Goal: Task Accomplishment & Management: Manage account settings

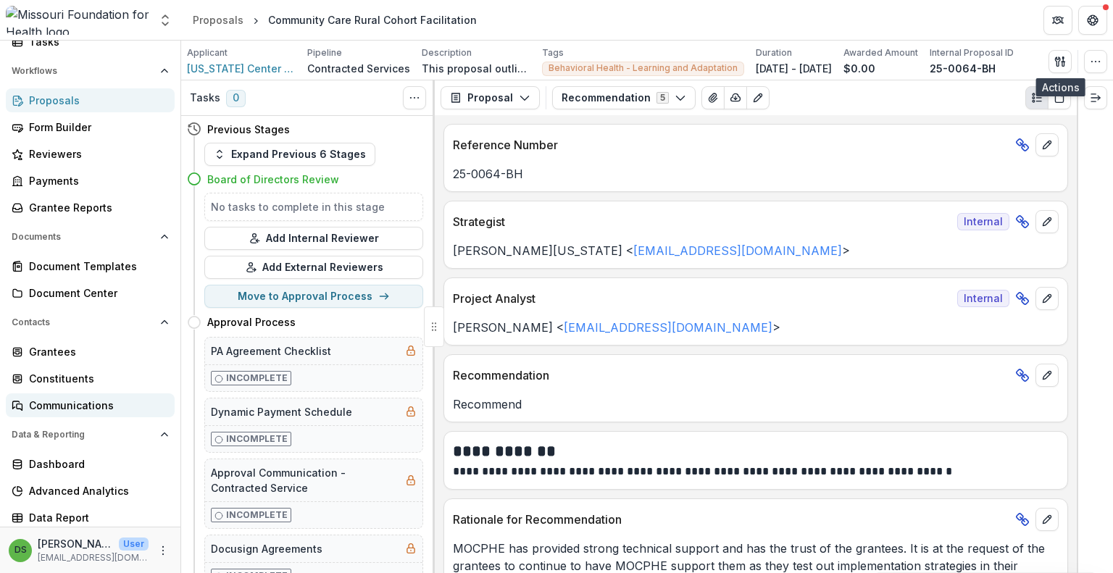
scroll to position [147, 0]
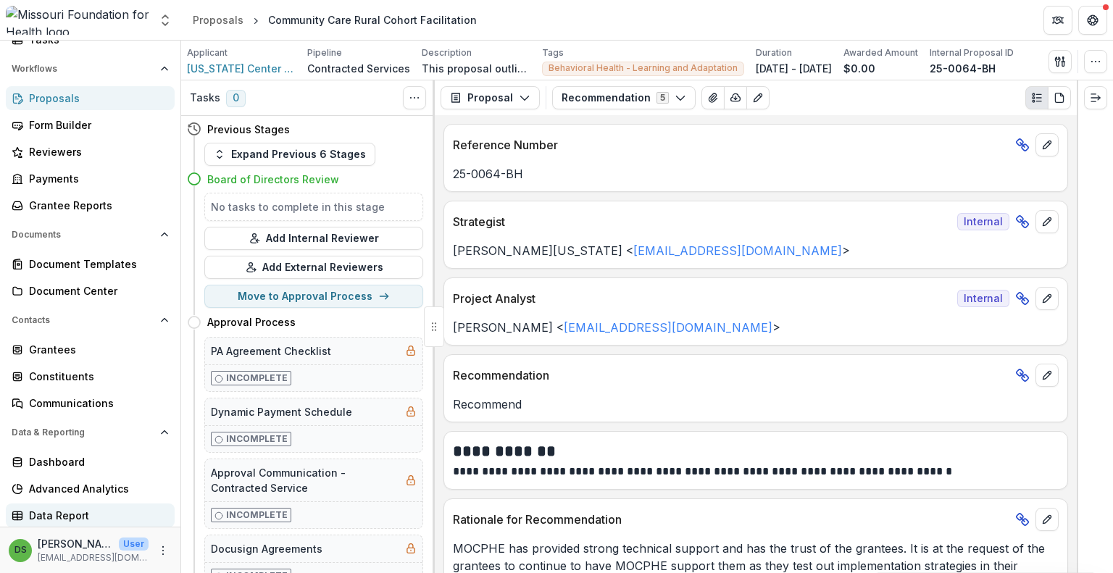
click at [44, 515] on div "Data Report" at bounding box center [96, 515] width 134 height 15
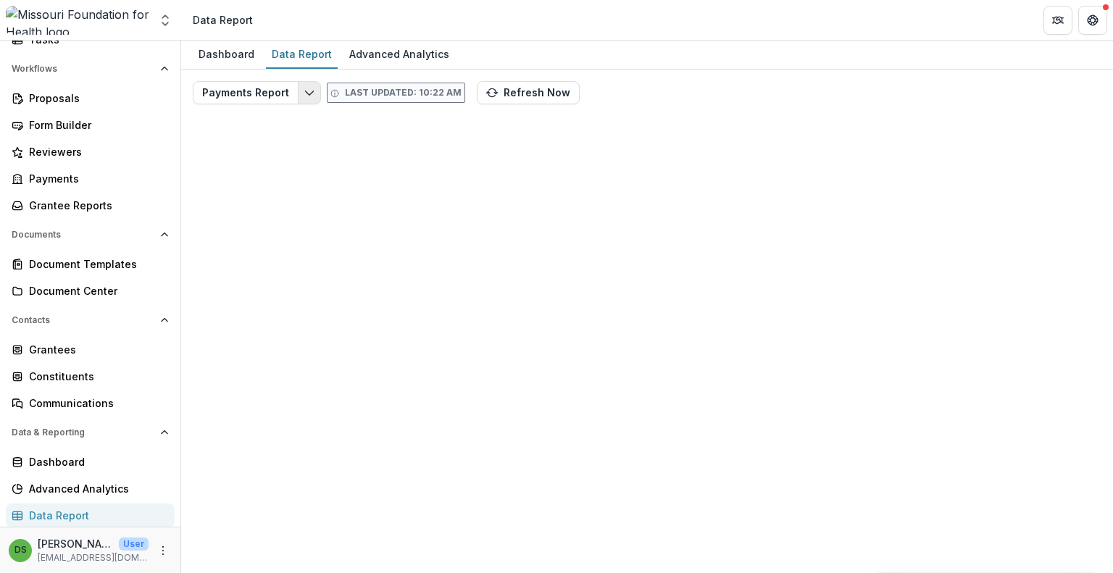
click at [305, 92] on polyline "Edit selected report" at bounding box center [309, 93] width 8 height 4
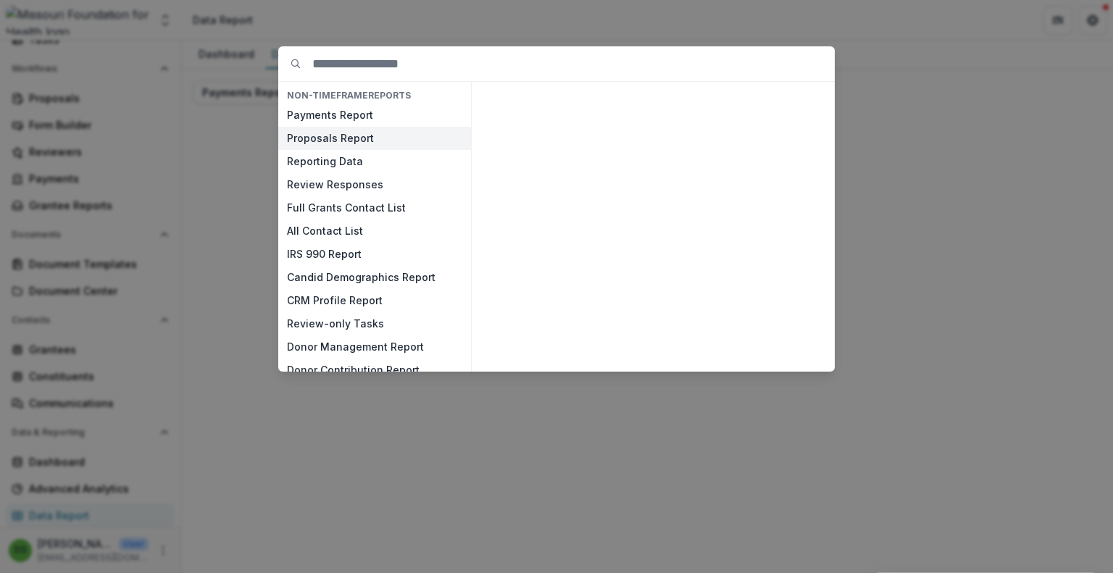
click at [323, 141] on button "Proposals Report" at bounding box center [374, 138] width 193 height 23
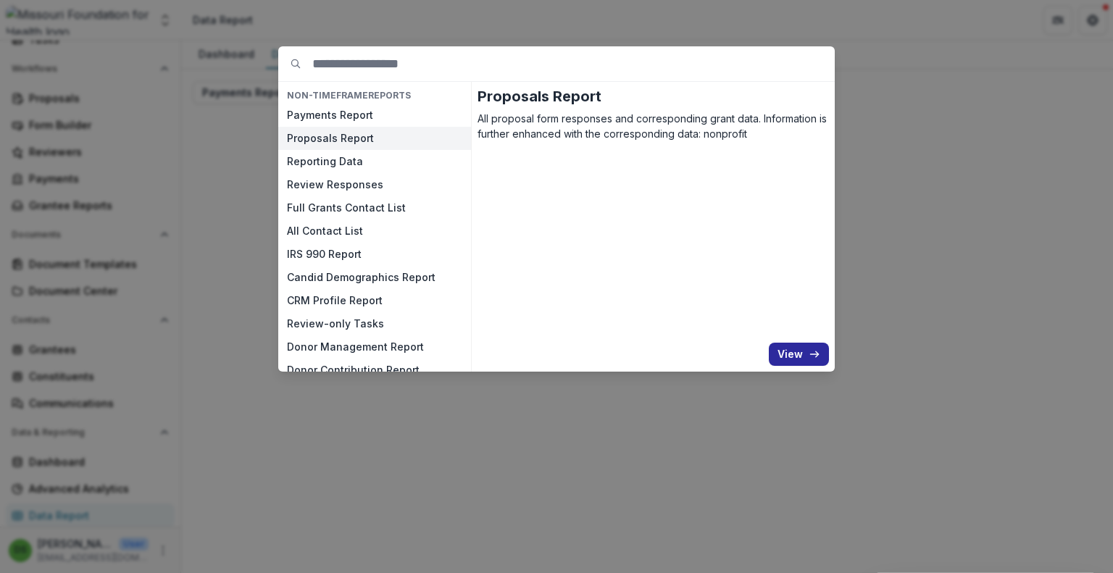
click at [807, 353] on button "View" at bounding box center [799, 354] width 60 height 23
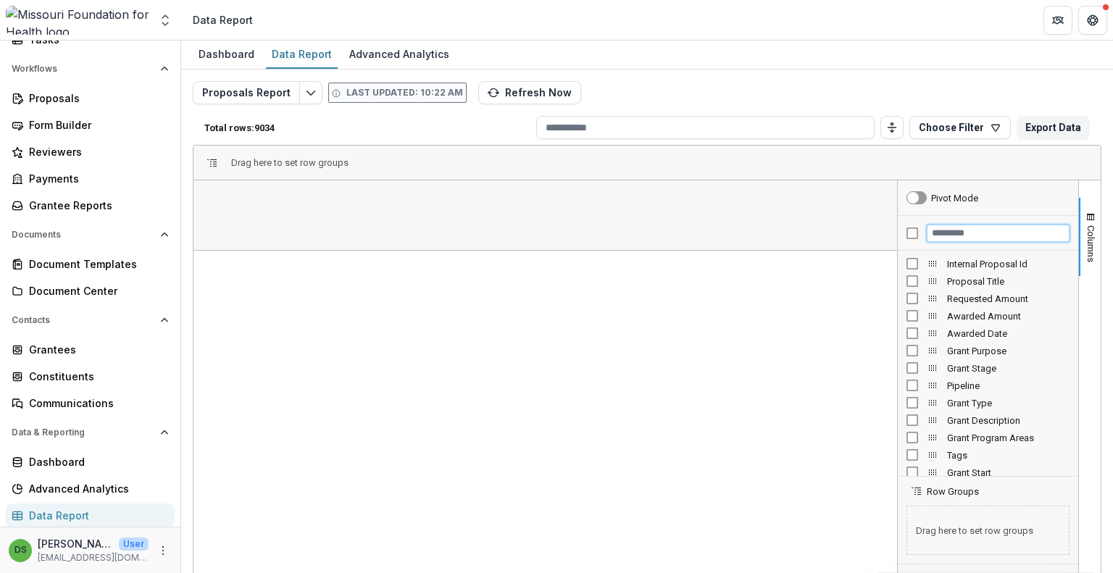
click at [939, 231] on input "Filter Columns Input" at bounding box center [998, 233] width 143 height 17
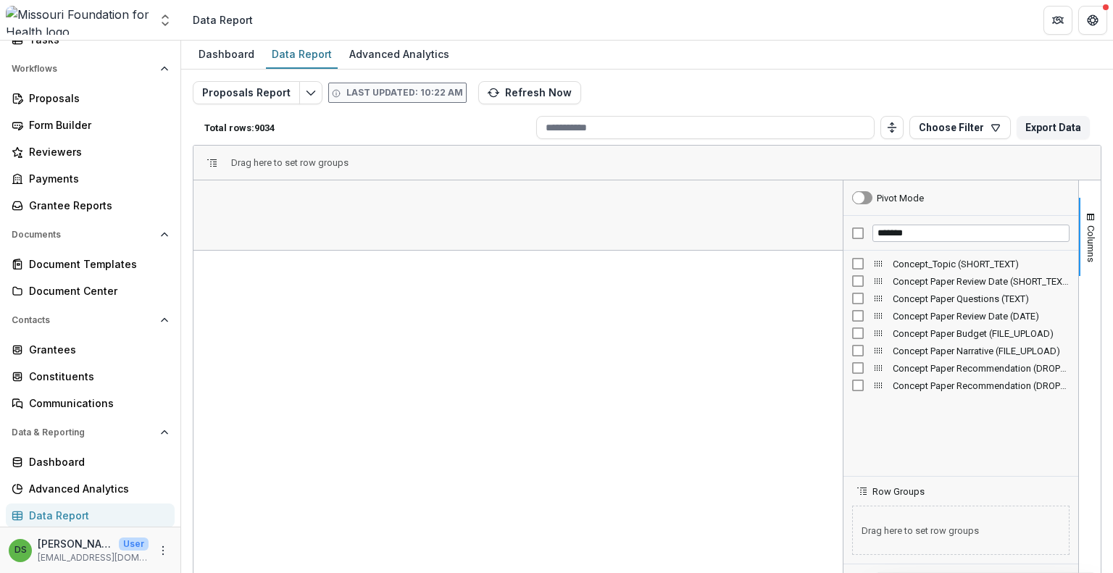
drag, startPoint x: 894, startPoint y: 381, endPoint x: 840, endPoint y: 396, distance: 56.4
click at [841, 396] on div at bounding box center [843, 415] width 4 height 471
click at [983, 263] on span "Concept_Topic (SHORT_TEXT)" at bounding box center [981, 264] width 177 height 11
click at [915, 232] on input "*******" at bounding box center [971, 233] width 197 height 17
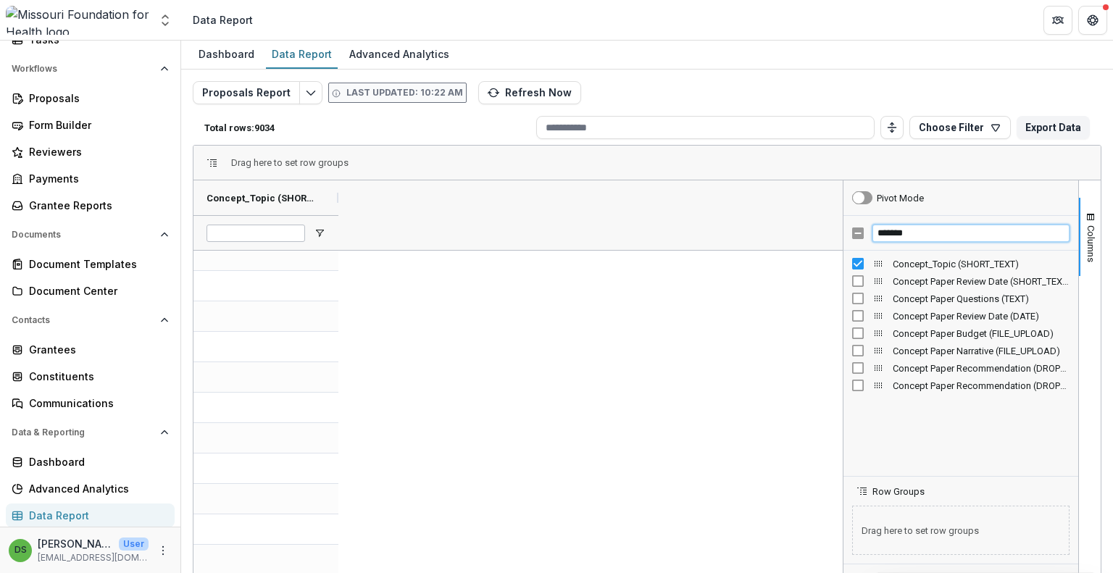
click at [915, 232] on input "*******" at bounding box center [971, 233] width 197 height 17
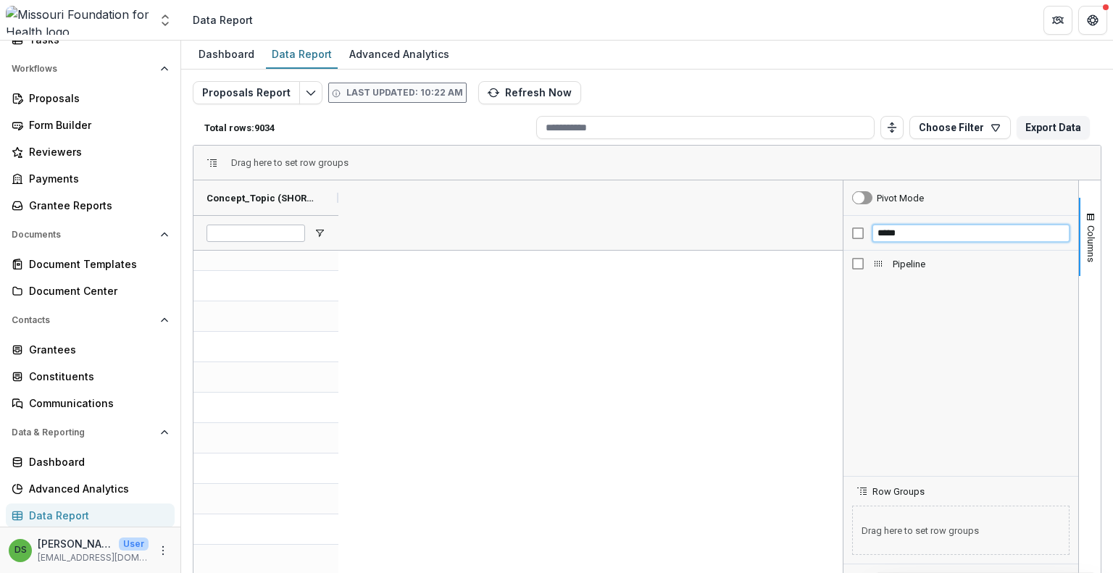
type input "*****"
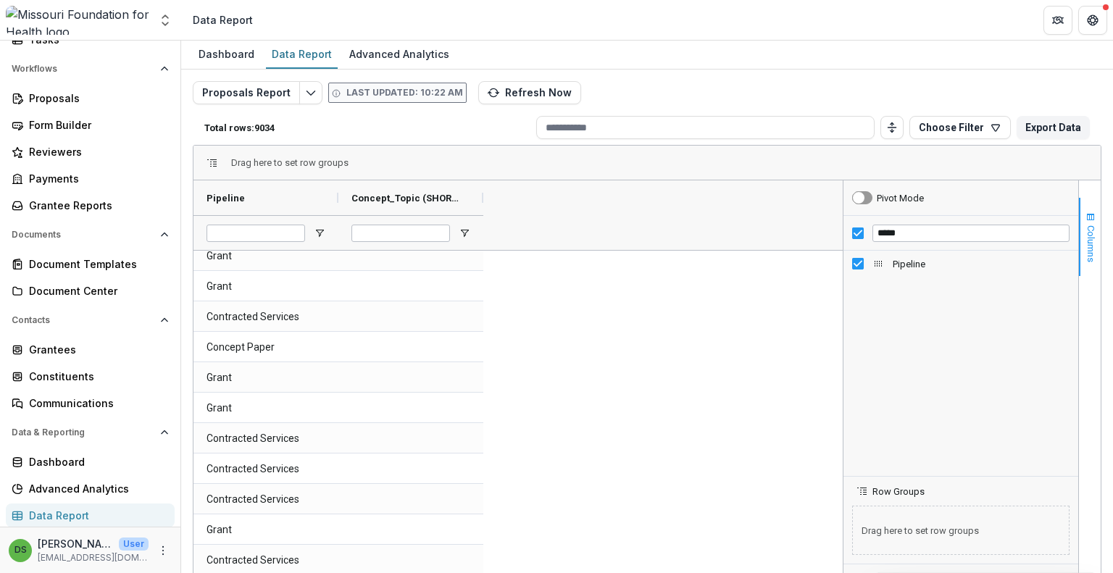
click at [1079, 229] on button "Columns" at bounding box center [1090, 237] width 22 height 78
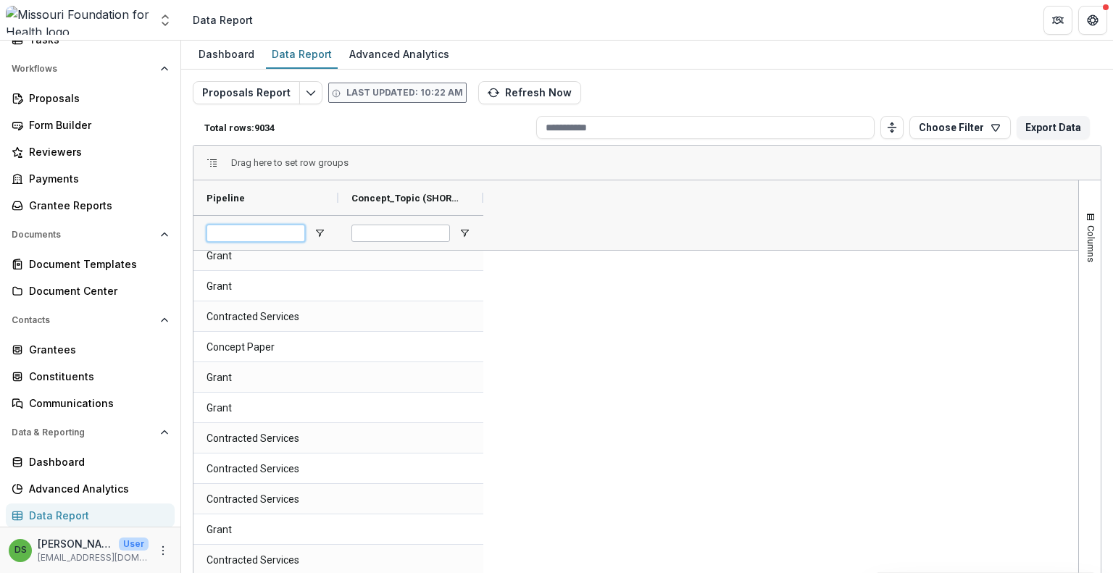
click at [275, 232] on input "Pipeline Filter Input" at bounding box center [256, 233] width 99 height 17
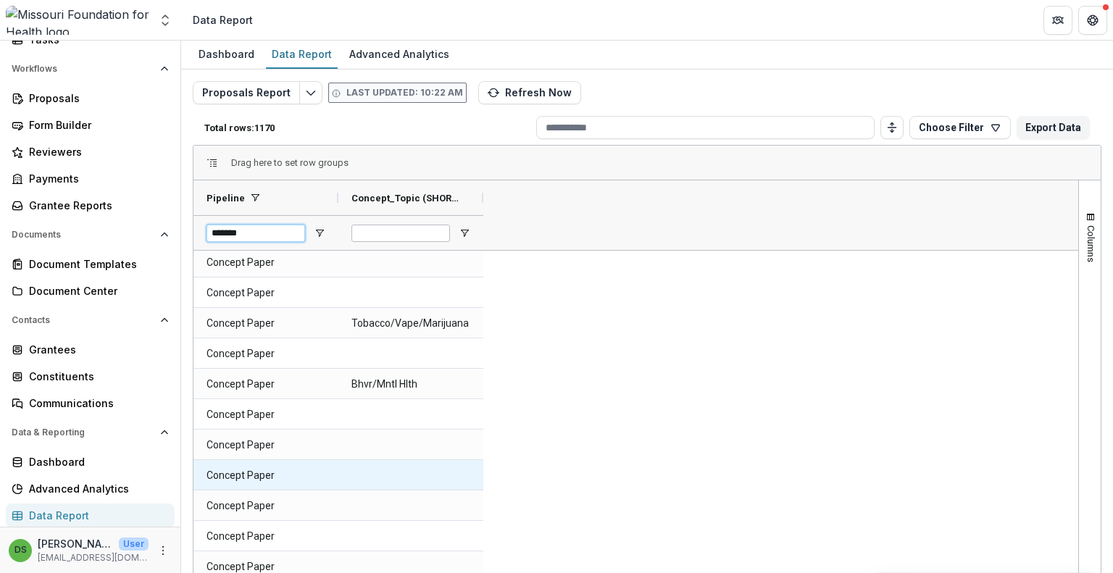
scroll to position [1884, 0]
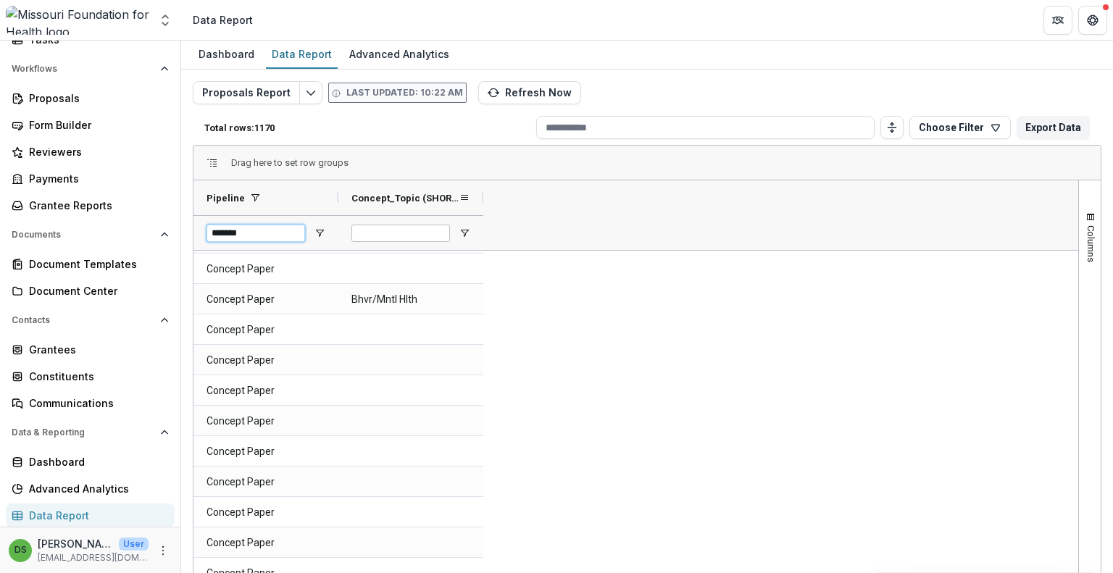
type input "*******"
click at [406, 193] on span "Concept_Topic (SHORT_TEXT)" at bounding box center [404, 198] width 107 height 11
drag, startPoint x: 1075, startPoint y: 274, endPoint x: 1074, endPoint y: 175, distance: 99.3
click at [1074, 175] on div "Drag here to set row groups Drag here to set column labels Pipeline Concept_Top…" at bounding box center [647, 398] width 909 height 507
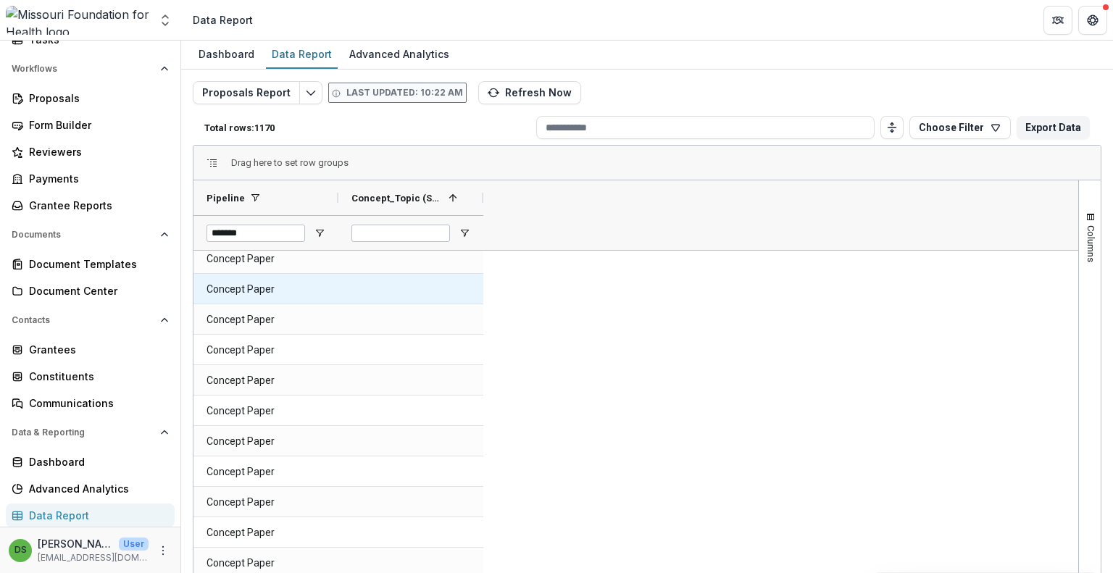
scroll to position [0, 0]
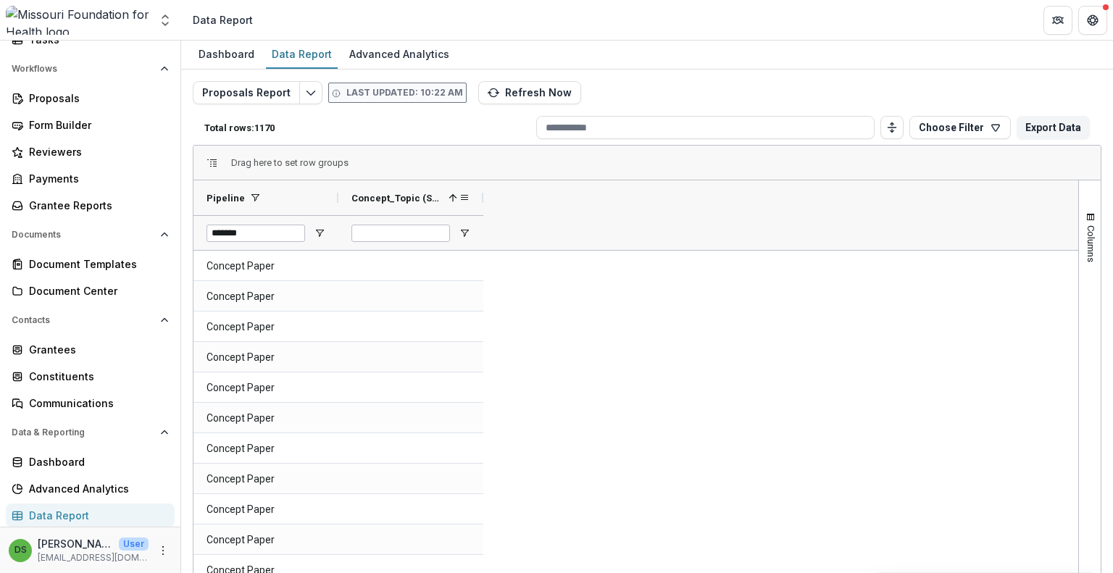
click at [394, 196] on span "Concept_Topic (SHORT_TEXT)" at bounding box center [396, 198] width 91 height 11
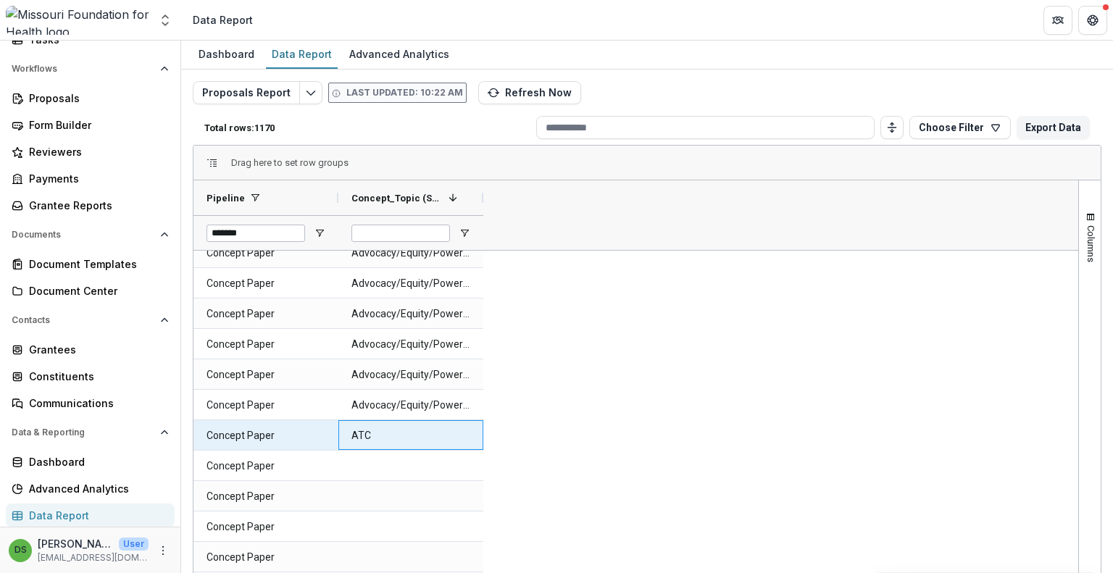
click at [429, 428] on \(SHORT_TEXT\)-2894 "ATC" at bounding box center [410, 436] width 119 height 30
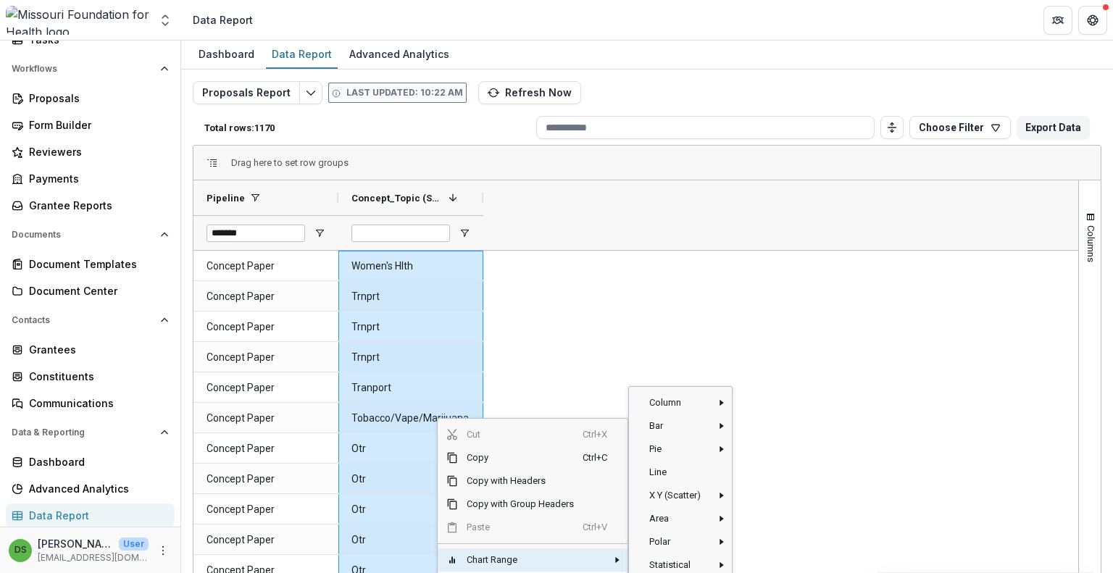
click at [542, 559] on span "Chart Range" at bounding box center [520, 560] width 125 height 23
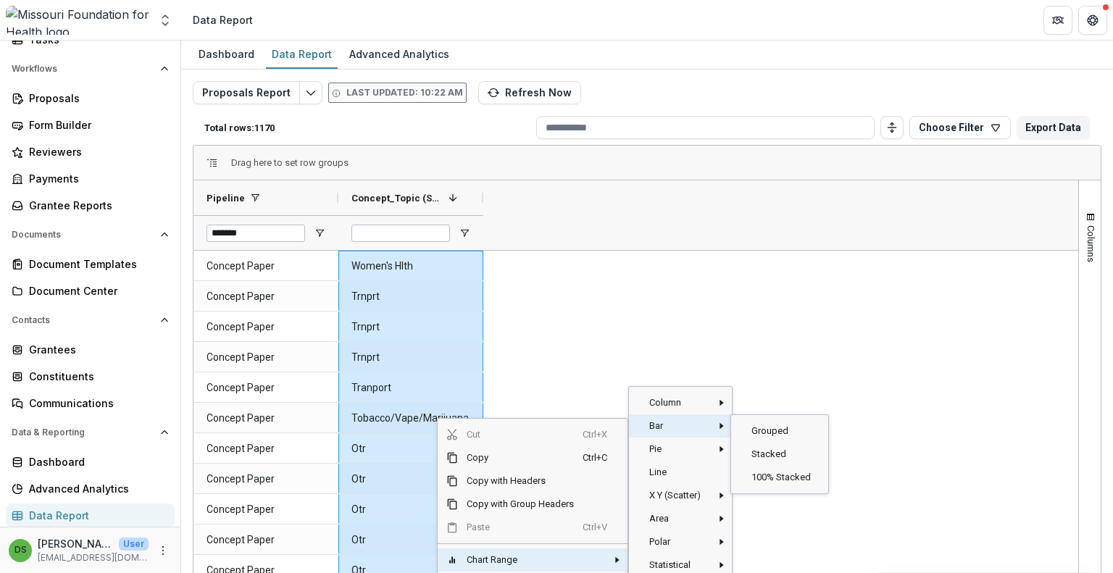
click at [707, 421] on span "Bar" at bounding box center [676, 426] width 71 height 23
click at [771, 425] on span "Grouped‎" at bounding box center [781, 431] width 77 height 23
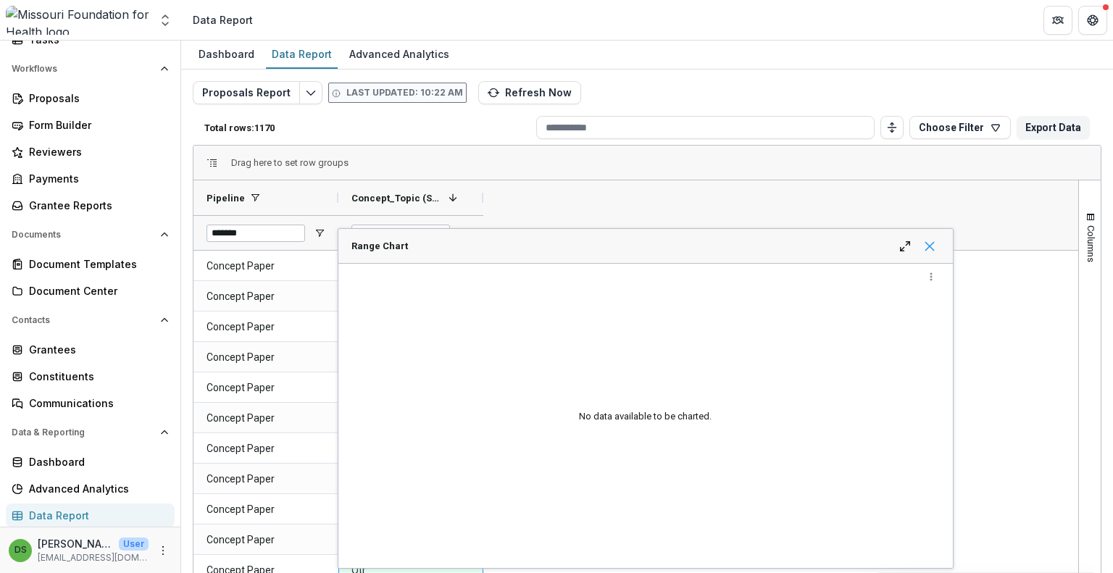
click at [933, 249] on span "Range Chart" at bounding box center [930, 247] width 12 height 12
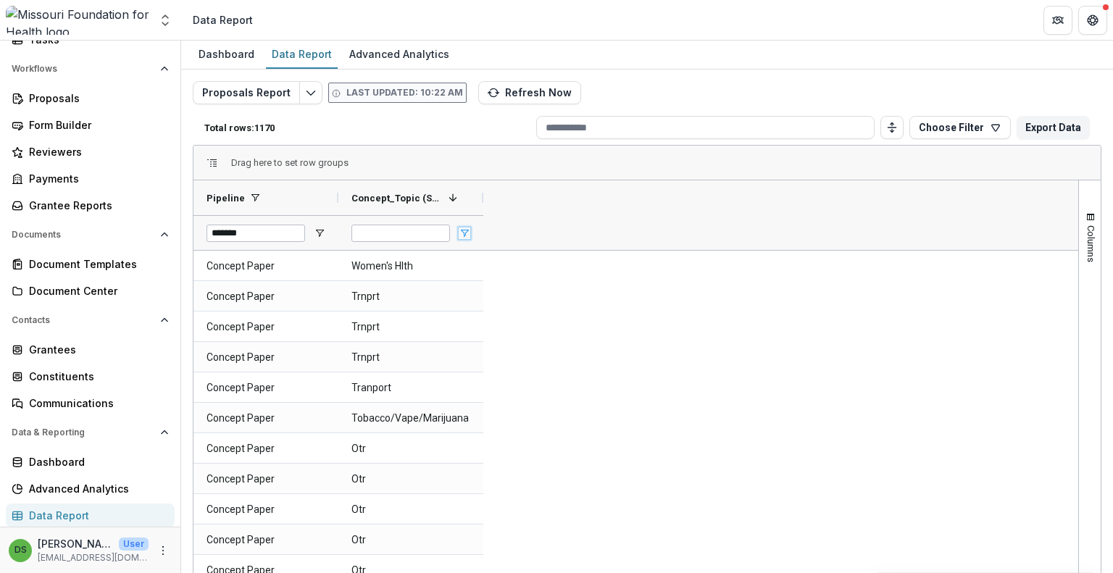
click at [462, 232] on span "Open Filter Menu" at bounding box center [465, 234] width 12 height 12
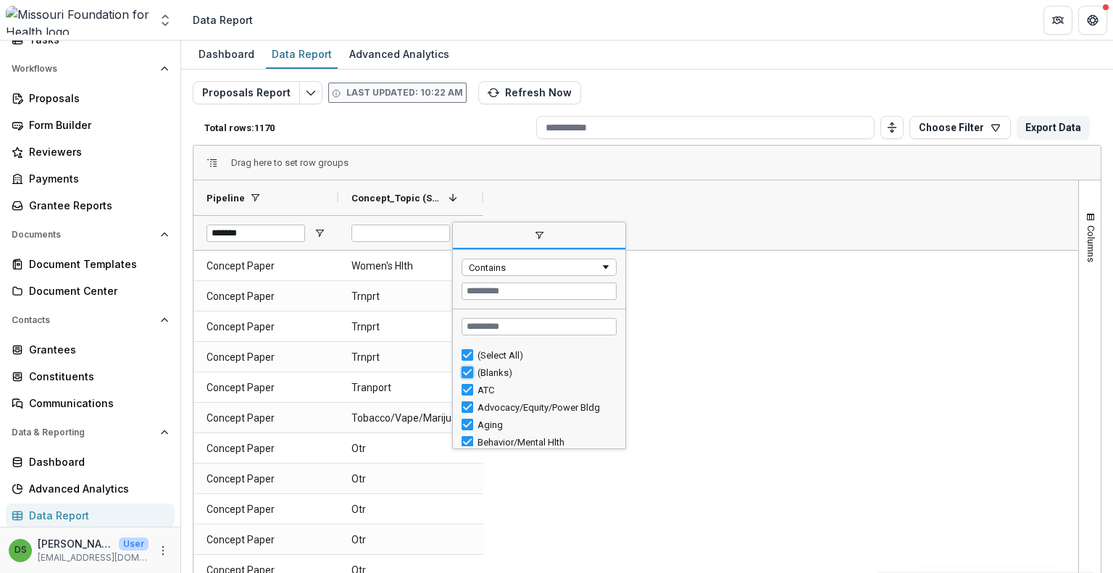
type input "**********"
click at [797, 204] on div "Pipeline Concept_Topic (SHORT_TEXT) 1 *******" at bounding box center [635, 215] width 885 height 70
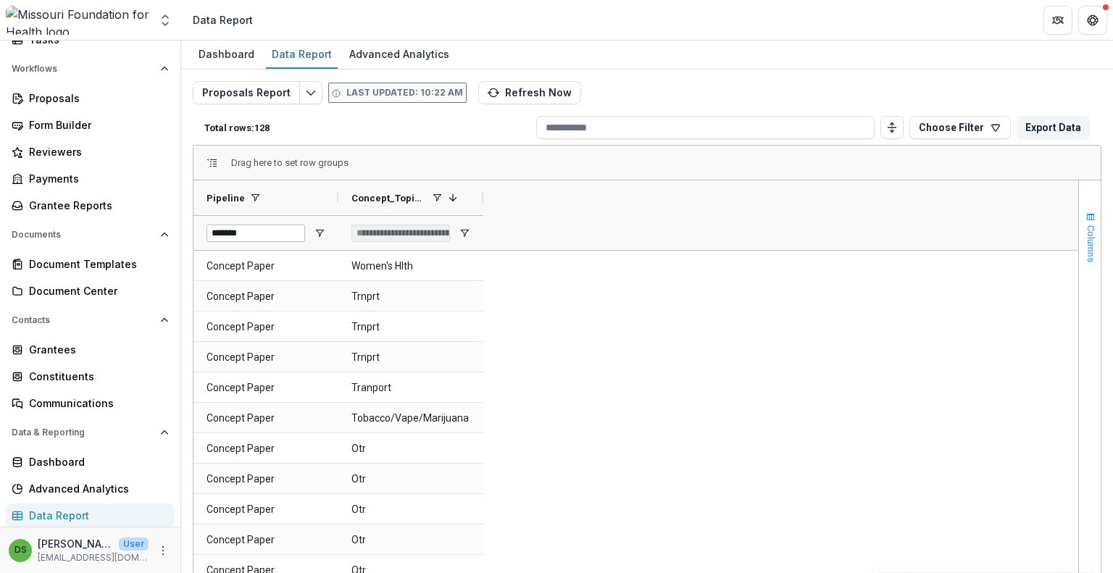
click at [1090, 217] on span "button" at bounding box center [1091, 218] width 12 height 12
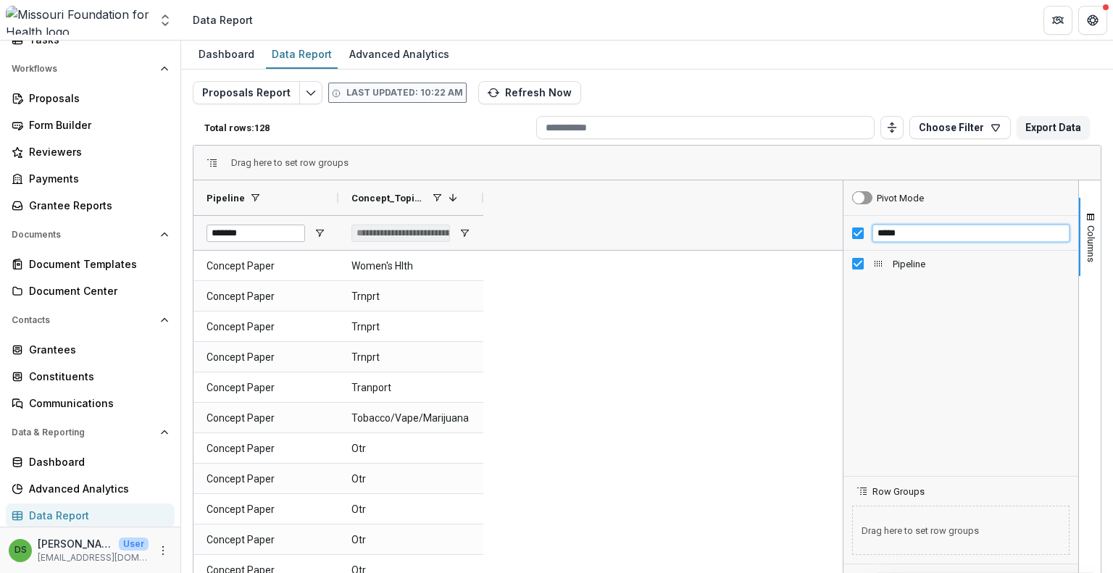
click at [960, 231] on input "*****" at bounding box center [971, 233] width 197 height 17
click at [960, 230] on input "*****" at bounding box center [971, 233] width 197 height 17
type input "********"
click at [852, 269] on div "Internal Proposal Id" at bounding box center [960, 263] width 217 height 17
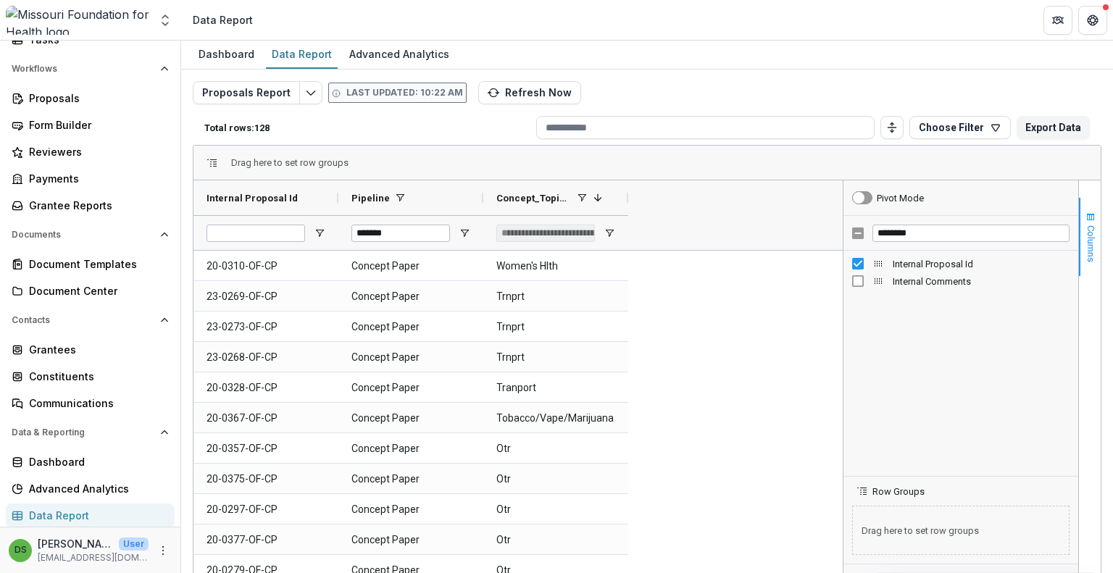
click at [1085, 215] on span "button" at bounding box center [1091, 218] width 12 height 12
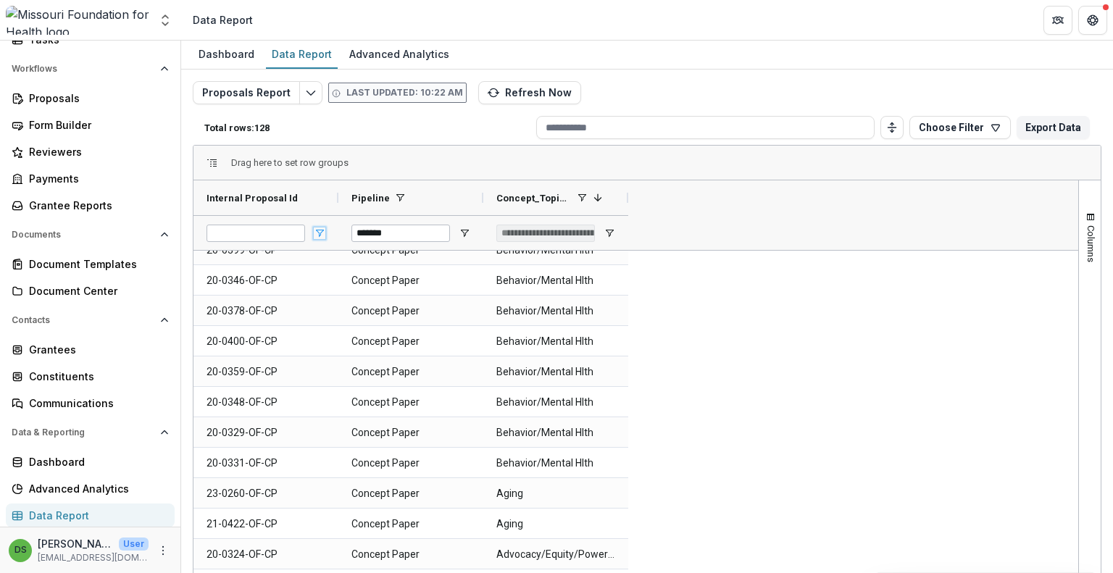
click at [320, 234] on span "Open Filter Menu" at bounding box center [320, 234] width 12 height 12
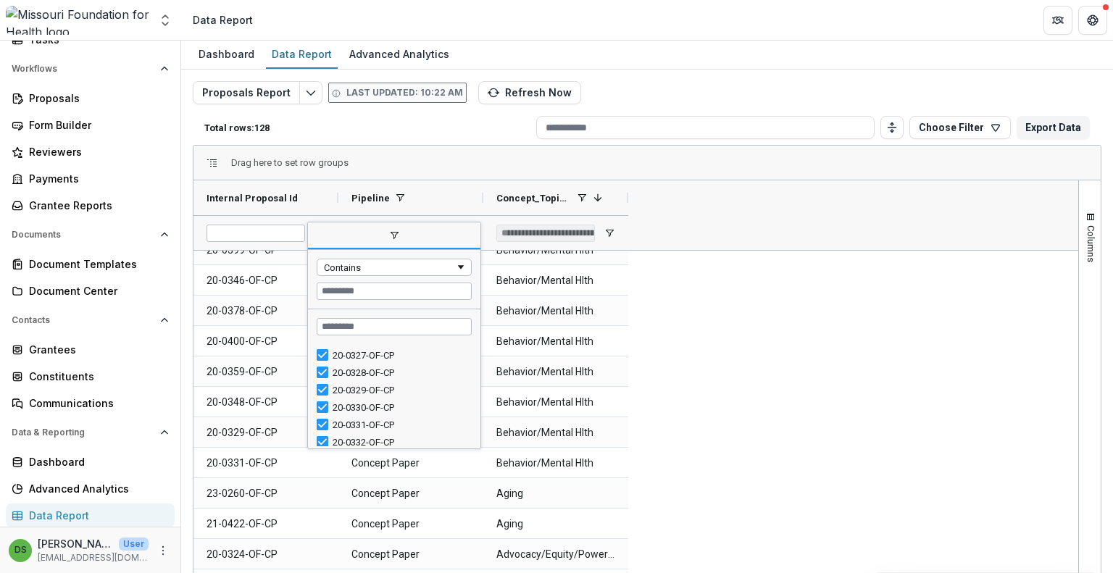
click at [416, 154] on div "Drag here to set row groups" at bounding box center [646, 163] width 907 height 35
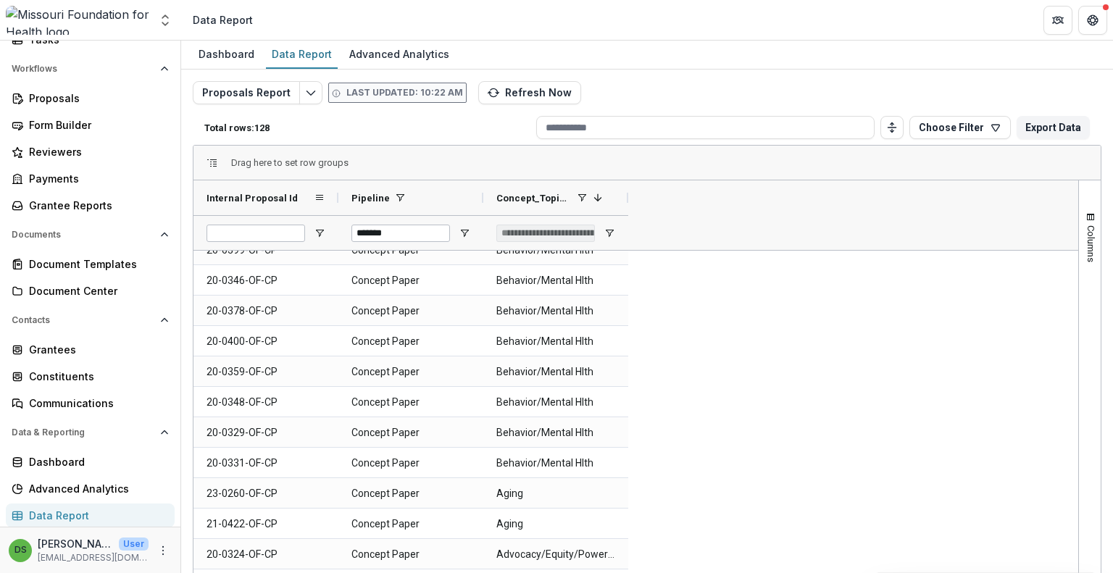
click at [247, 184] on div "Internal Proposal Id" at bounding box center [260, 198] width 107 height 28
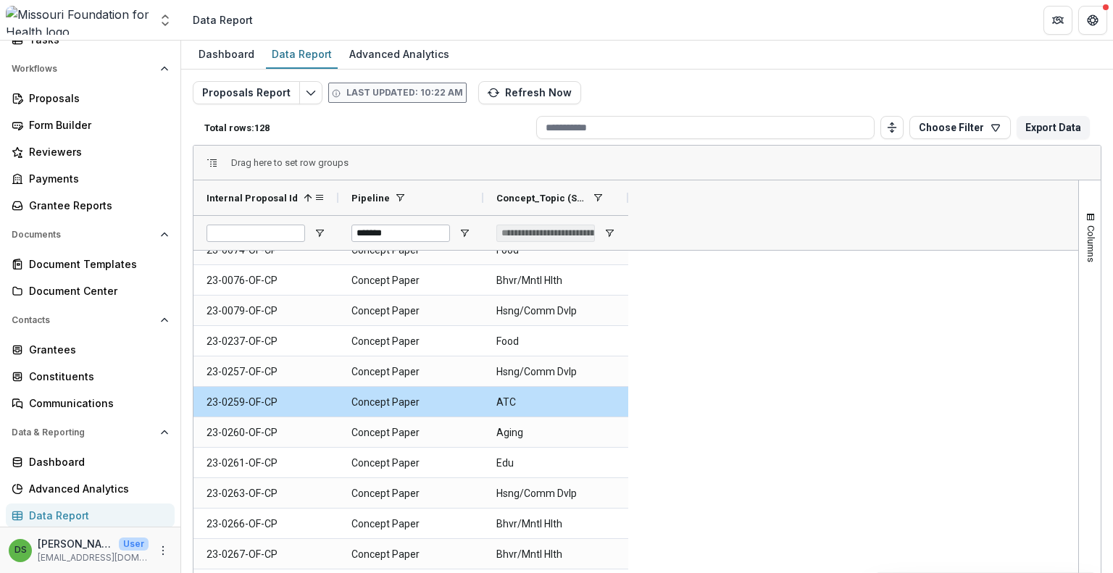
click at [257, 199] on span "Internal Proposal Id" at bounding box center [252, 198] width 91 height 11
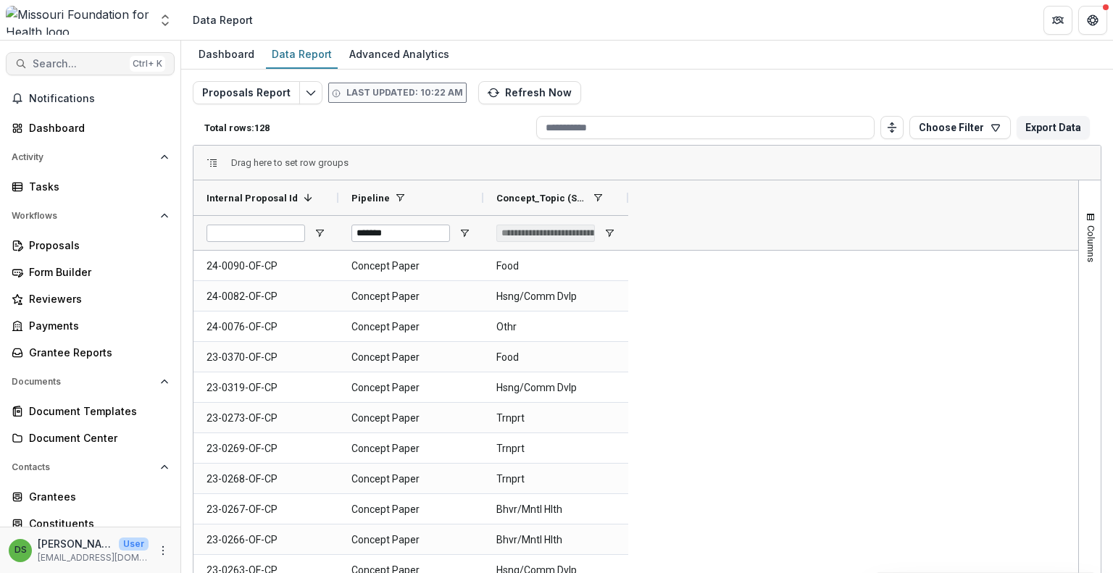
click at [94, 66] on span "Search..." at bounding box center [78, 64] width 91 height 12
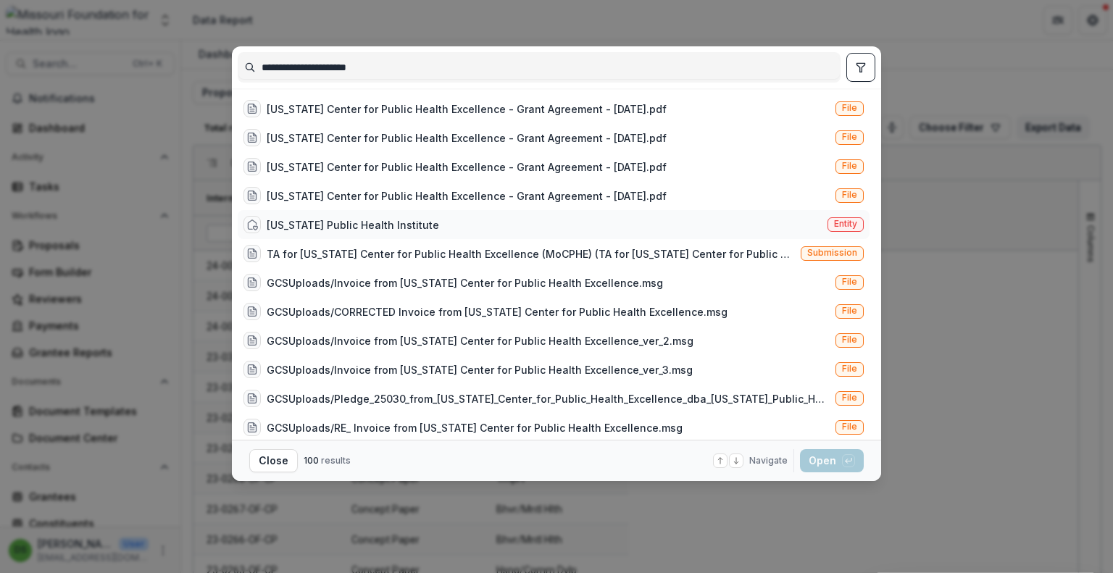
type input "**********"
click at [372, 221] on div "Missouri Public Health Institute" at bounding box center [353, 224] width 172 height 15
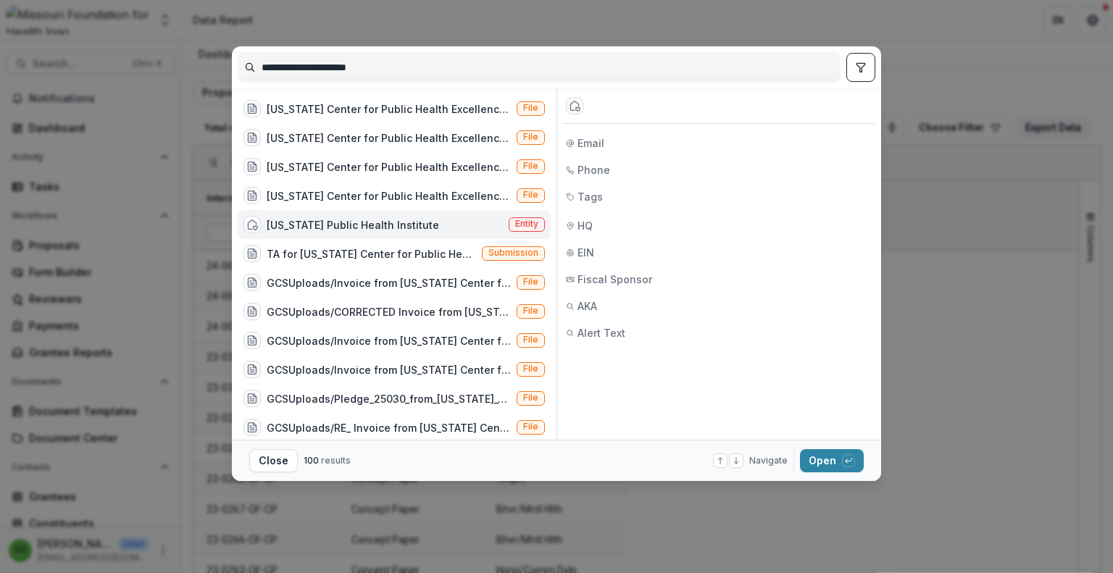
click at [373, 219] on div "Missouri Public Health Institute" at bounding box center [353, 224] width 172 height 15
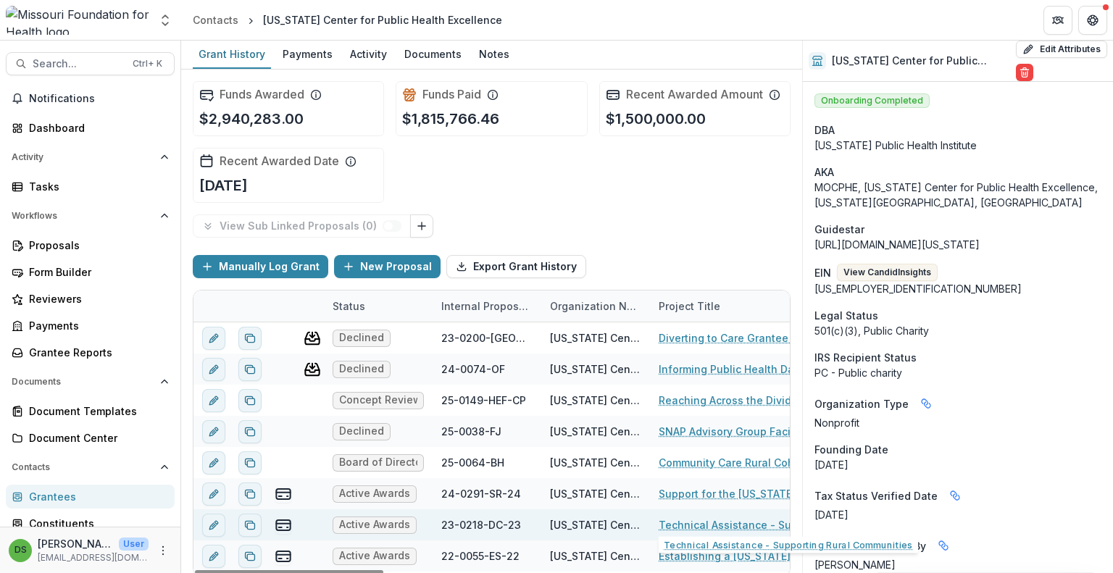
scroll to position [8, 0]
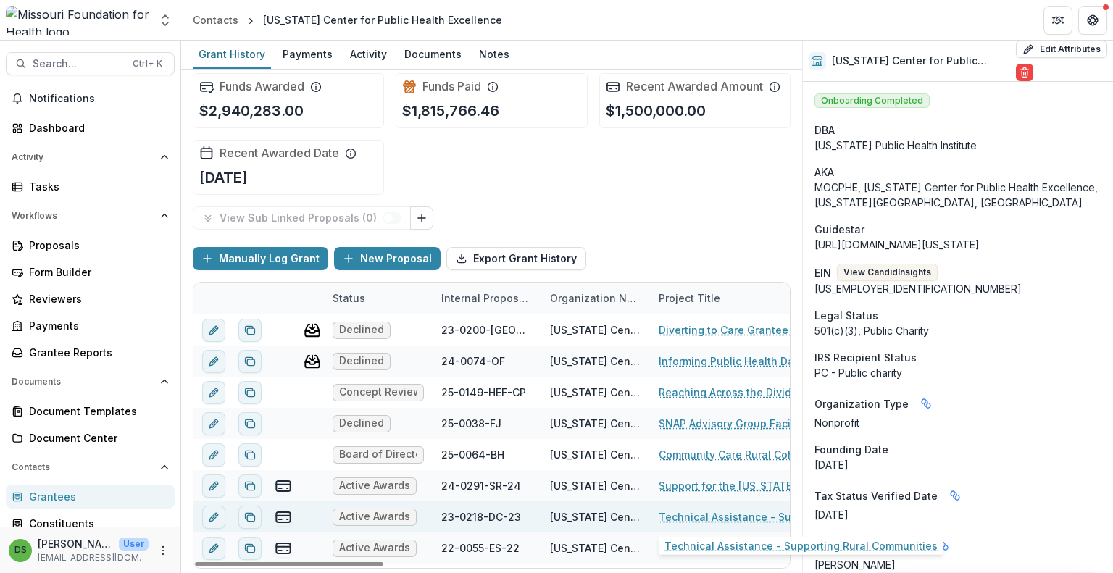
click at [722, 517] on link "Technical Assistance - Supporting Rural Communities" at bounding box center [741, 516] width 164 height 15
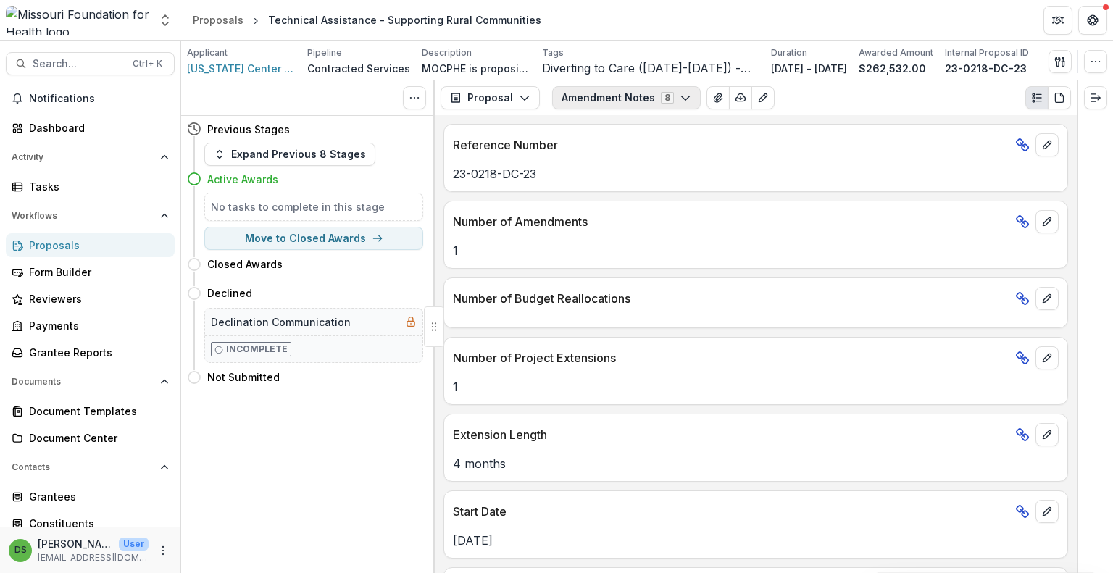
click at [587, 101] on button "Amendment Notes 8" at bounding box center [626, 97] width 149 height 23
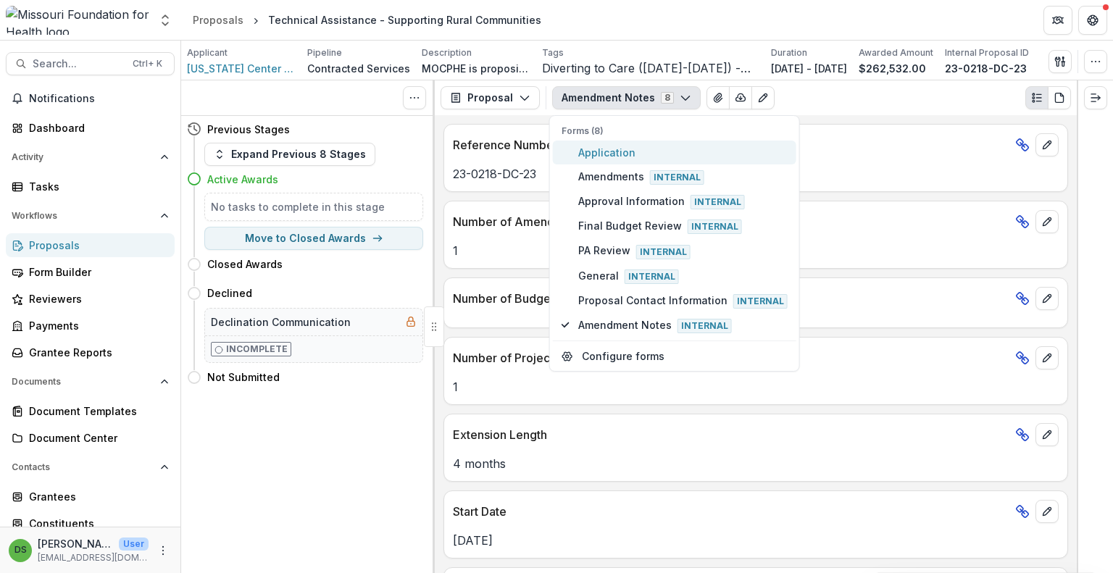
click at [590, 154] on span "Application" at bounding box center [682, 152] width 209 height 15
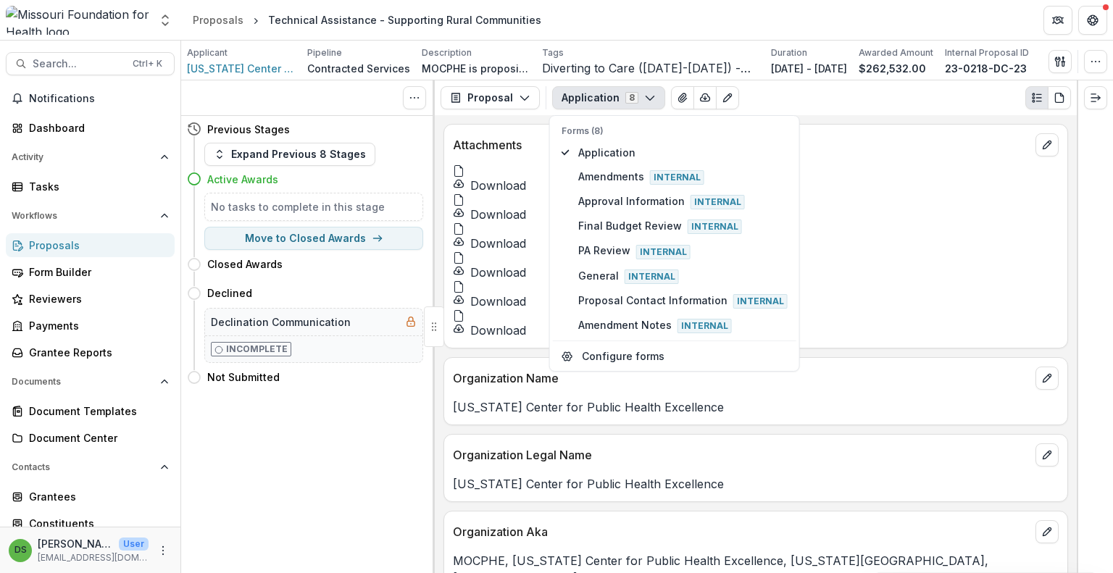
click at [722, 467] on div "Missouri Center for Public Health Excellence" at bounding box center [755, 480] width 623 height 26
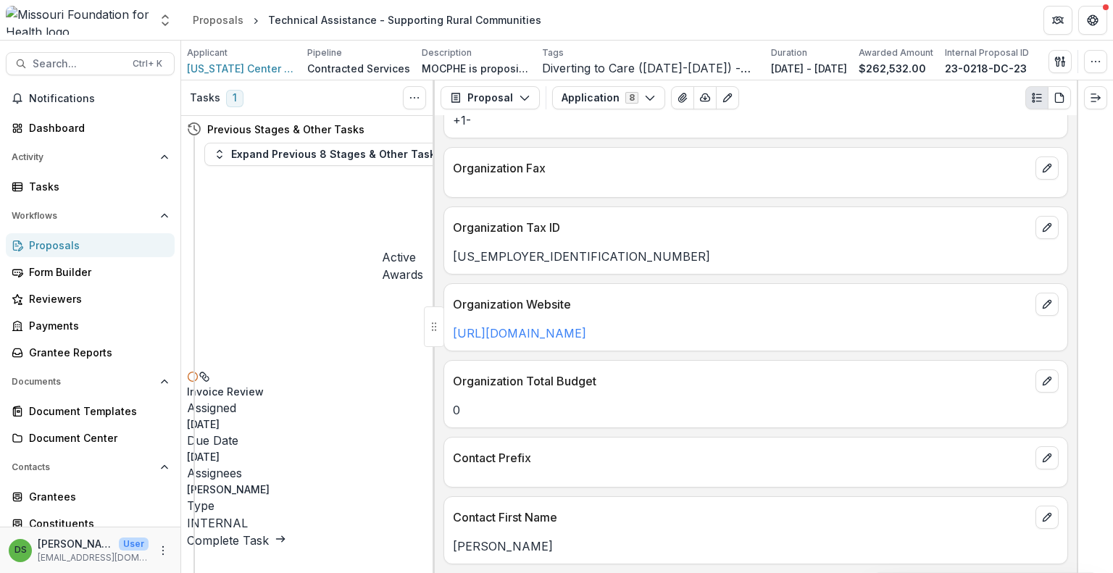
scroll to position [1160, 0]
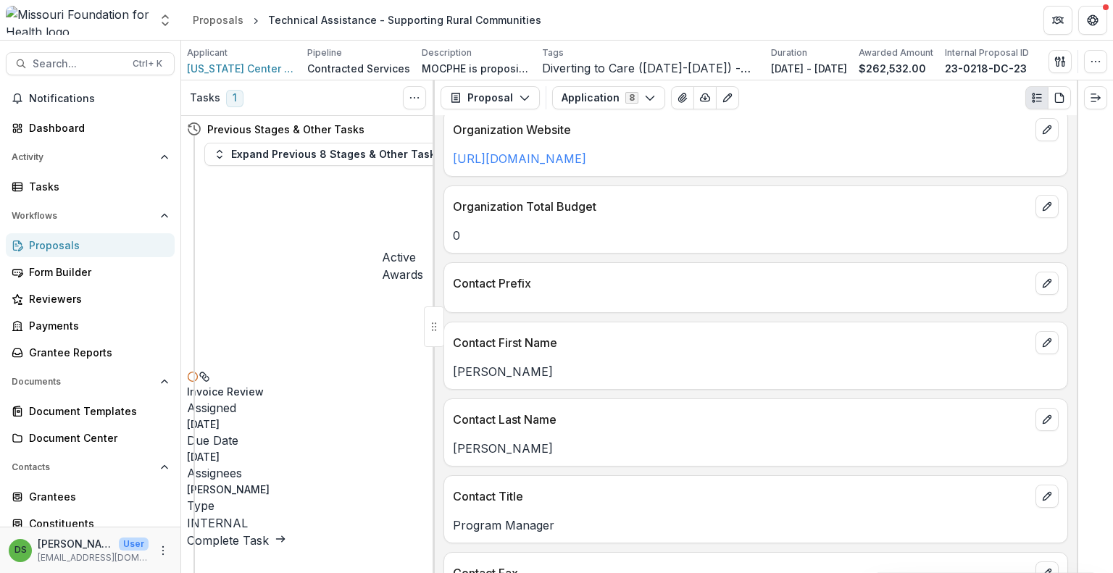
click at [594, 75] on span "Diverting to Care (2021-2024) - Community-based - Supporting Rural Communities" at bounding box center [650, 69] width 217 height 14
click at [596, 91] on button "Application 8" at bounding box center [608, 97] width 113 height 23
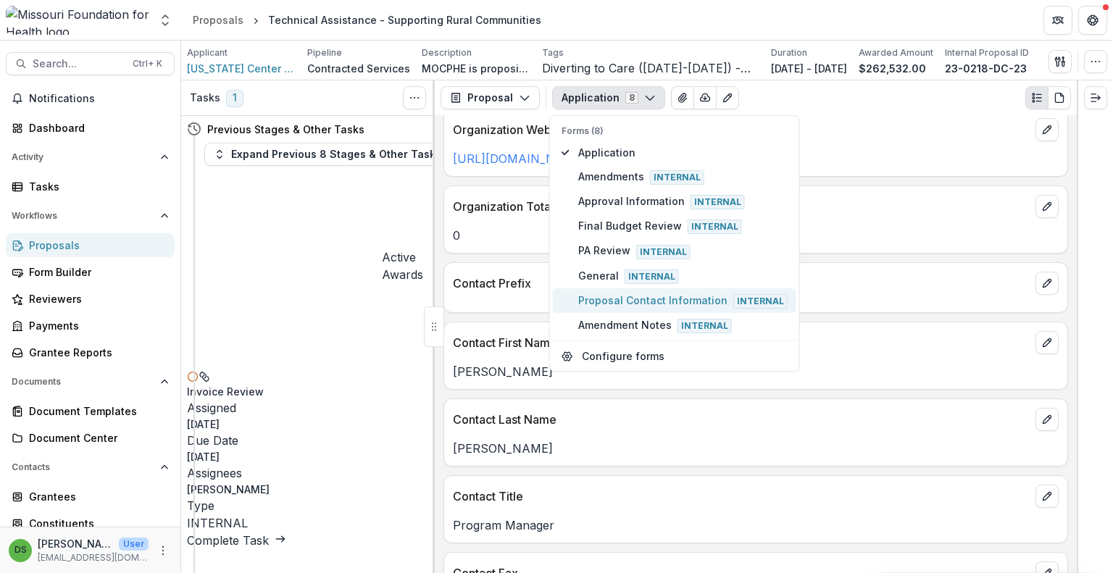
click at [604, 298] on span "Proposal Contact Information Internal" at bounding box center [682, 301] width 209 height 16
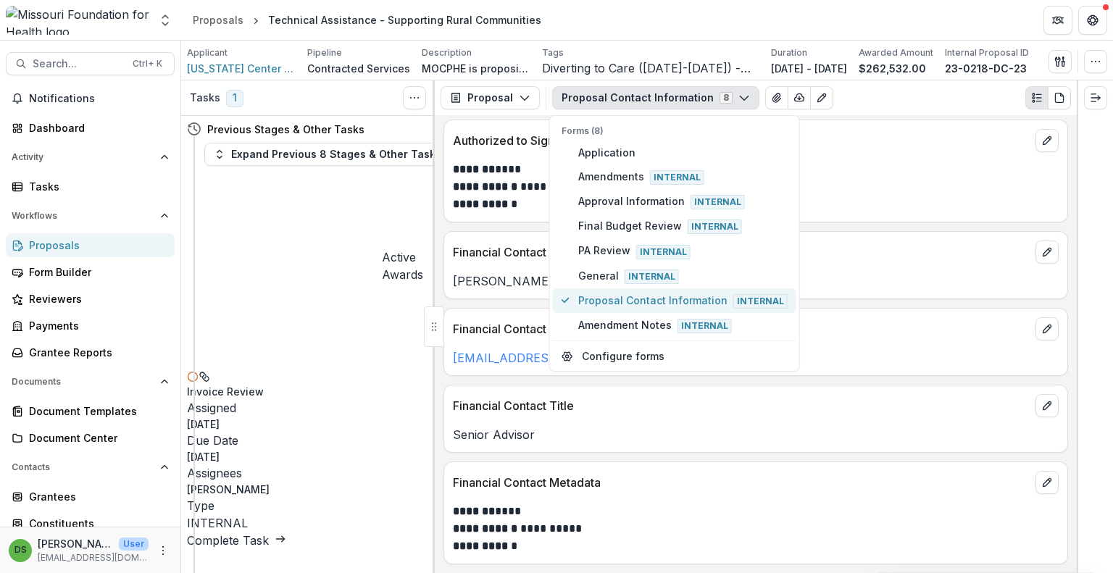
scroll to position [469, 0]
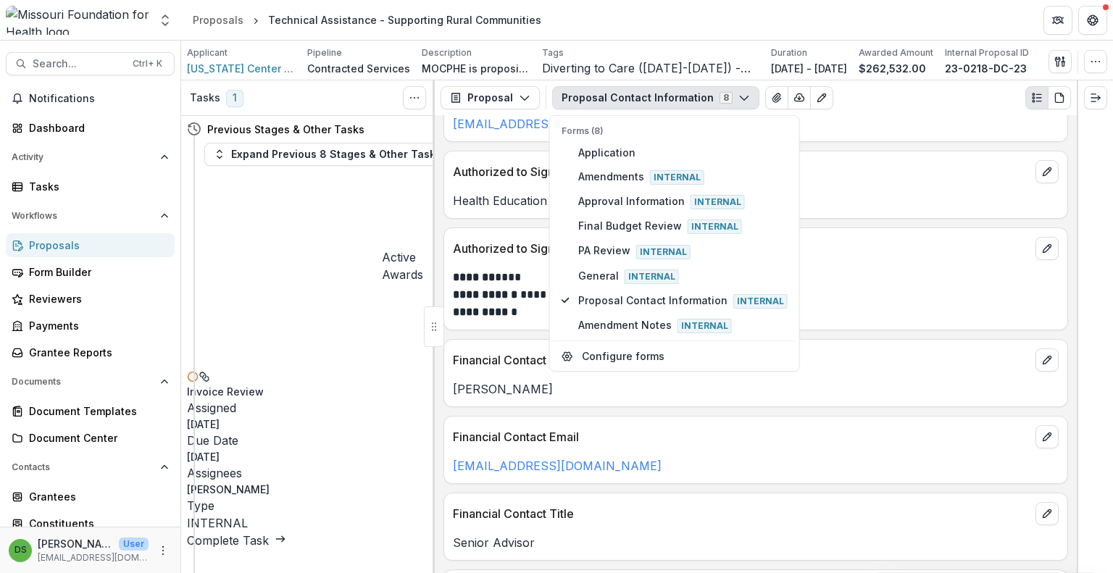
click at [716, 441] on p "Financial Contact Email" at bounding box center [741, 436] width 577 height 17
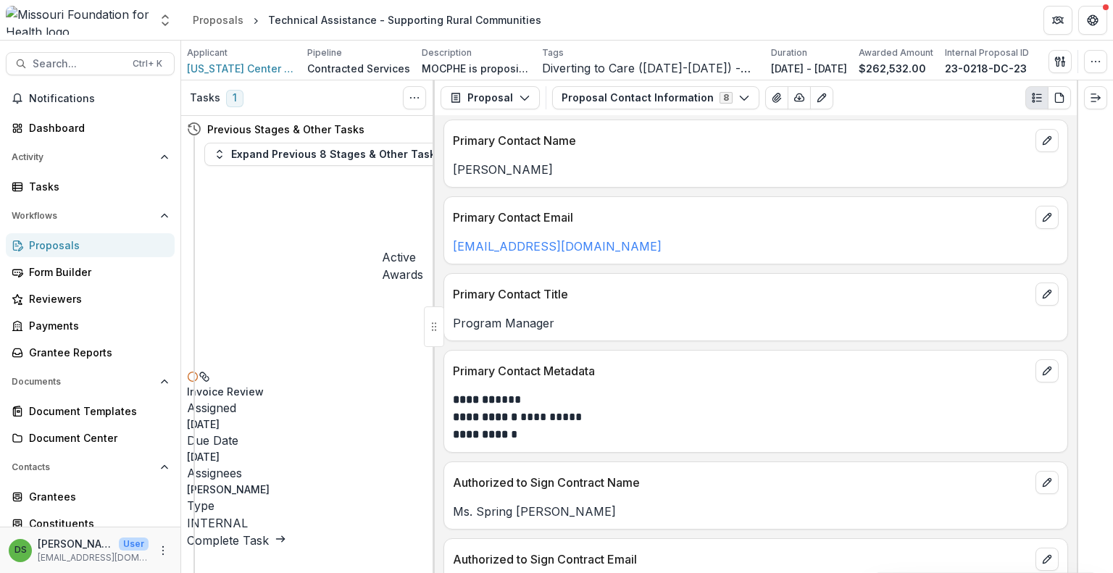
scroll to position [0, 0]
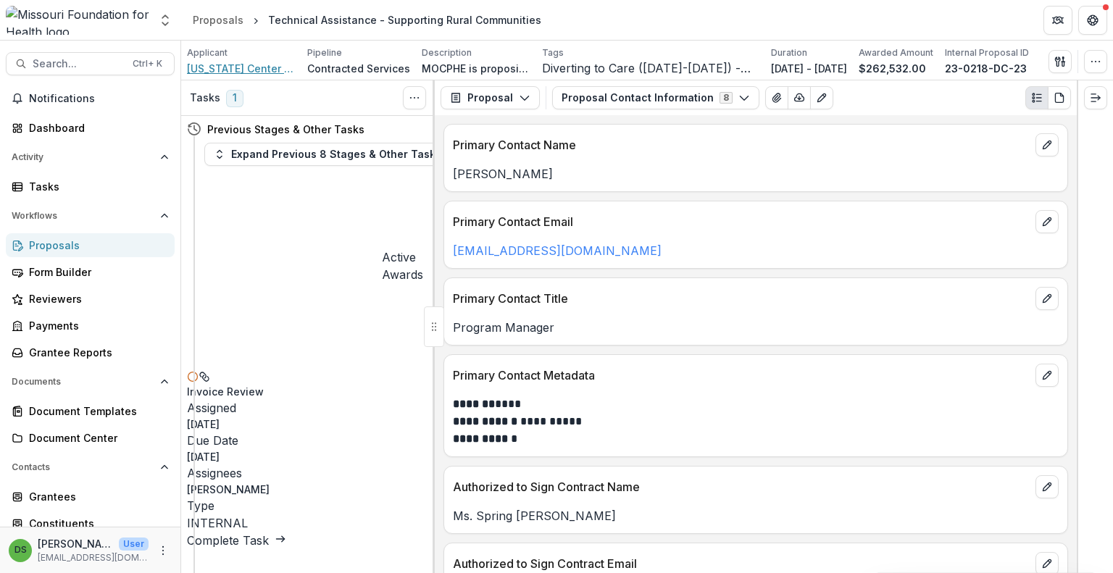
click at [233, 72] on span "Missouri Center for Public Health Excellence" at bounding box center [241, 68] width 109 height 15
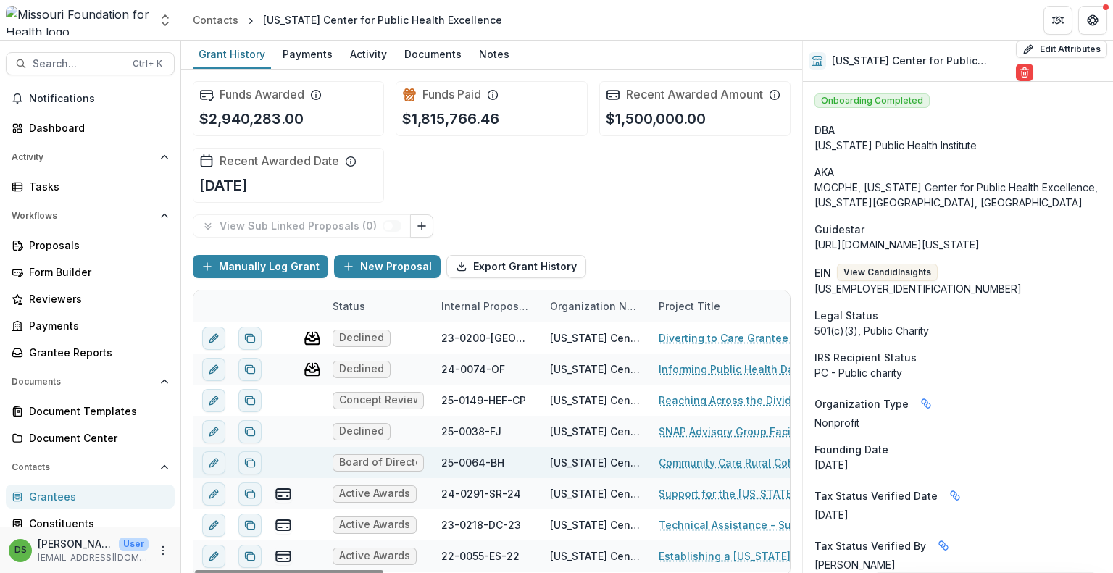
click at [700, 460] on link "Community Care Rural Cohort Facilitation" at bounding box center [741, 462] width 164 height 15
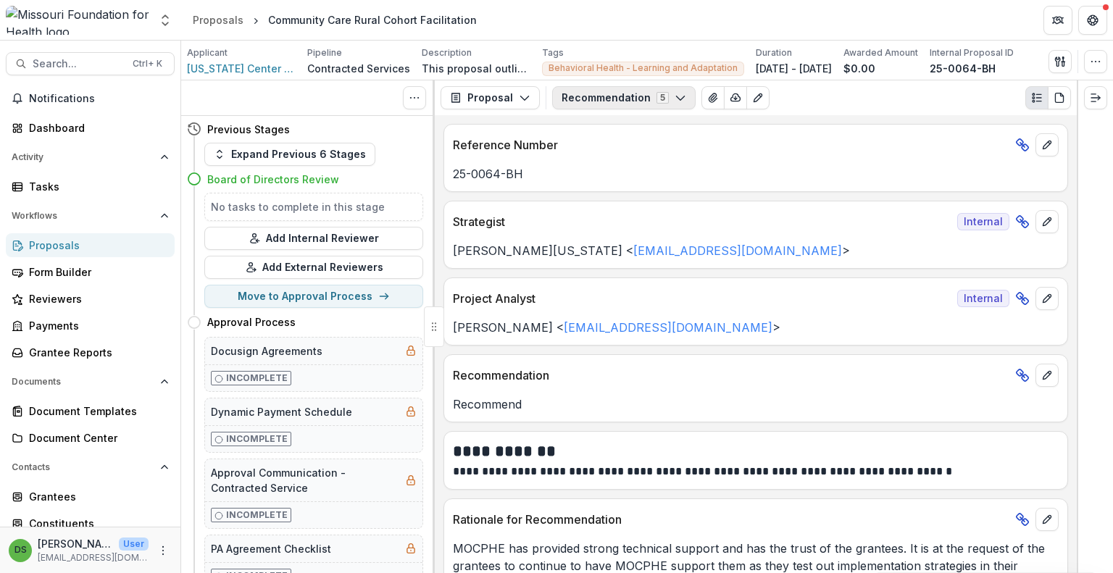
click at [594, 98] on button "Recommendation 5" at bounding box center [623, 97] width 143 height 23
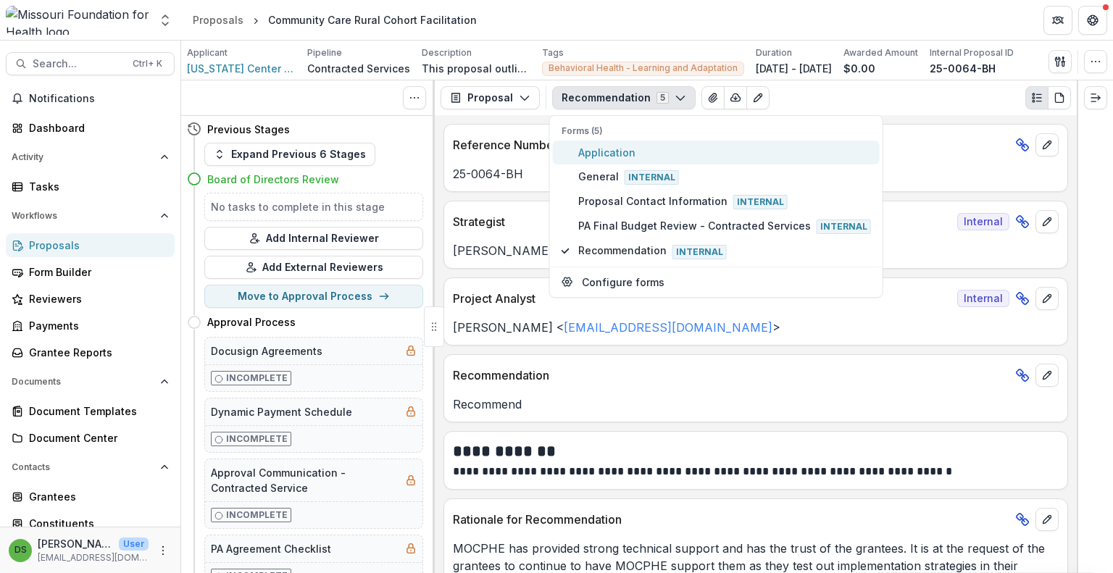
click at [600, 148] on span "Application" at bounding box center [724, 152] width 293 height 15
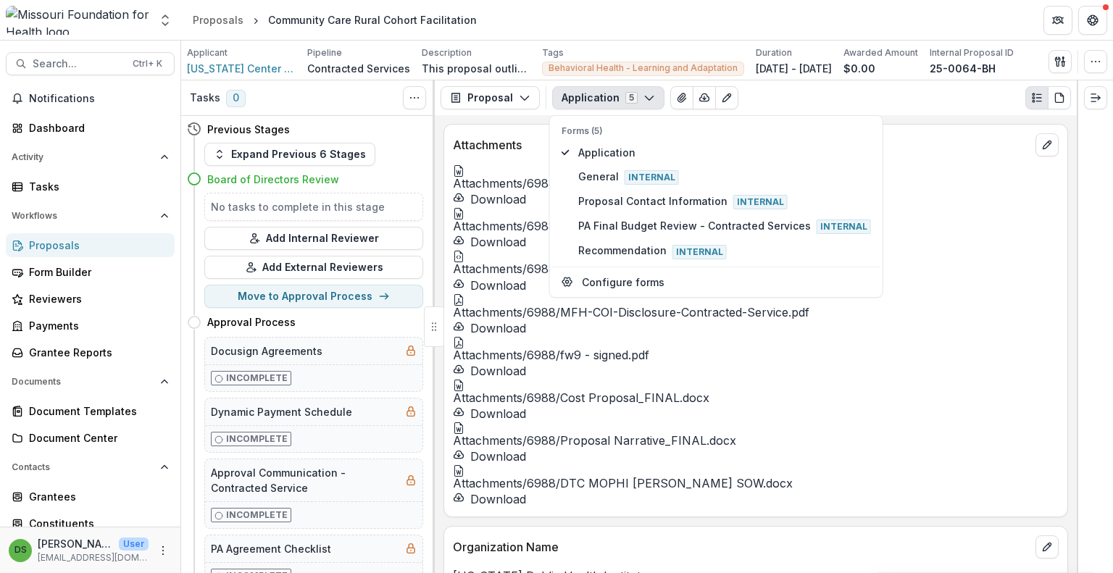
click at [611, 567] on p "Missouri Public Health Institute" at bounding box center [756, 575] width 606 height 17
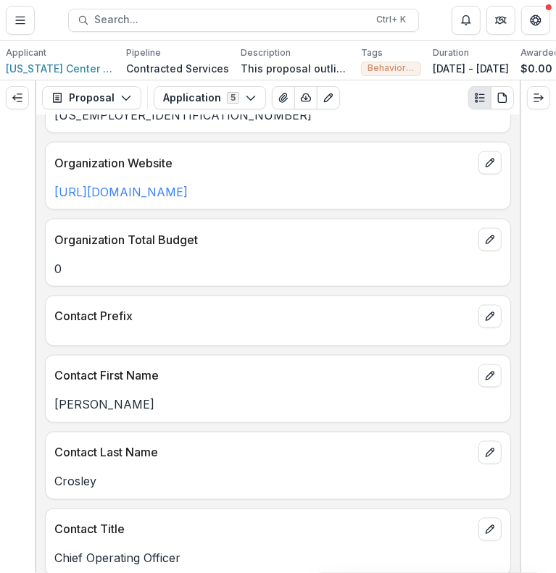
scroll to position [1177, 0]
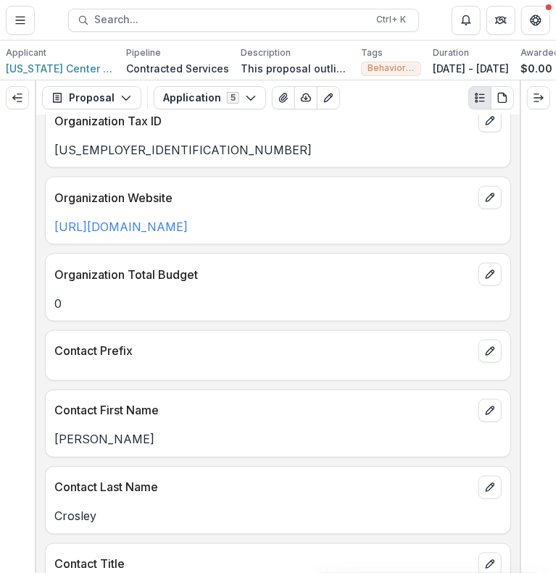
click at [203, 330] on div "Contact Prefix" at bounding box center [278, 355] width 466 height 51
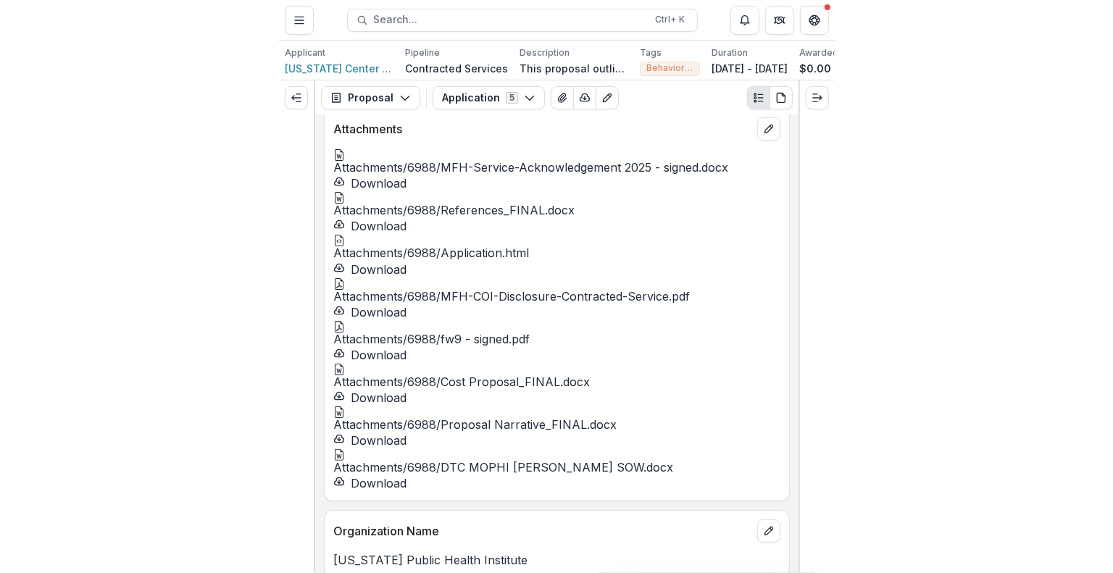
scroll to position [0, 0]
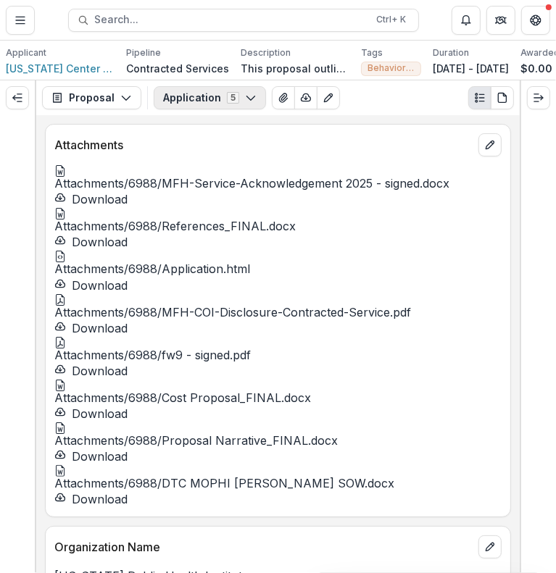
click at [197, 104] on button "Application 5" at bounding box center [210, 97] width 112 height 23
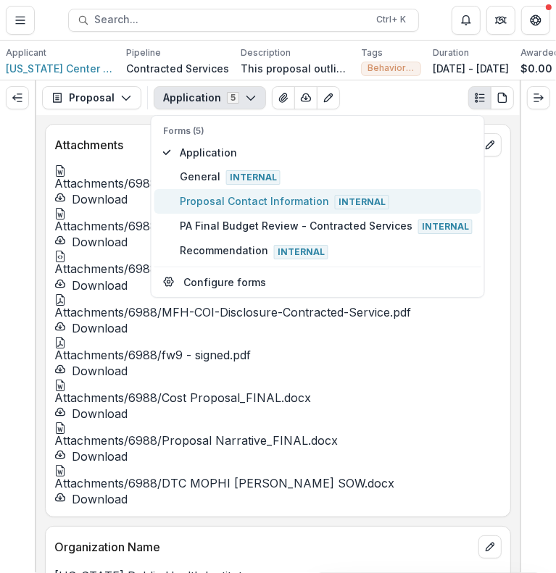
click at [199, 201] on span "Proposal Contact Information Internal" at bounding box center [326, 201] width 293 height 16
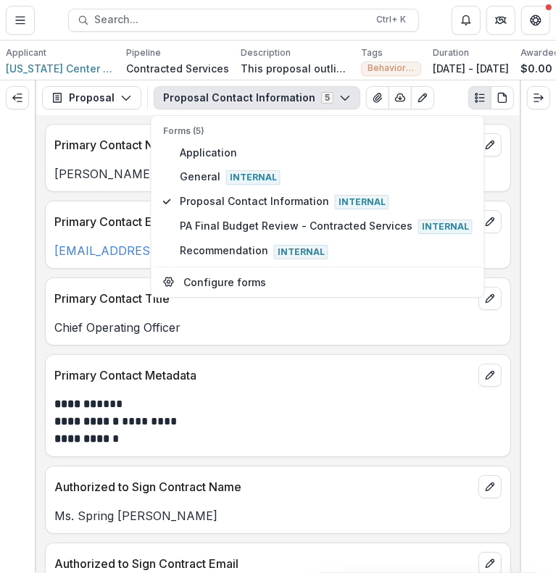
click at [243, 376] on p "Primary Contact Metadata" at bounding box center [263, 375] width 418 height 17
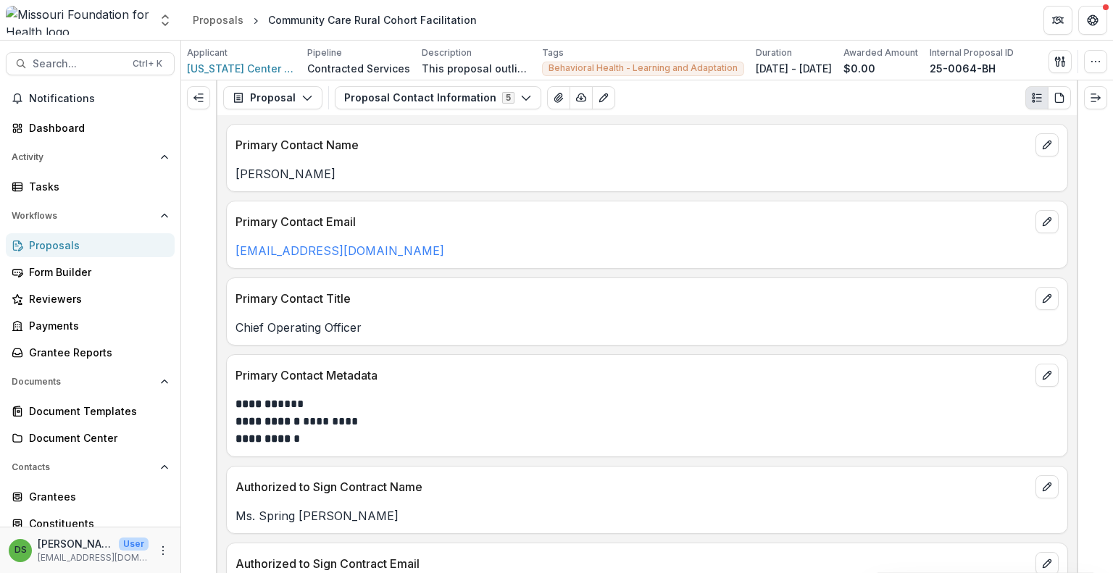
click at [41, 247] on div "Proposals" at bounding box center [96, 245] width 134 height 15
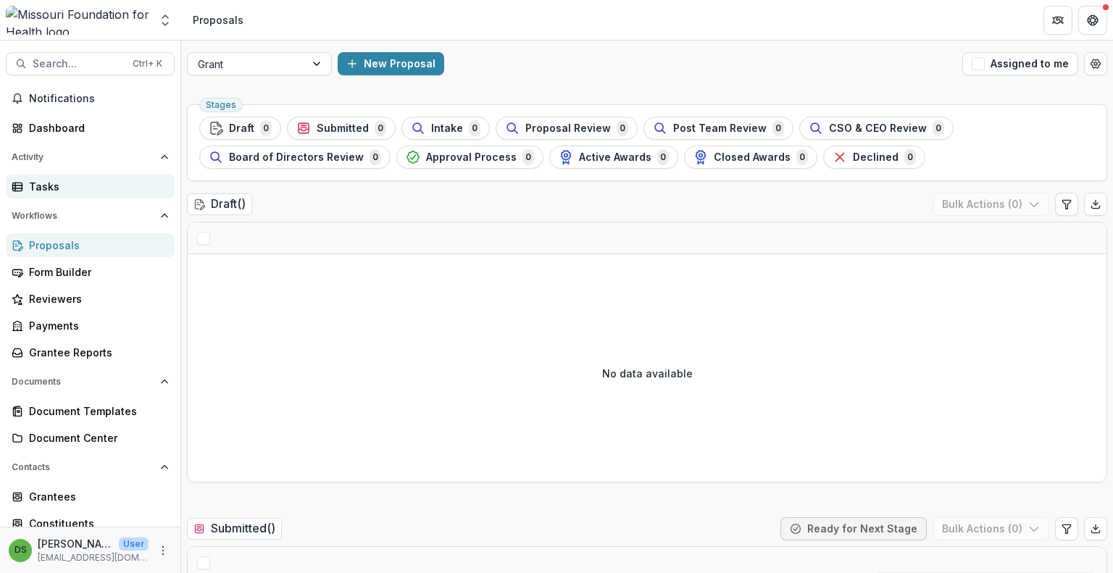
click at [72, 176] on link "Tasks" at bounding box center [90, 187] width 169 height 24
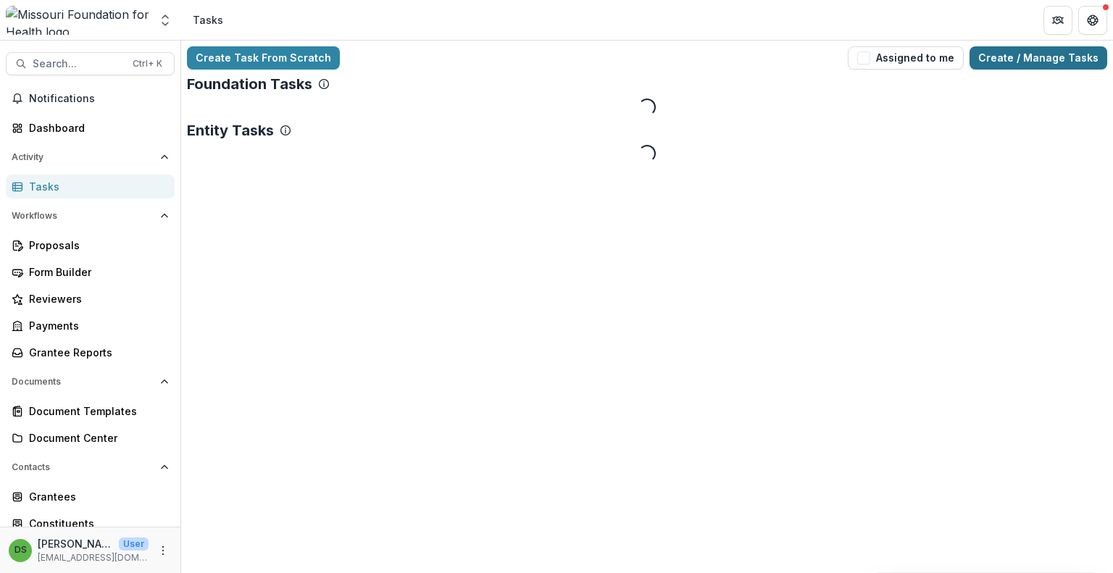
click at [1044, 60] on link "Create / Manage Tasks" at bounding box center [1039, 57] width 138 height 23
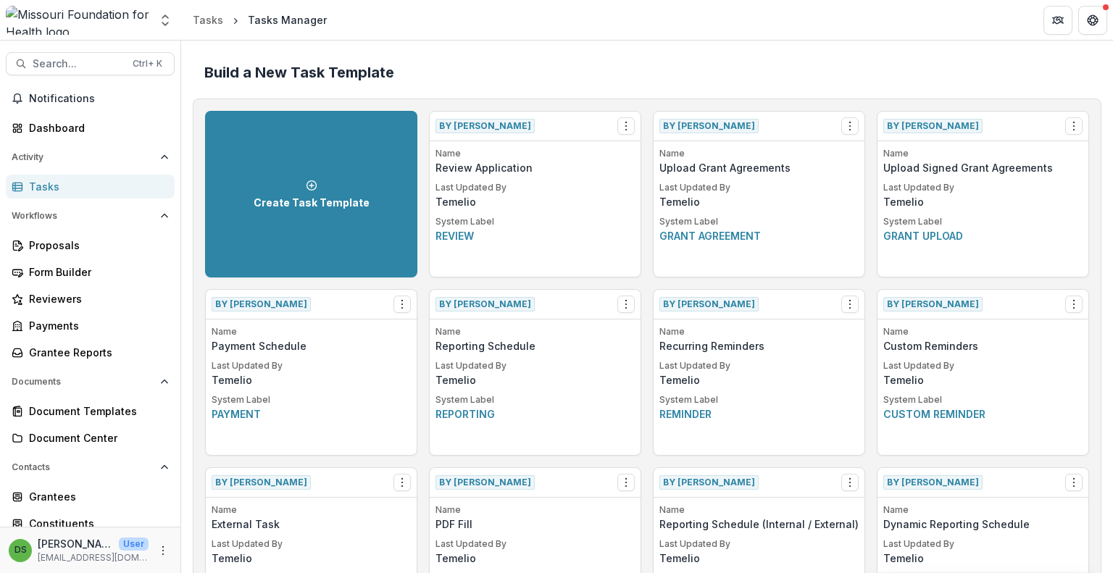
scroll to position [1286, 0]
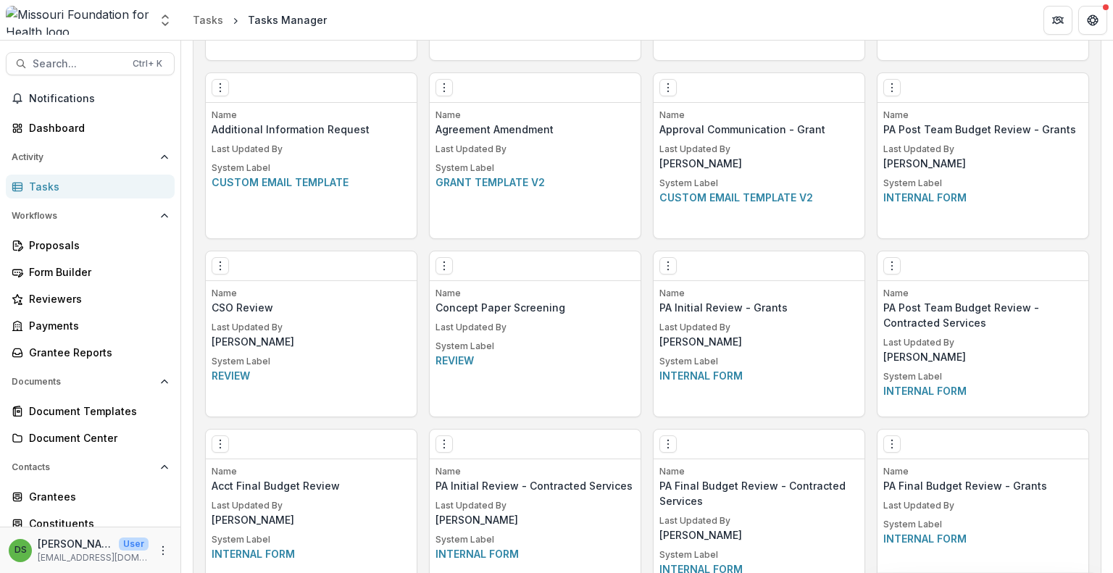
drag, startPoint x: 220, startPoint y: 265, endPoint x: 252, endPoint y: 286, distance: 38.2
click at [220, 263] on icon "Options" at bounding box center [221, 266] width 12 height 12
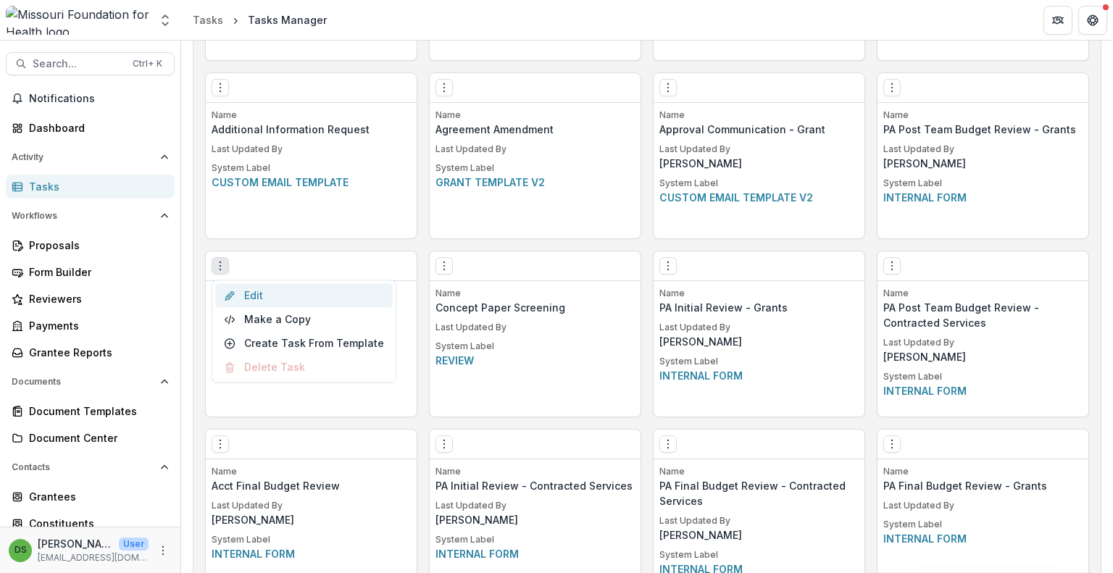
click at [255, 293] on link "Edit" at bounding box center [304, 295] width 178 height 24
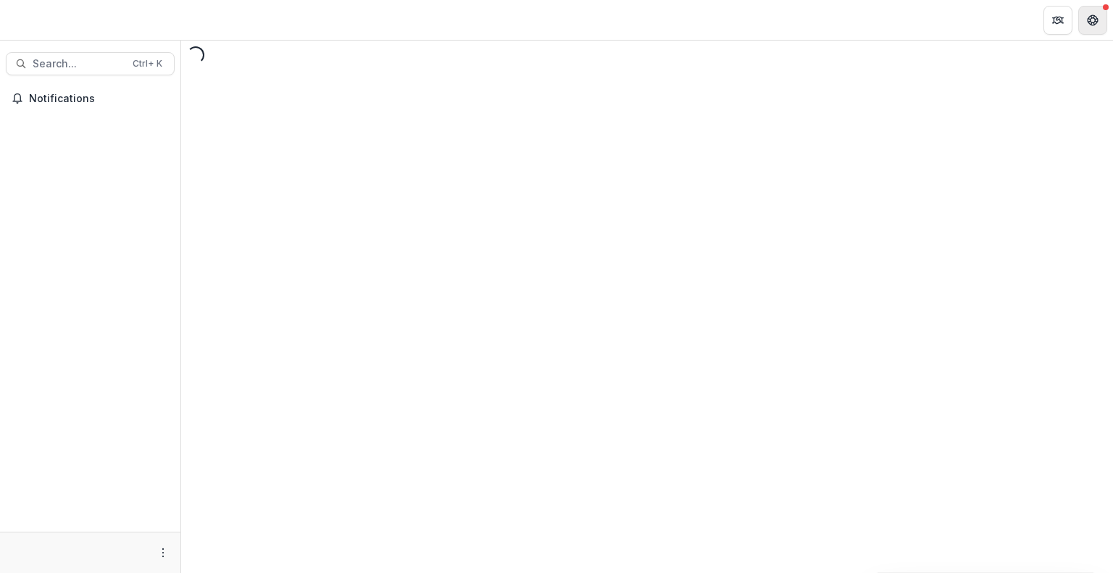
click at [1095, 24] on icon "Get Help" at bounding box center [1095, 23] width 3 height 3
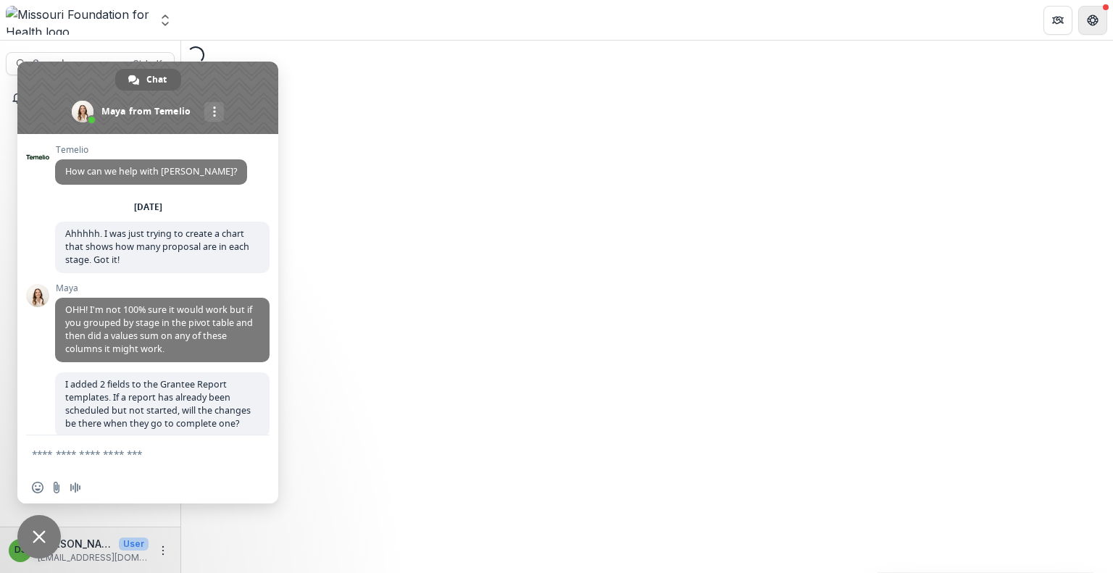
scroll to position [7316, 0]
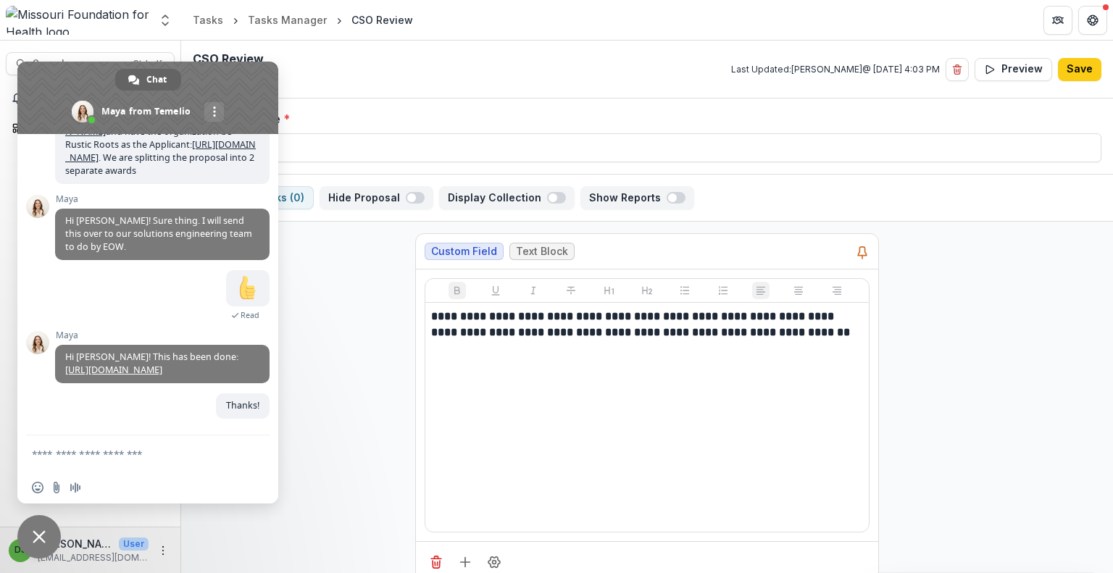
click at [41, 535] on span "Close chat" at bounding box center [39, 536] width 13 height 13
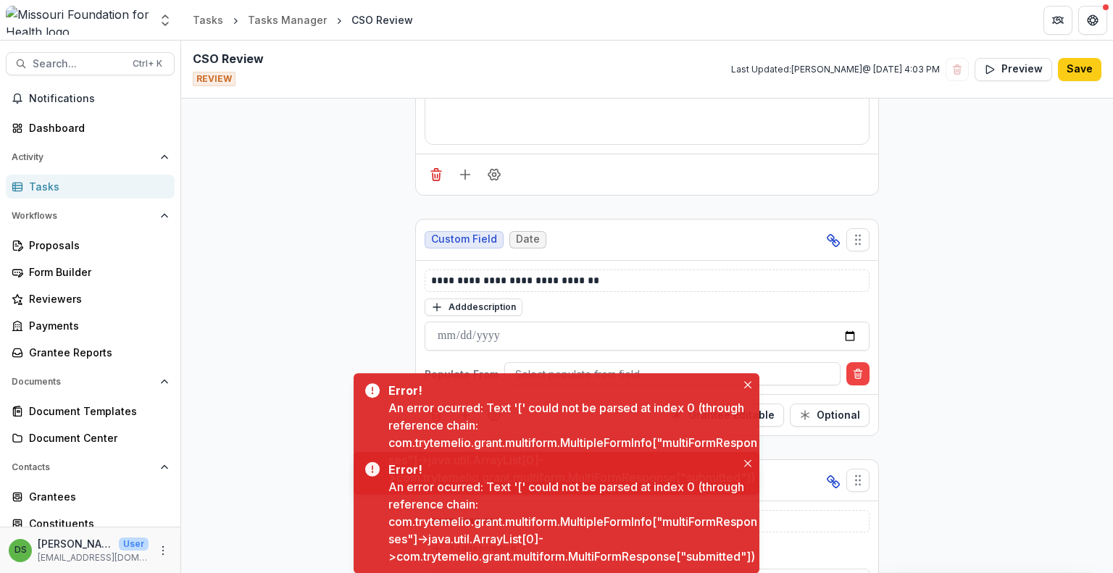
scroll to position [3629, 0]
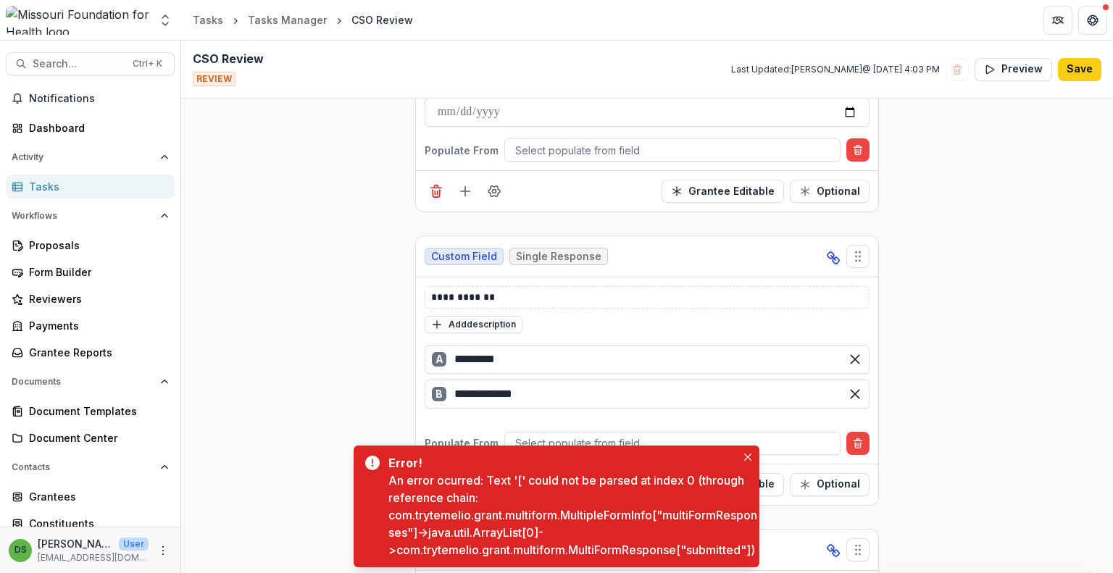
scroll to position [3919, 0]
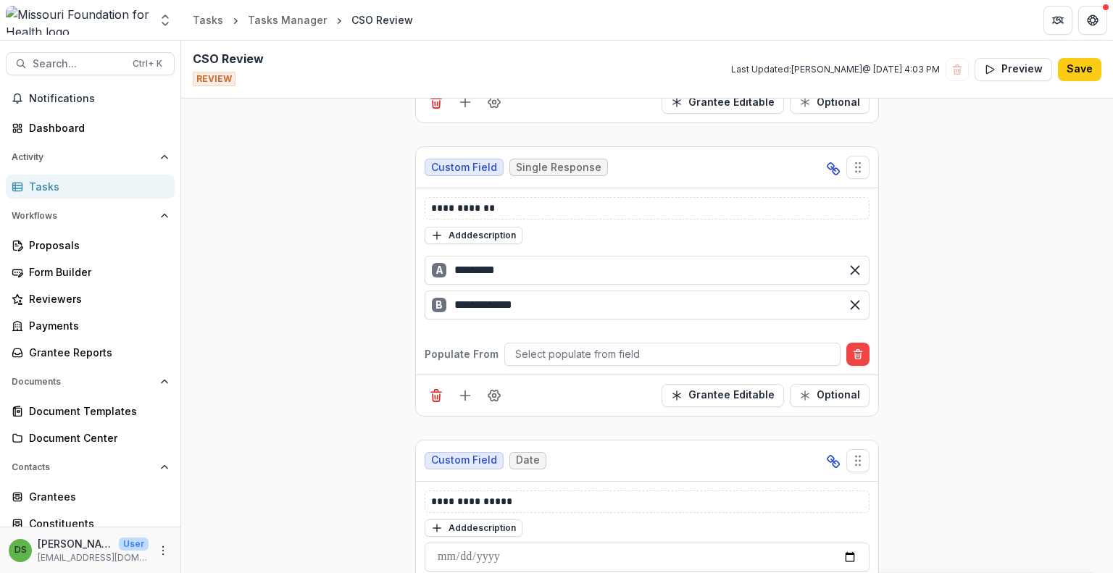
click at [460, 388] on icon "Add field" at bounding box center [465, 395] width 14 height 14
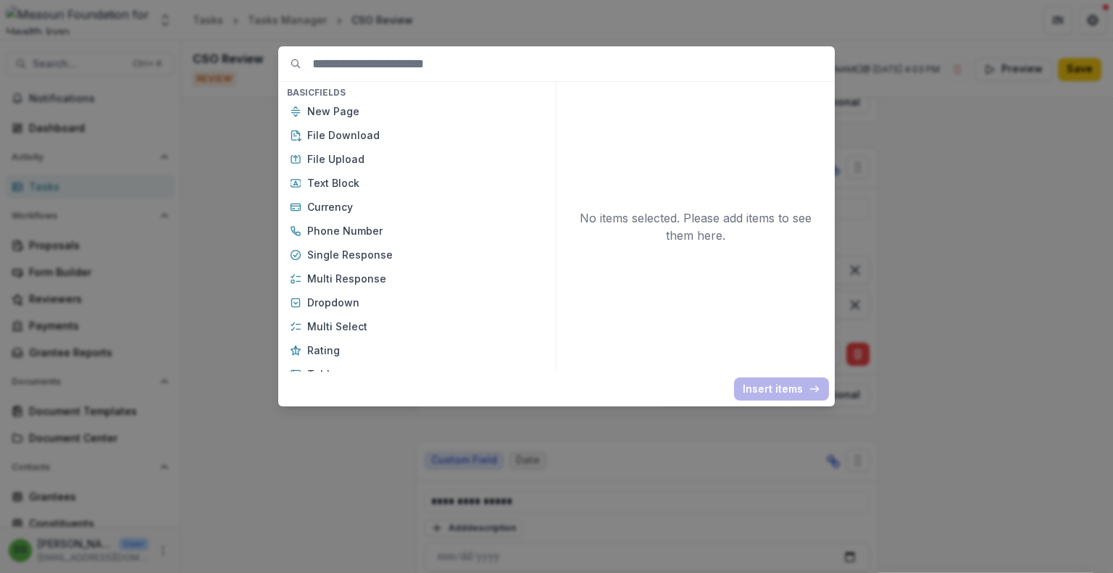
click at [998, 375] on div "Basic Fields New Page File Download File Upload Text Block Currency Phone Numbe…" at bounding box center [556, 286] width 1113 height 573
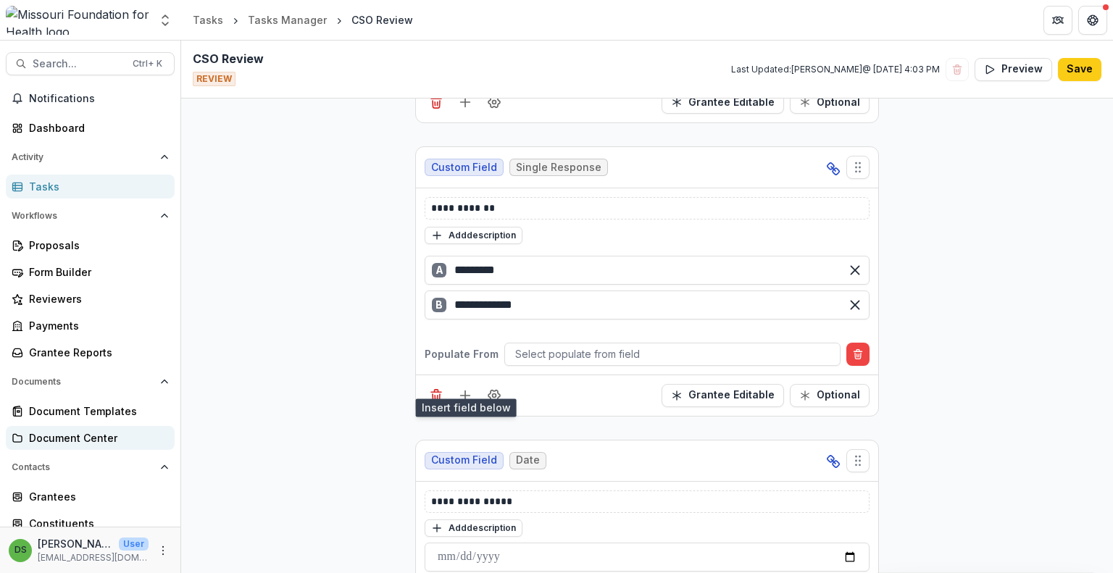
scroll to position [147, 0]
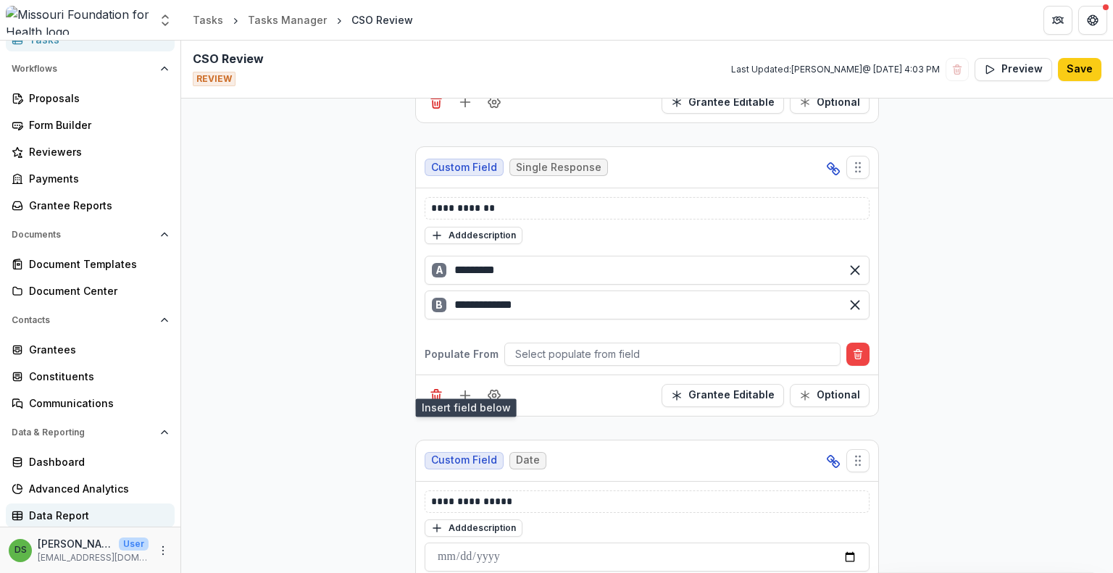
click at [75, 514] on div "Data Report" at bounding box center [96, 515] width 134 height 15
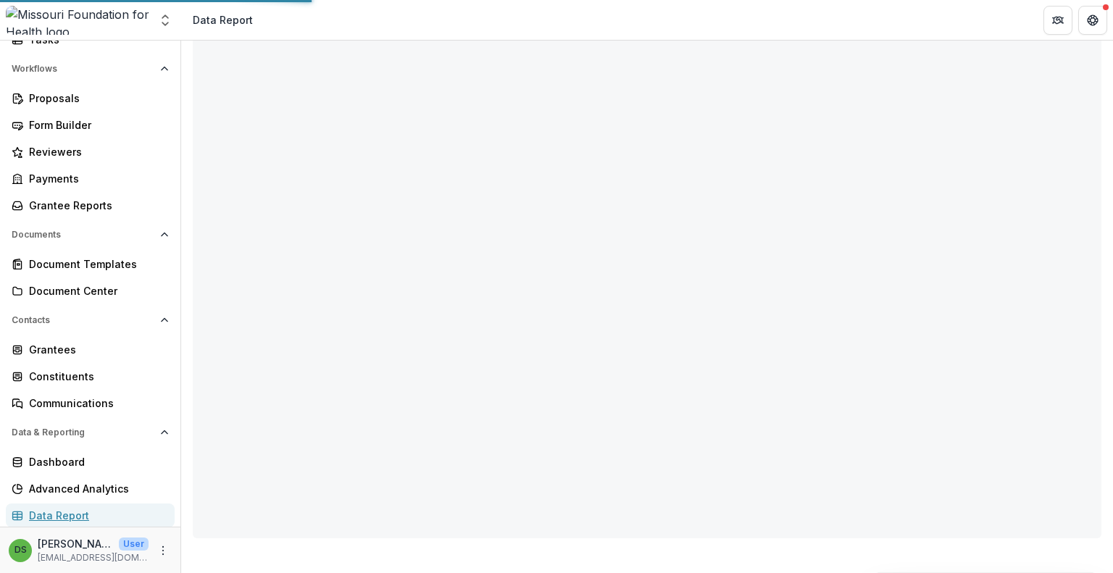
scroll to position [78, 0]
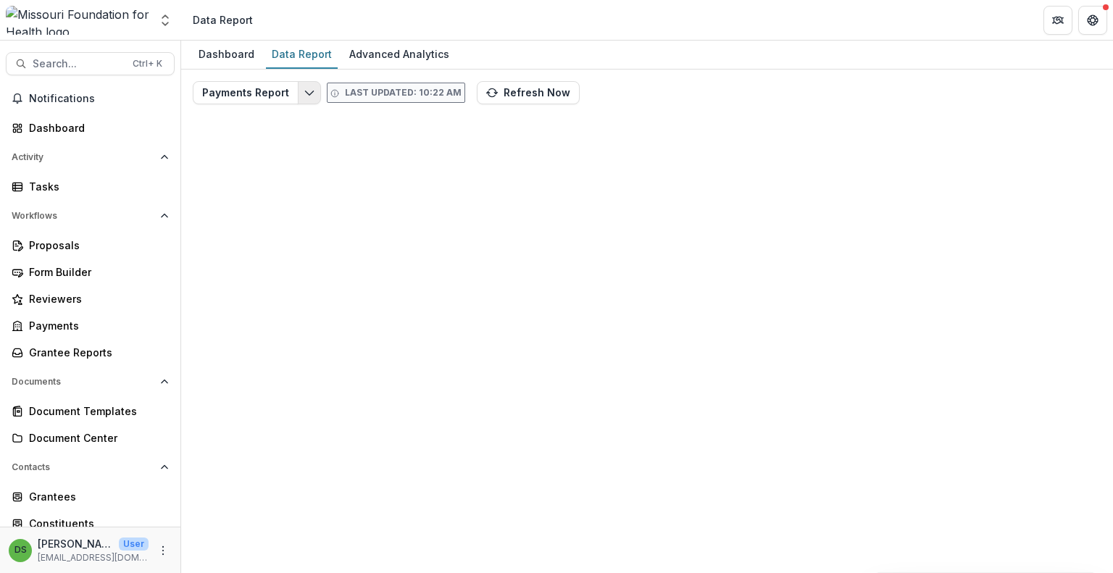
click at [304, 93] on icon "Edit selected report" at bounding box center [310, 93] width 12 height 12
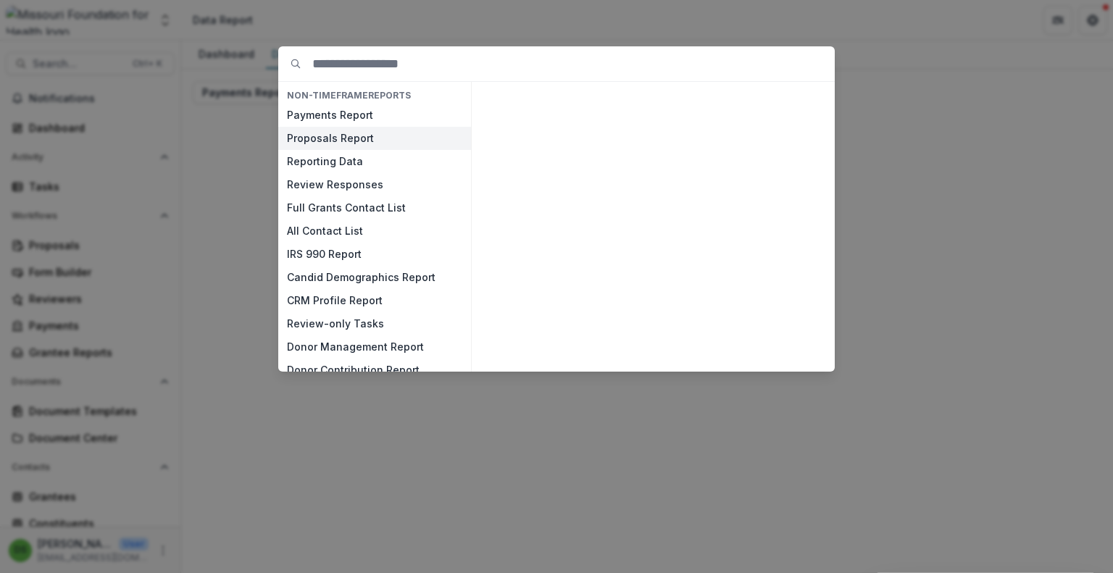
click at [322, 140] on button "Proposals Report" at bounding box center [374, 138] width 193 height 23
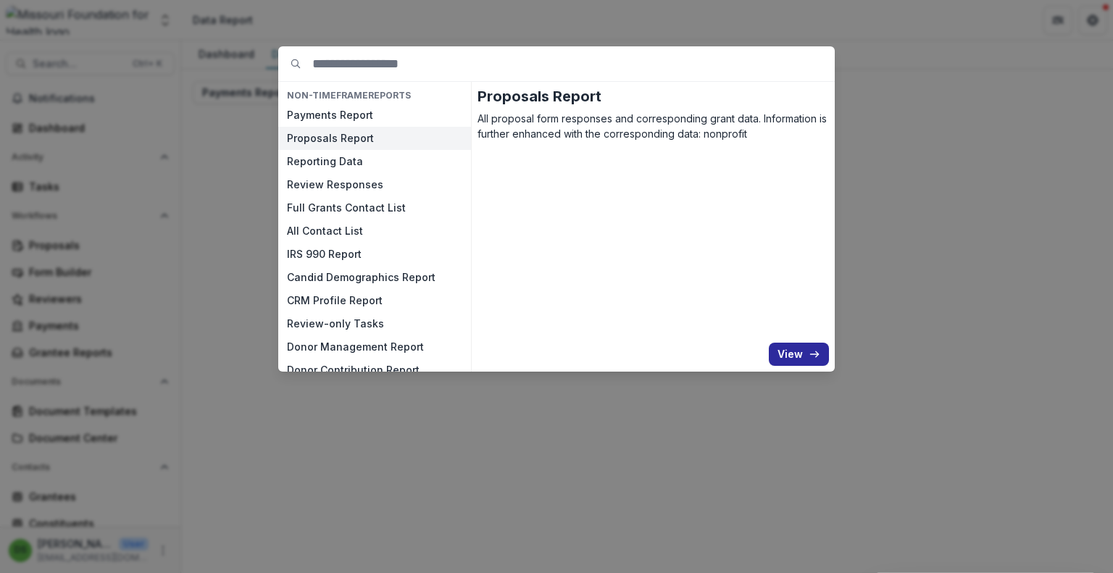
click at [796, 353] on button "View" at bounding box center [799, 354] width 60 height 23
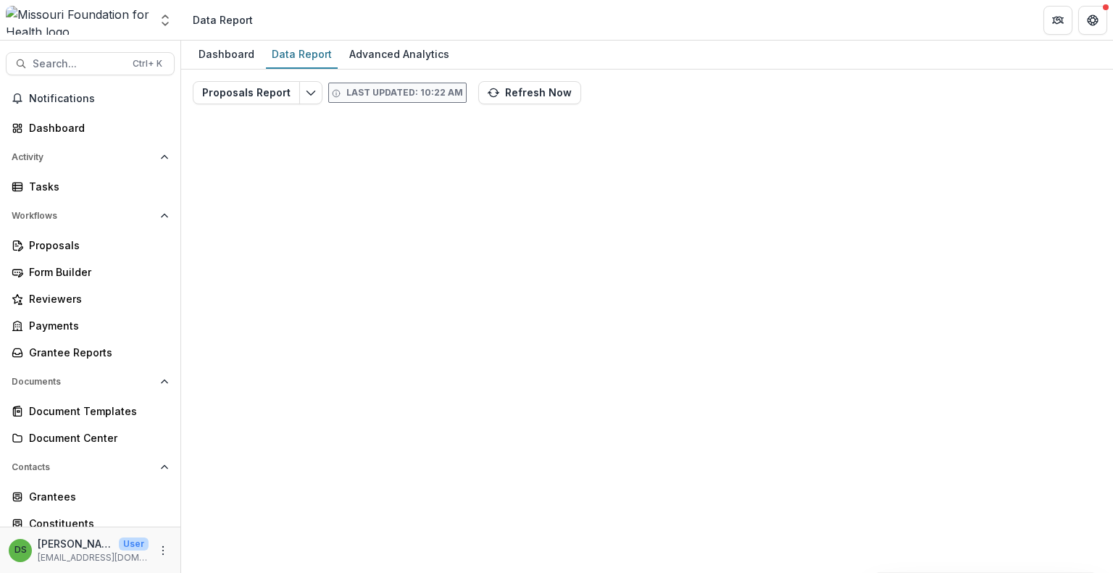
click at [951, 40] on div "Aggregate Analysis Foundations MFH Workflow Sandbox [US_STATE] Foundation for H…" at bounding box center [556, 20] width 1113 height 41
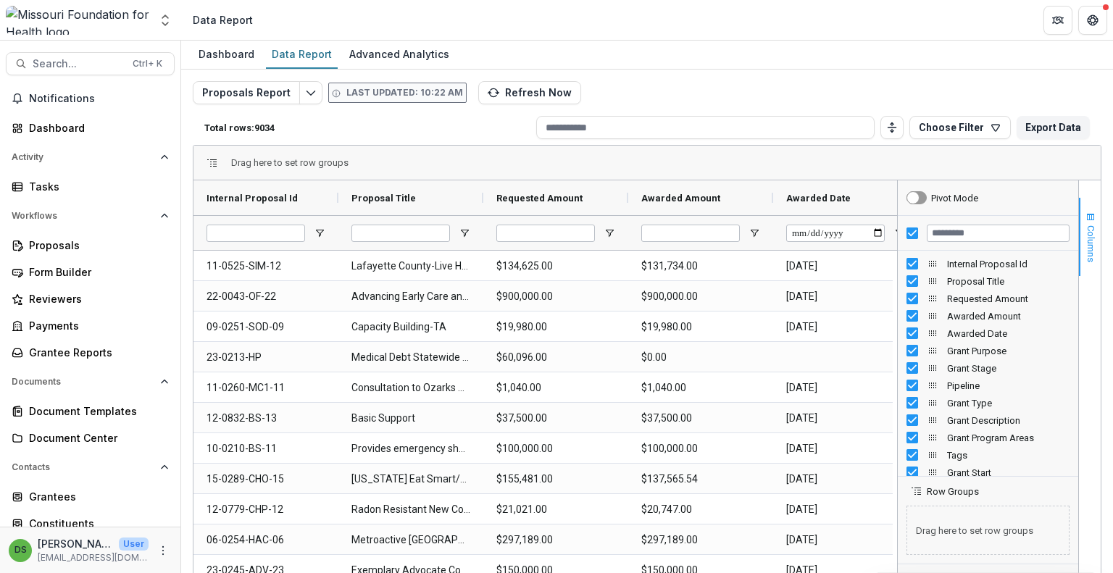
click at [1079, 214] on button "Columns" at bounding box center [1090, 237] width 22 height 78
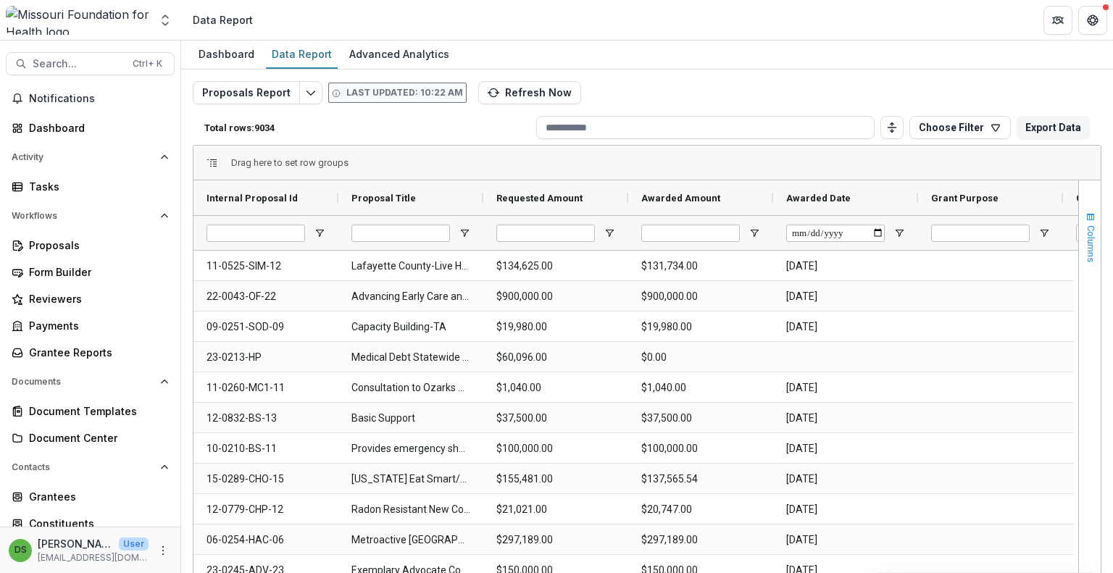
click at [1080, 220] on button "Columns" at bounding box center [1090, 237] width 22 height 78
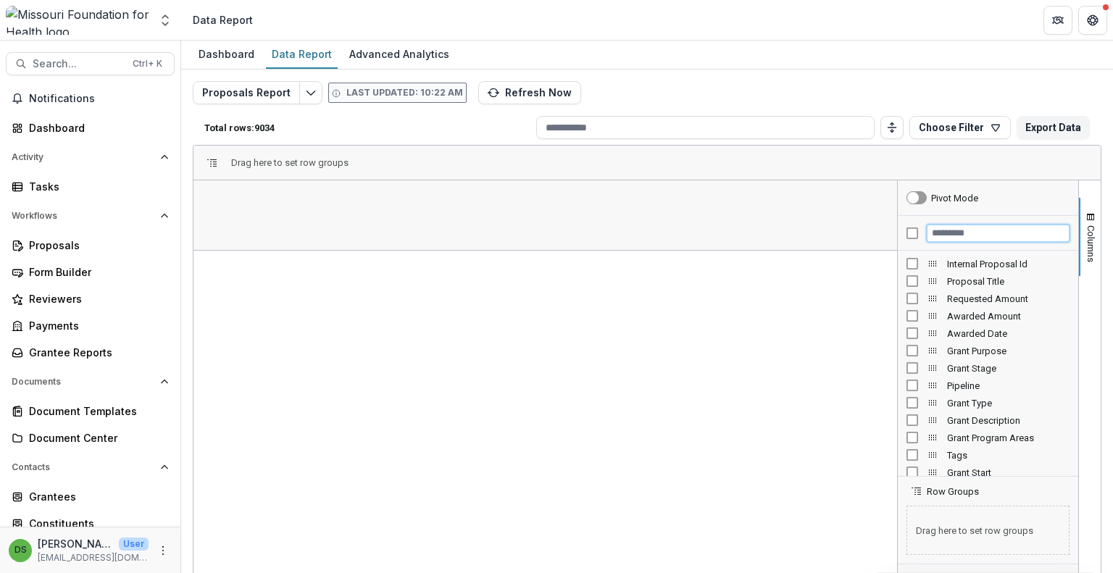
click at [952, 226] on input "Filter Columns Input" at bounding box center [998, 233] width 143 height 17
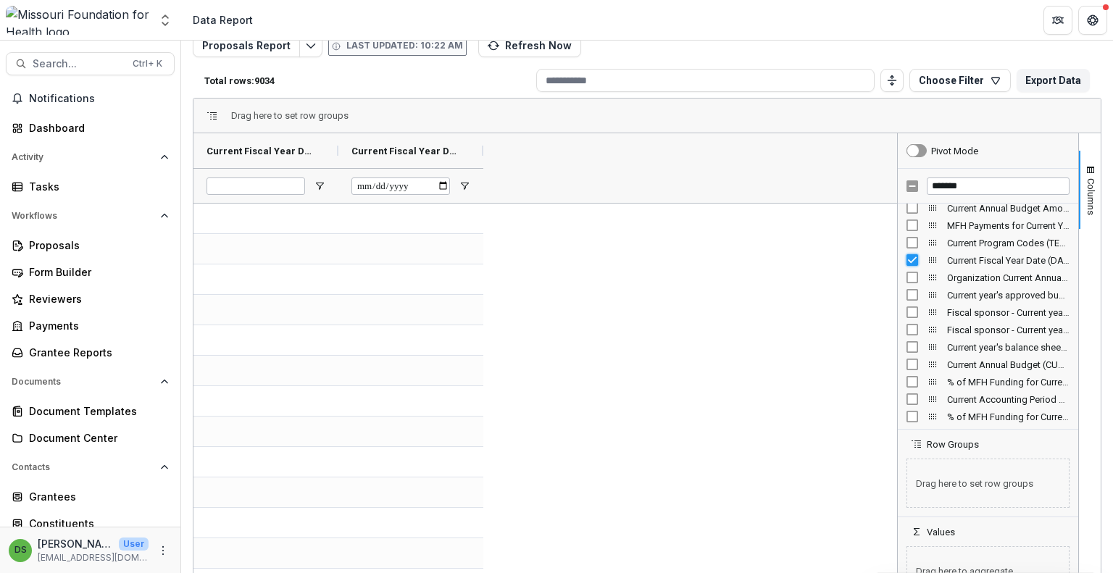
scroll to position [72, 0]
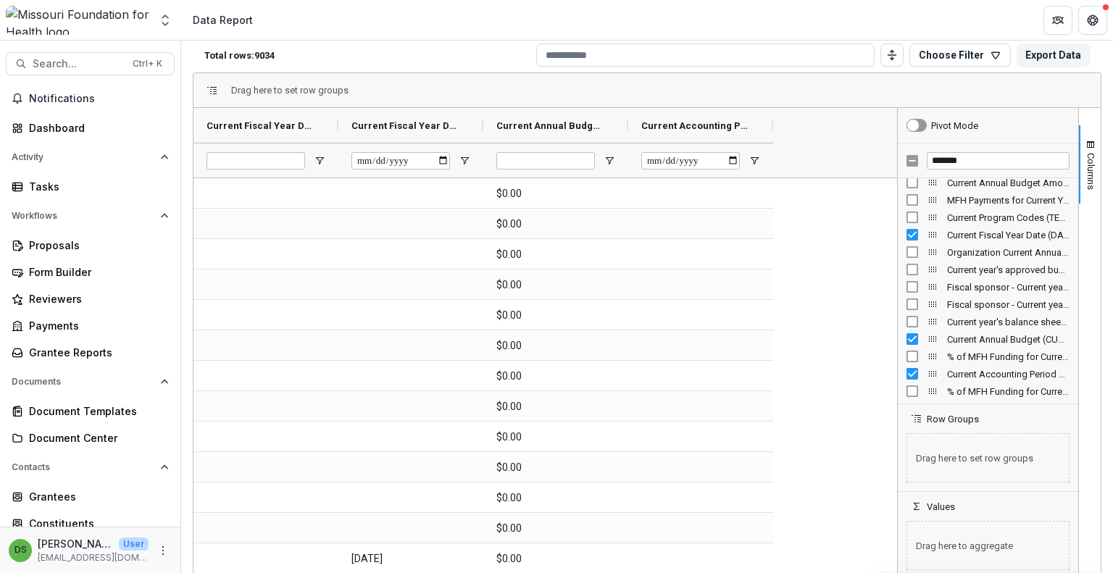
click at [846, 92] on div "Drag here to set row groups" at bounding box center [646, 90] width 907 height 35
click at [441, 124] on span "Current Fiscal Year Date (DATE)" at bounding box center [404, 125] width 107 height 11
click at [441, 124] on span "Current Fiscal Year Date (DATE)" at bounding box center [396, 125] width 91 height 11
click at [302, 122] on span "Current Fiscal Year Date (SHORT_TEXT)" at bounding box center [260, 125] width 107 height 11
click at [302, 122] on span at bounding box center [308, 126] width 12 height 12
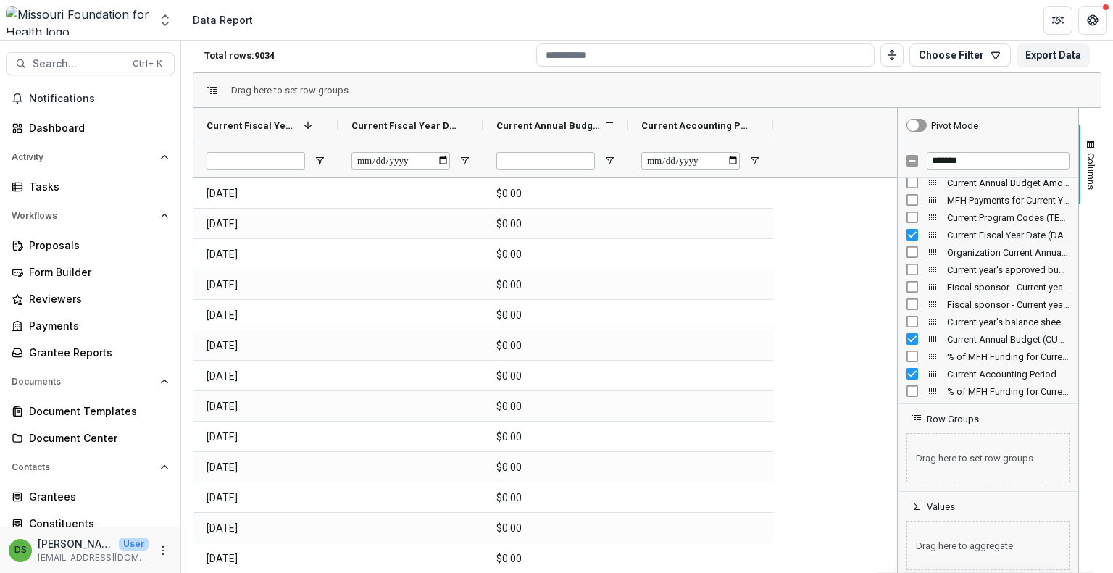
click at [565, 132] on div "Current Annual Budget (CURRENCY)" at bounding box center [549, 126] width 107 height 28
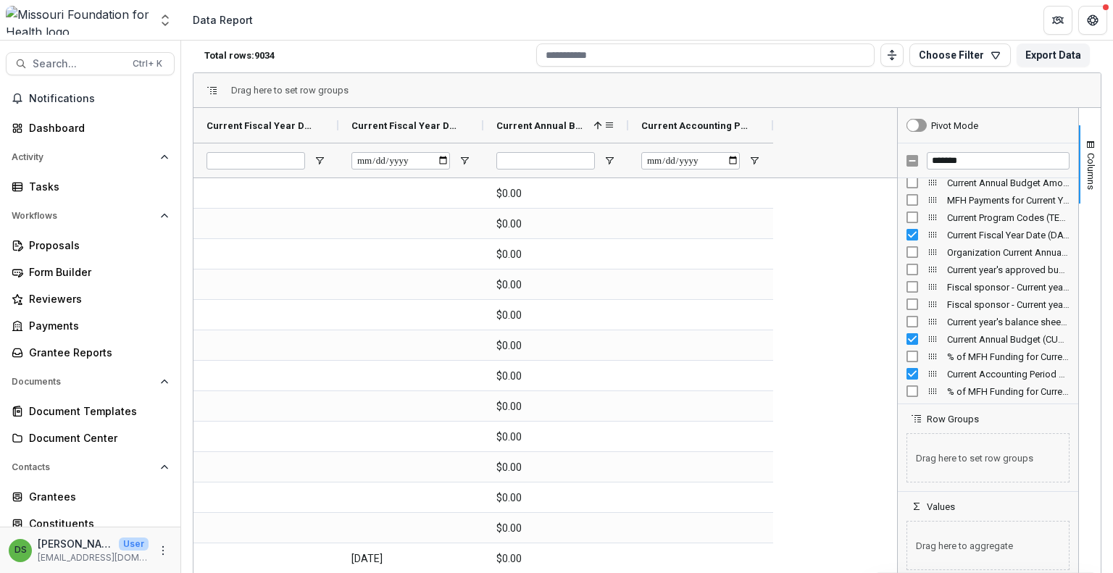
click at [565, 130] on span "Current Annual Budget (CURRENCY)" at bounding box center [541, 125] width 91 height 11
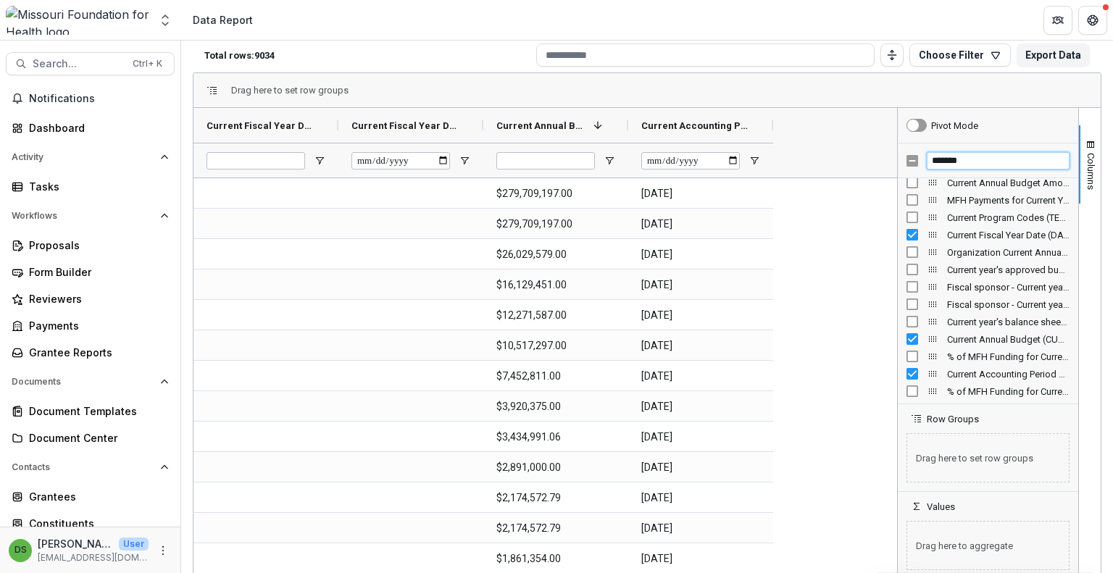
click at [970, 161] on input "*******" at bounding box center [998, 160] width 143 height 17
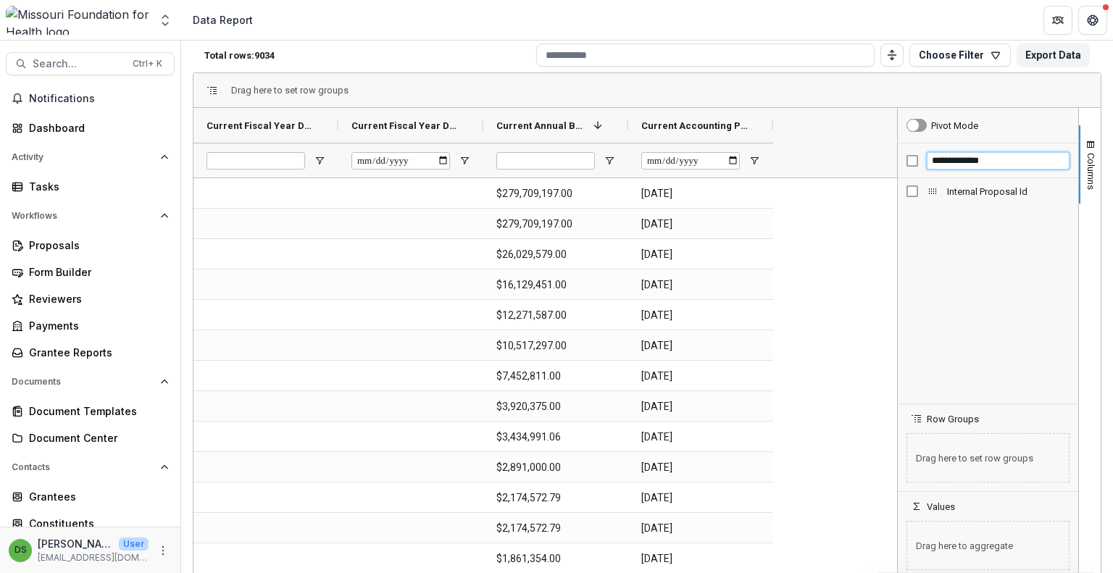
type input "**********"
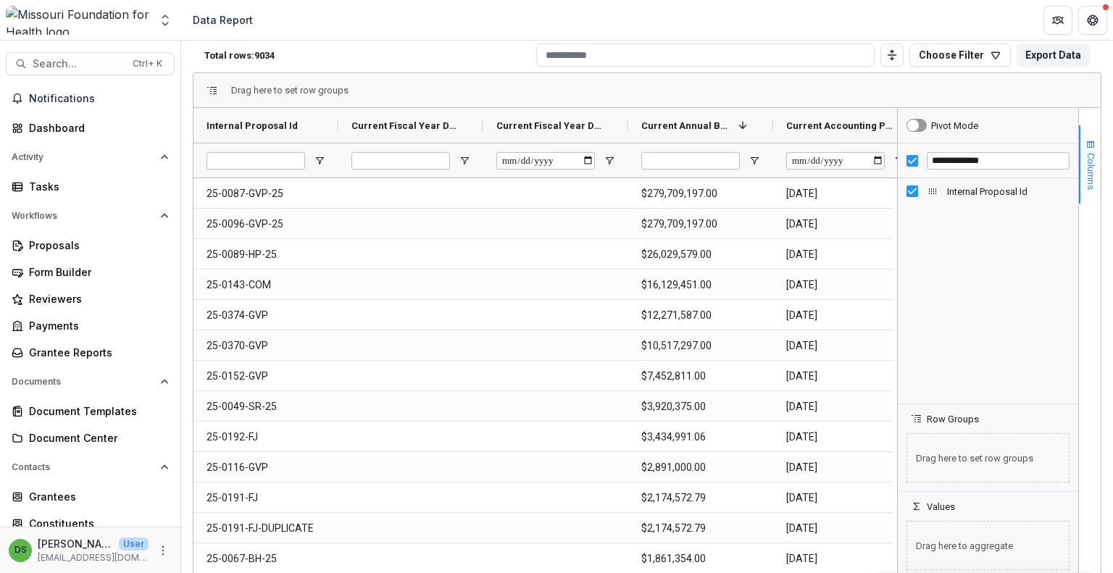
click at [1086, 156] on span "Columns" at bounding box center [1091, 171] width 11 height 37
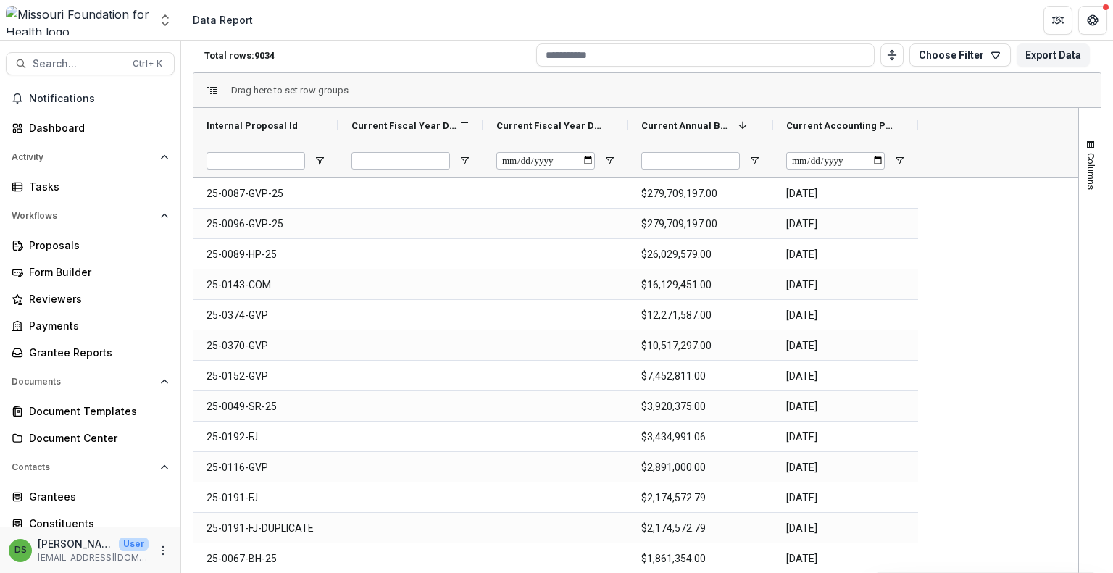
click at [431, 125] on span "Current Fiscal Year Date (SHORT_TEXT)" at bounding box center [404, 125] width 107 height 11
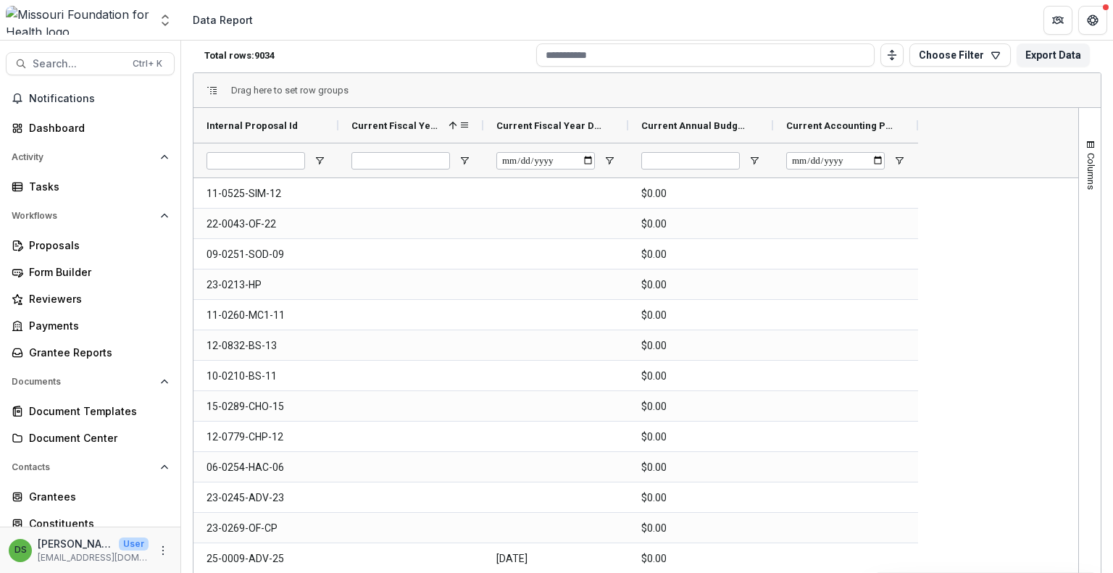
click at [431, 125] on span "Current Fiscal Year Date (SHORT_TEXT)" at bounding box center [396, 125] width 91 height 11
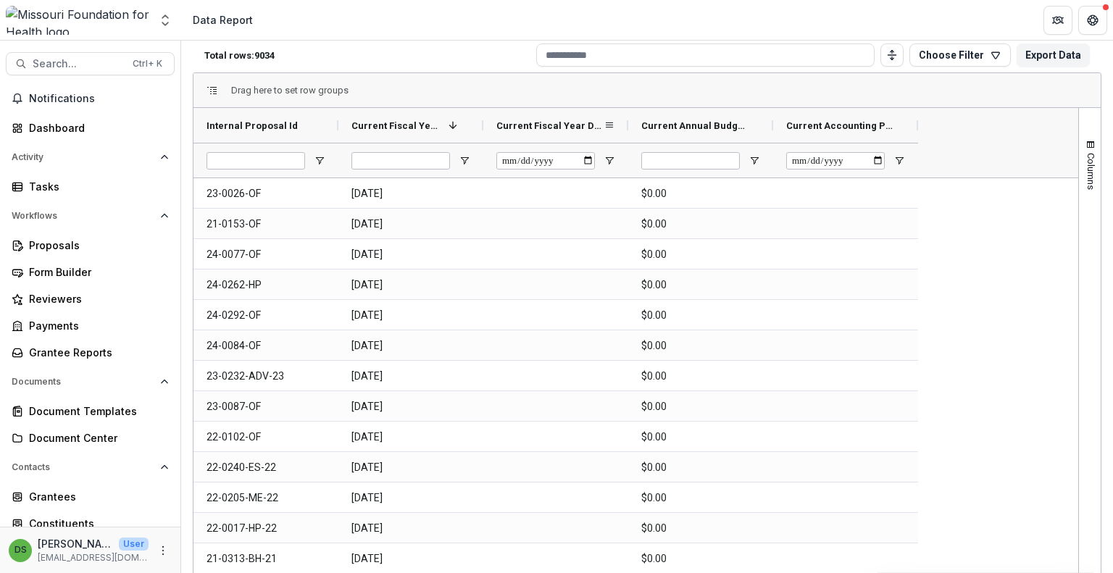
click at [586, 128] on span "Current Fiscal Year Date (DATE)" at bounding box center [549, 125] width 107 height 11
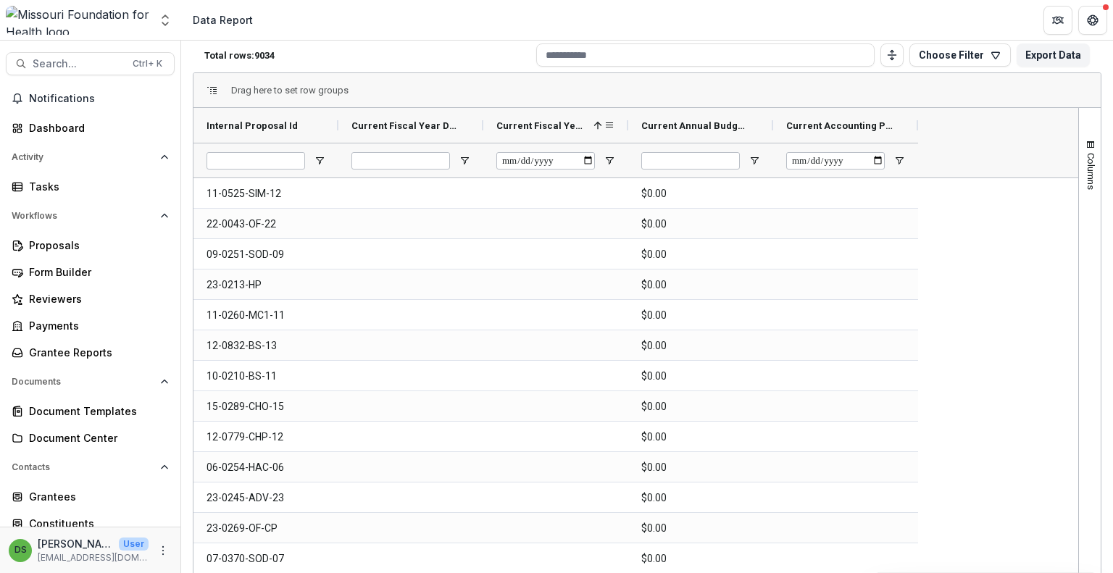
click at [588, 125] on span at bounding box center [596, 126] width 16 height 12
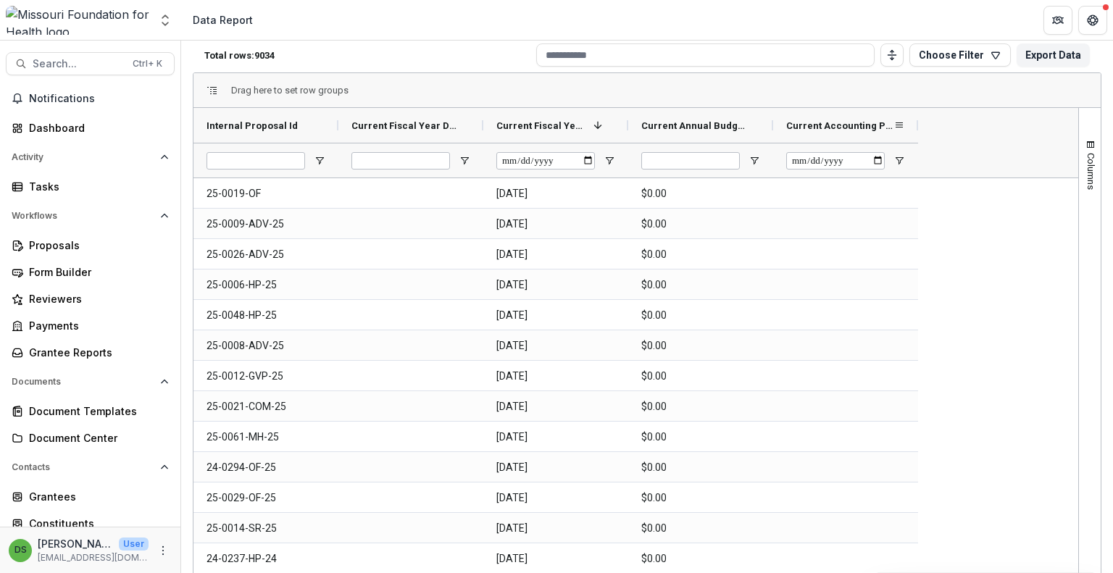
click at [864, 134] on div "Current Accounting Period Beginning (DATE)" at bounding box center [839, 126] width 107 height 28
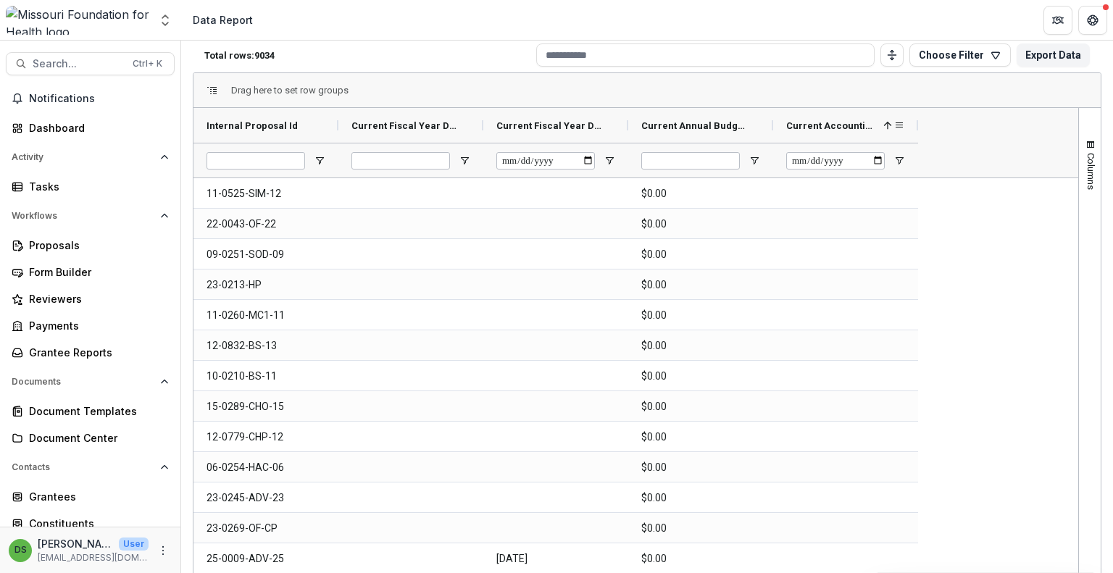
click at [864, 134] on div "Current Accounting Period Beginning (DATE) 1" at bounding box center [839, 126] width 107 height 28
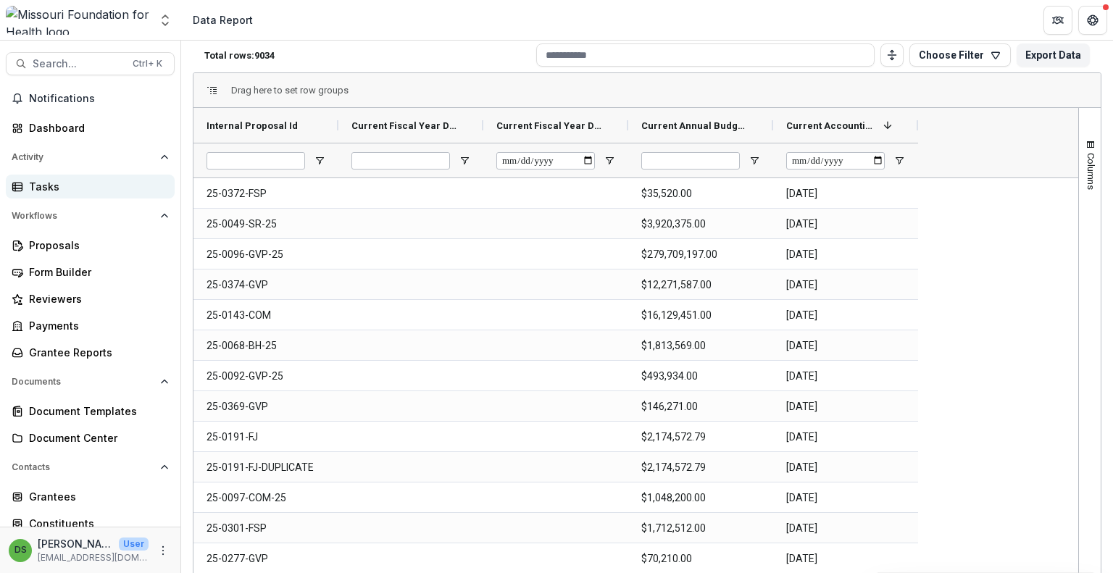
click at [91, 180] on div "Tasks" at bounding box center [96, 186] width 134 height 15
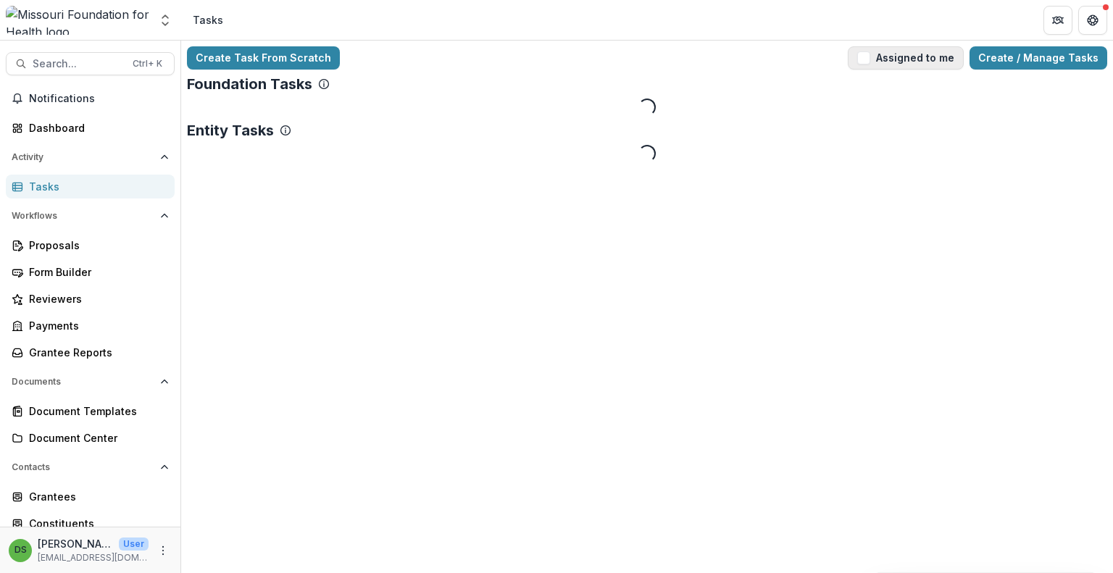
click at [936, 62] on button "Assigned to me" at bounding box center [906, 57] width 116 height 23
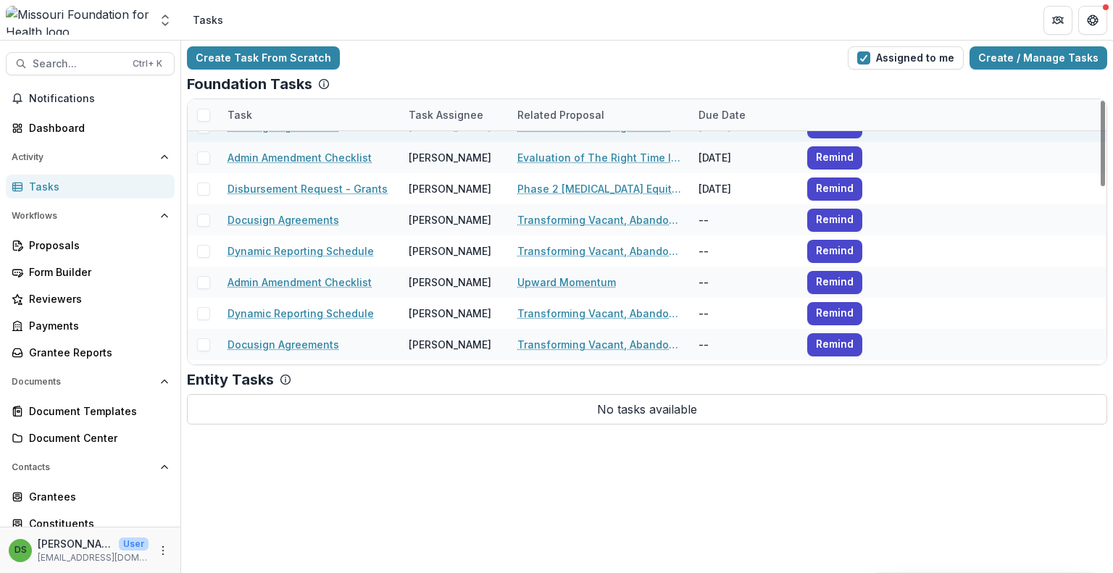
scroll to position [217, 0]
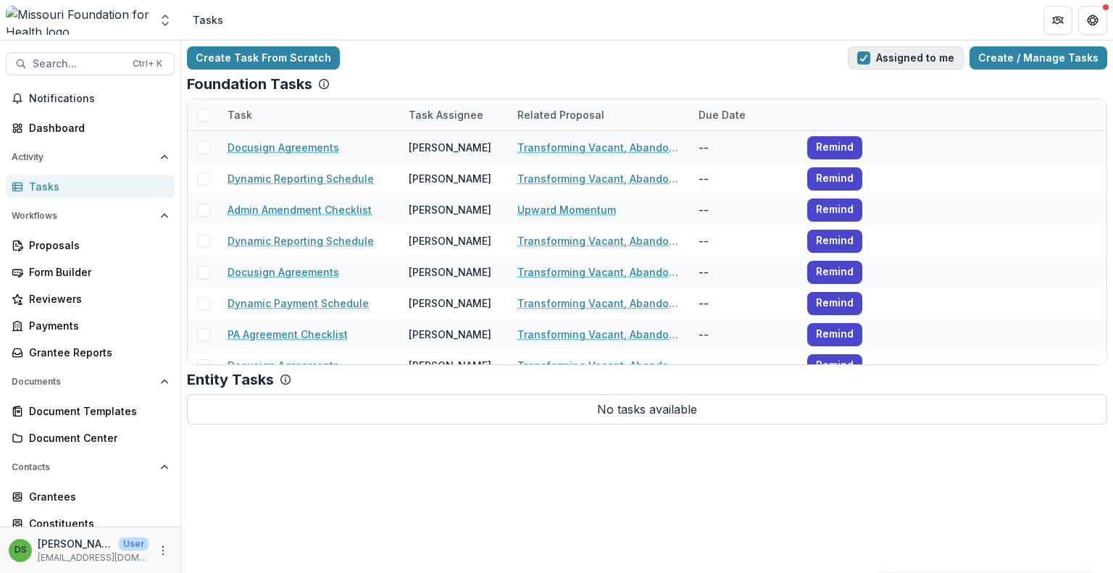
click at [916, 61] on button "Assigned to me" at bounding box center [906, 57] width 116 height 23
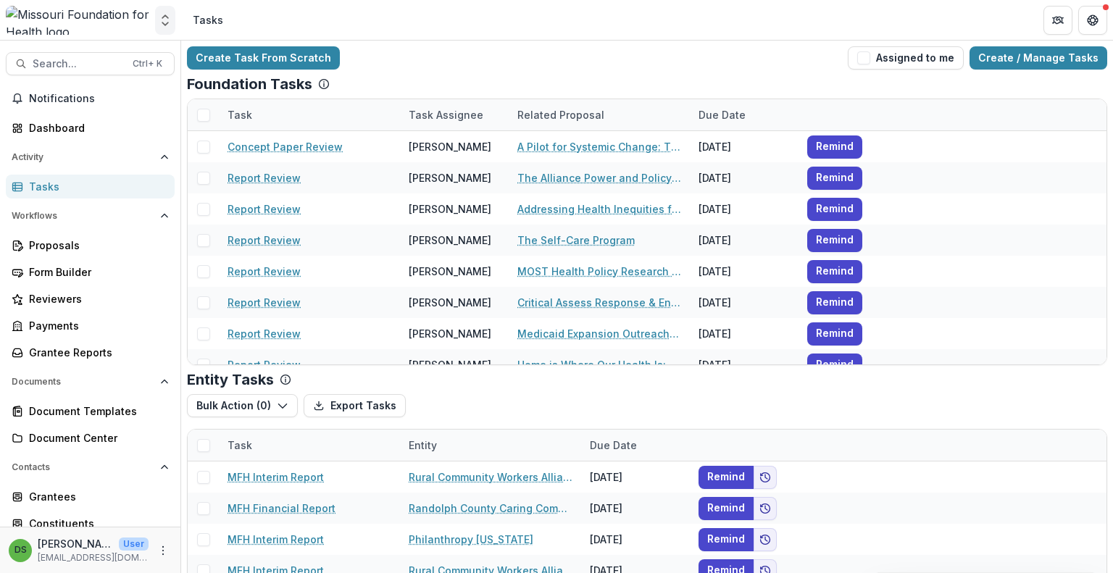
click at [165, 24] on polyline "Open entity switcher" at bounding box center [165, 23] width 6 height 3
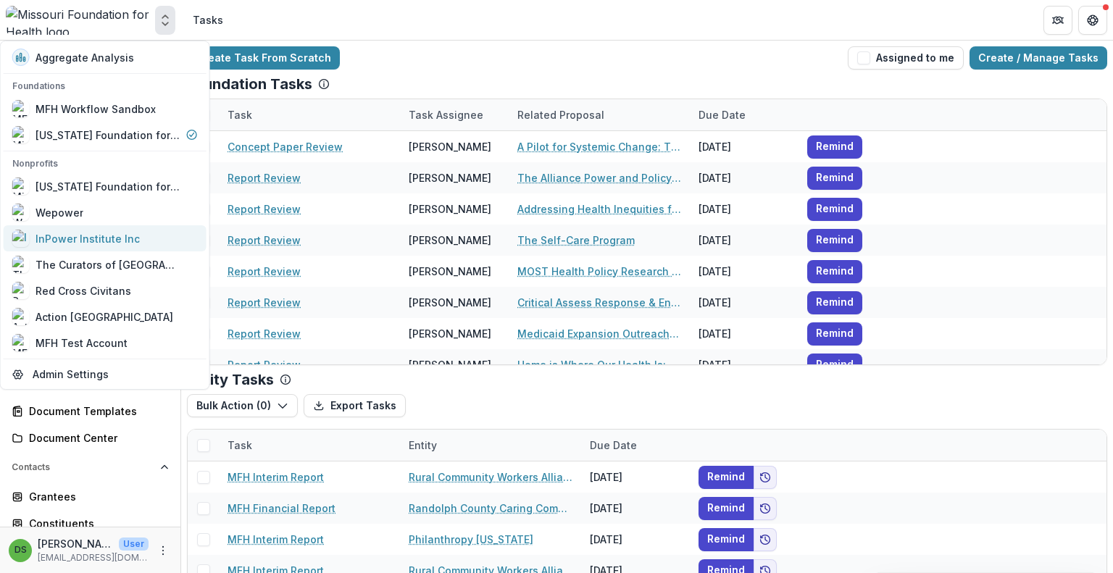
click at [86, 242] on div "InPower Institute Inc" at bounding box center [88, 238] width 104 height 15
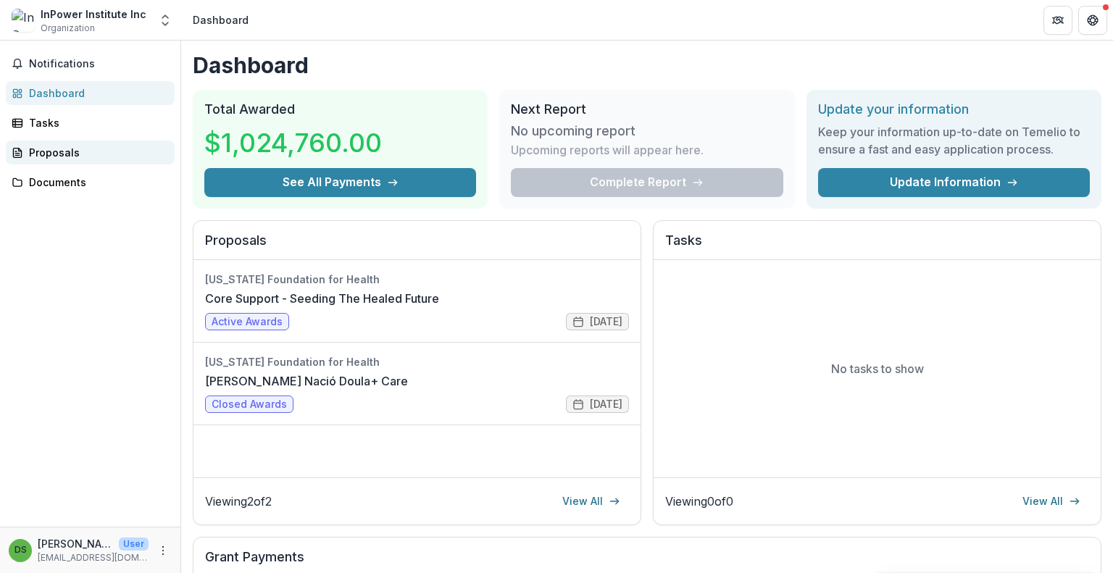
click at [97, 154] on div "Proposals" at bounding box center [96, 152] width 134 height 15
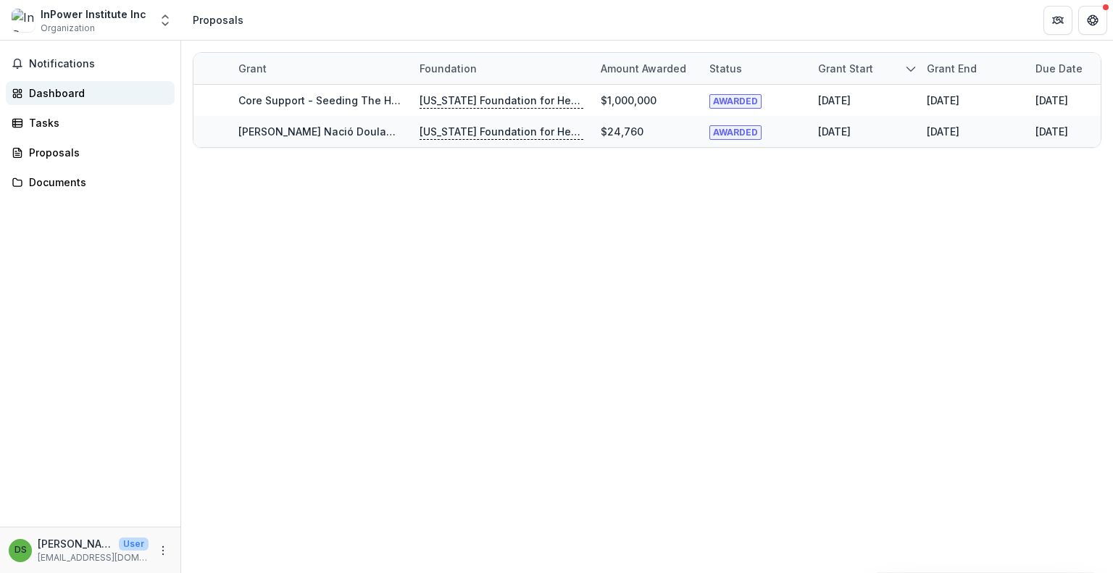
click at [61, 88] on div "Dashboard" at bounding box center [96, 93] width 134 height 15
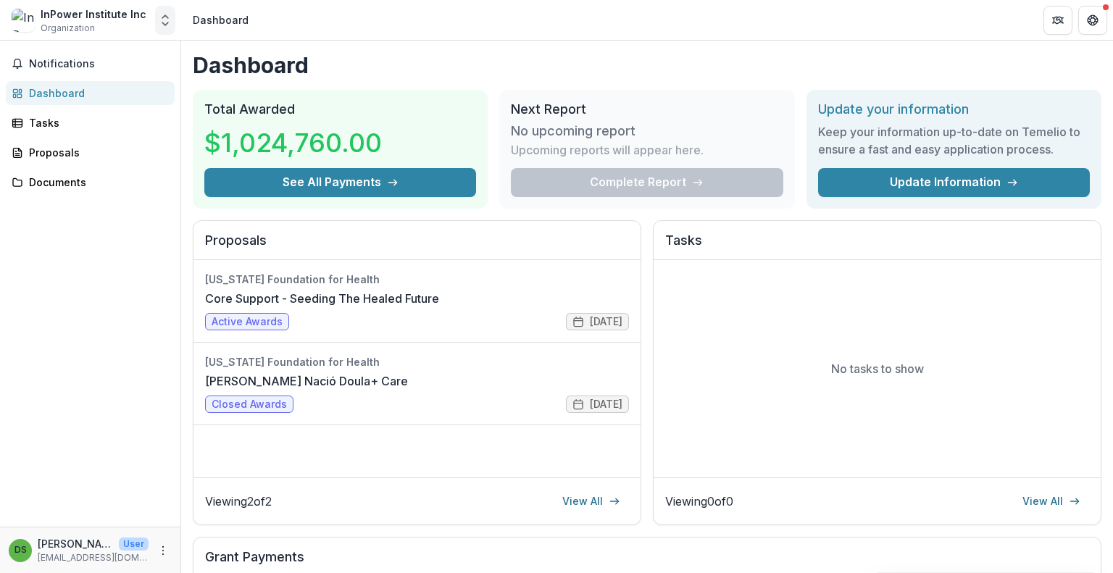
click at [167, 18] on polyline "Open entity switcher" at bounding box center [165, 16] width 6 height 3
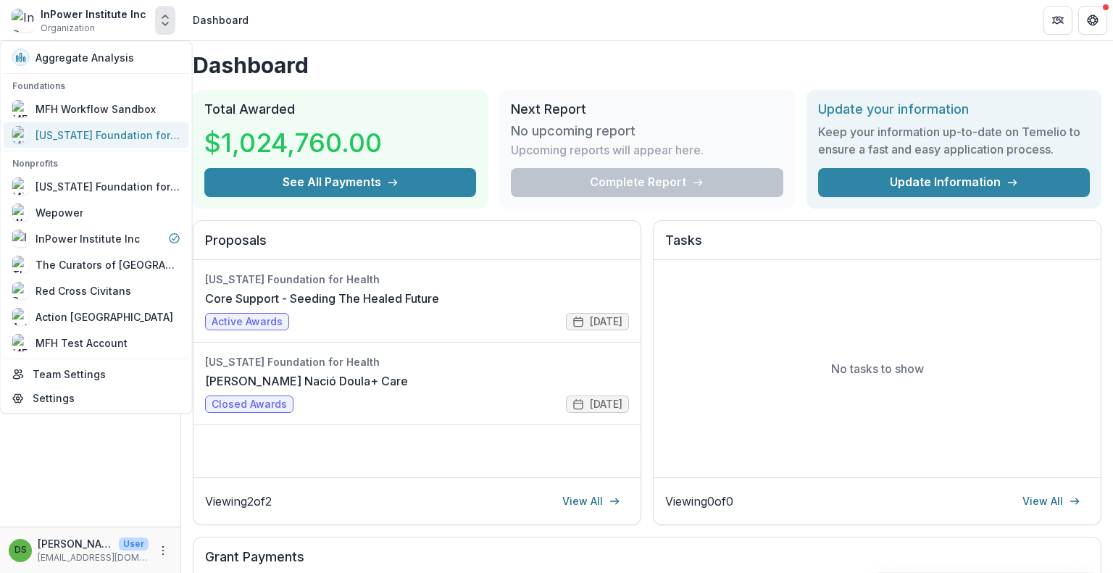
click at [80, 138] on div "[US_STATE] Foundation for Health" at bounding box center [108, 135] width 145 height 15
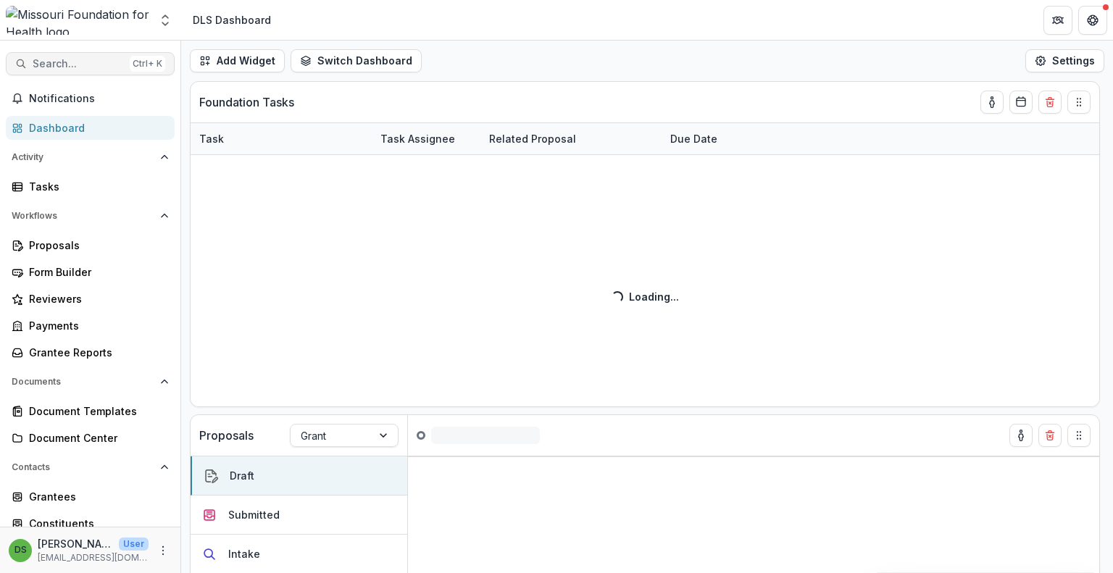
click at [99, 64] on span "Search..." at bounding box center [78, 64] width 91 height 12
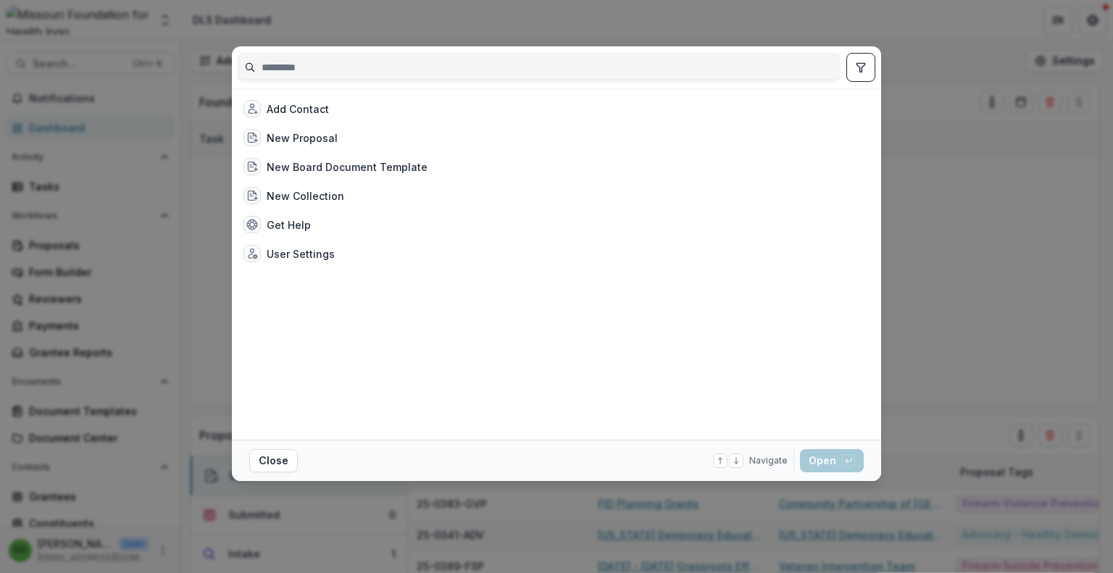
click at [858, 65] on icon "toggle filters" at bounding box center [861, 68] width 12 height 12
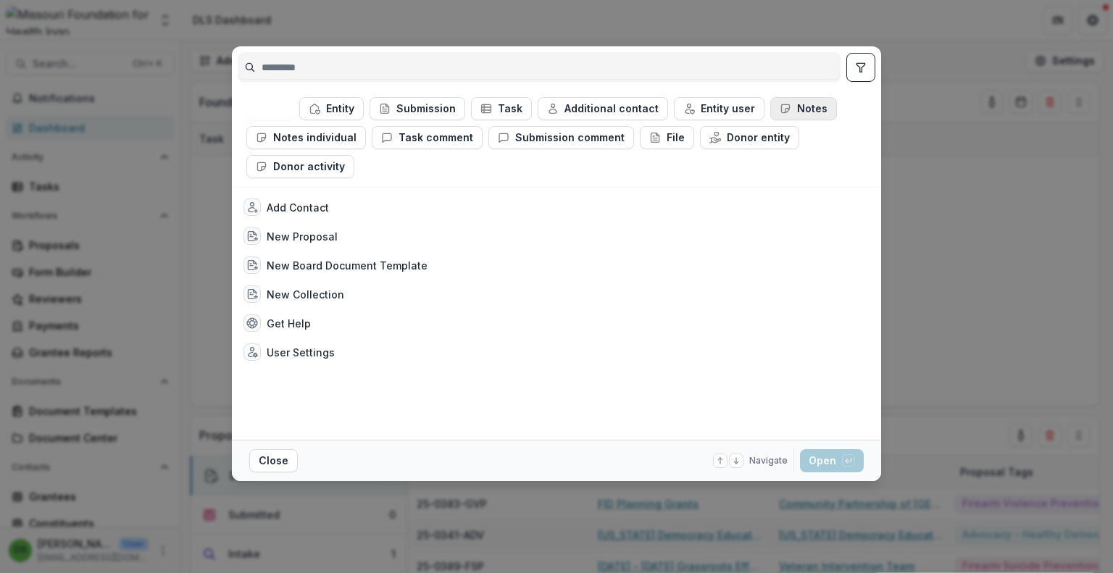
click at [796, 115] on button "Notes" at bounding box center [803, 108] width 67 height 23
click at [535, 54] on div at bounding box center [539, 67] width 603 height 30
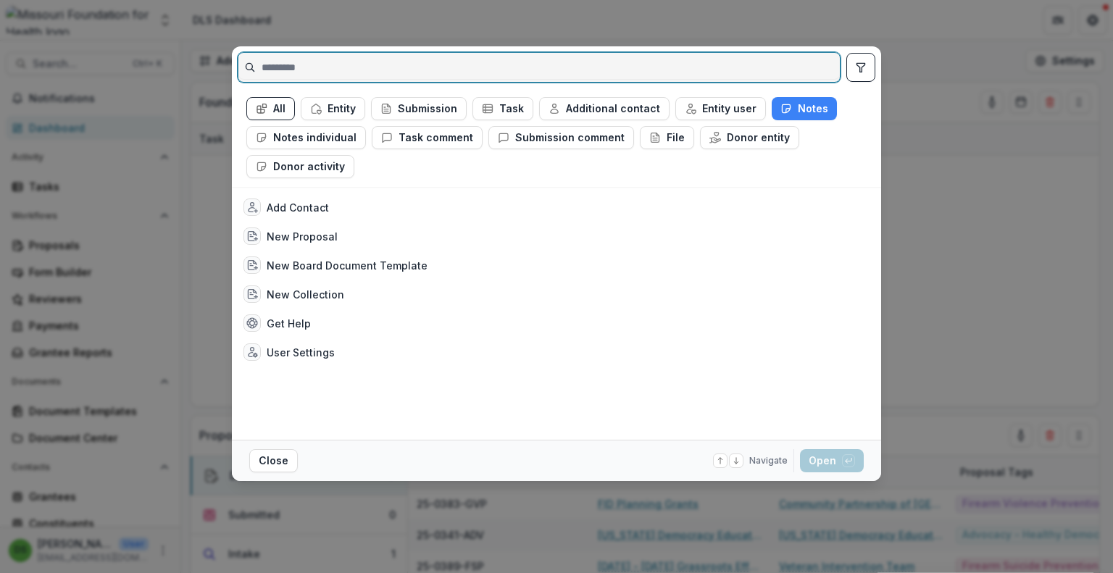
click at [539, 64] on input at bounding box center [539, 67] width 602 height 23
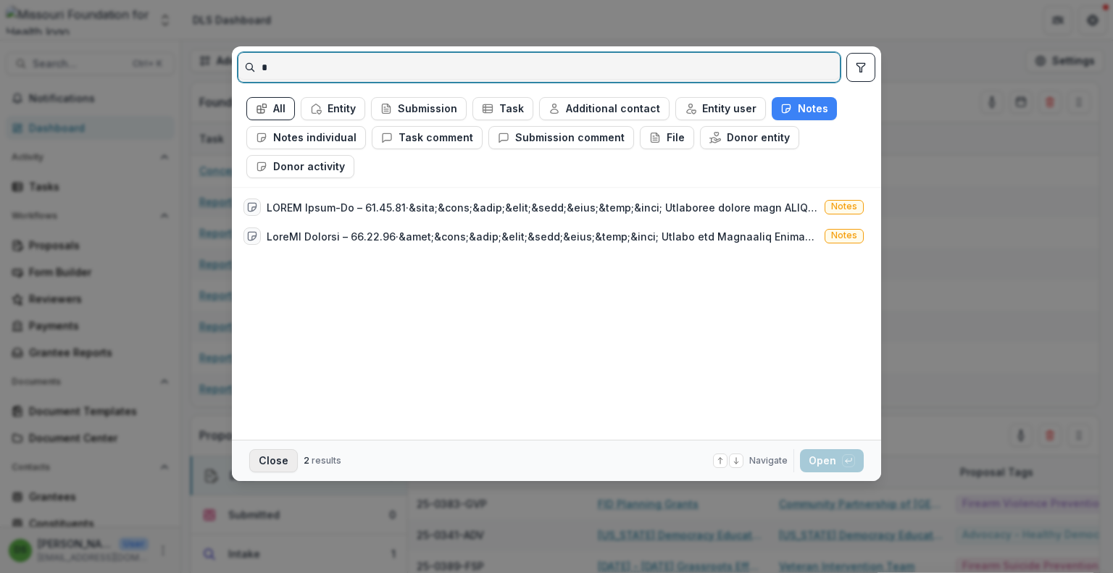
type input "*"
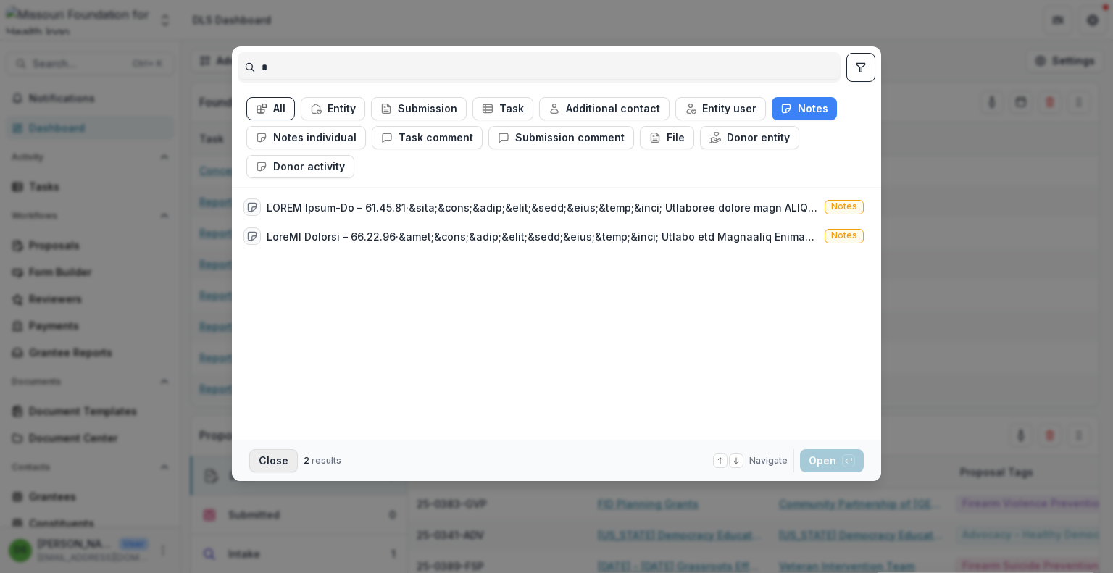
click at [286, 463] on button "Close" at bounding box center [273, 460] width 49 height 23
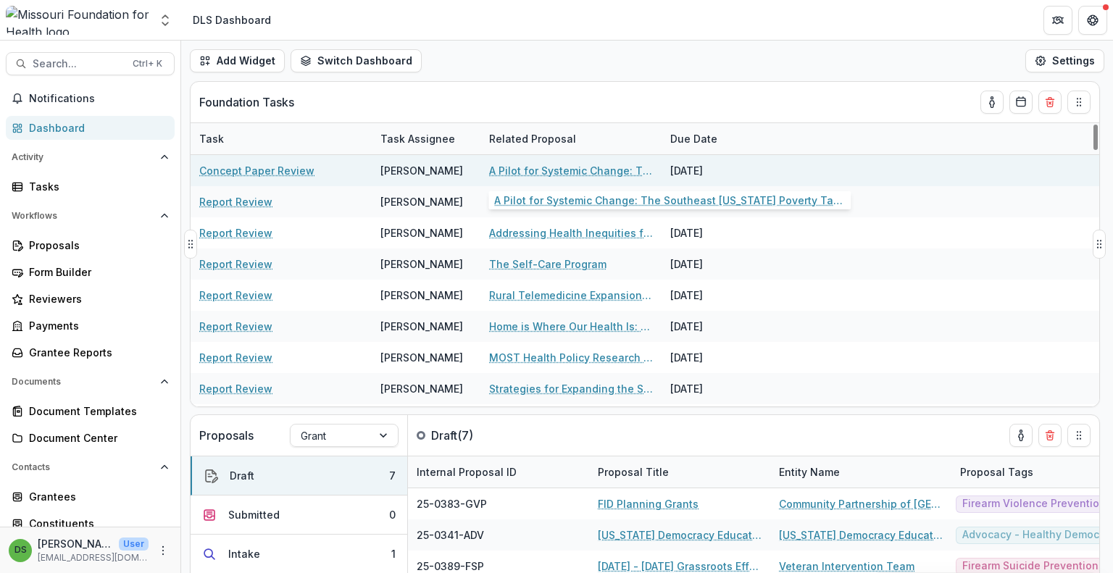
click at [574, 176] on link "A Pilot for Systemic Change: The Southeast [US_STATE] Poverty Task Force" at bounding box center [571, 170] width 164 height 15
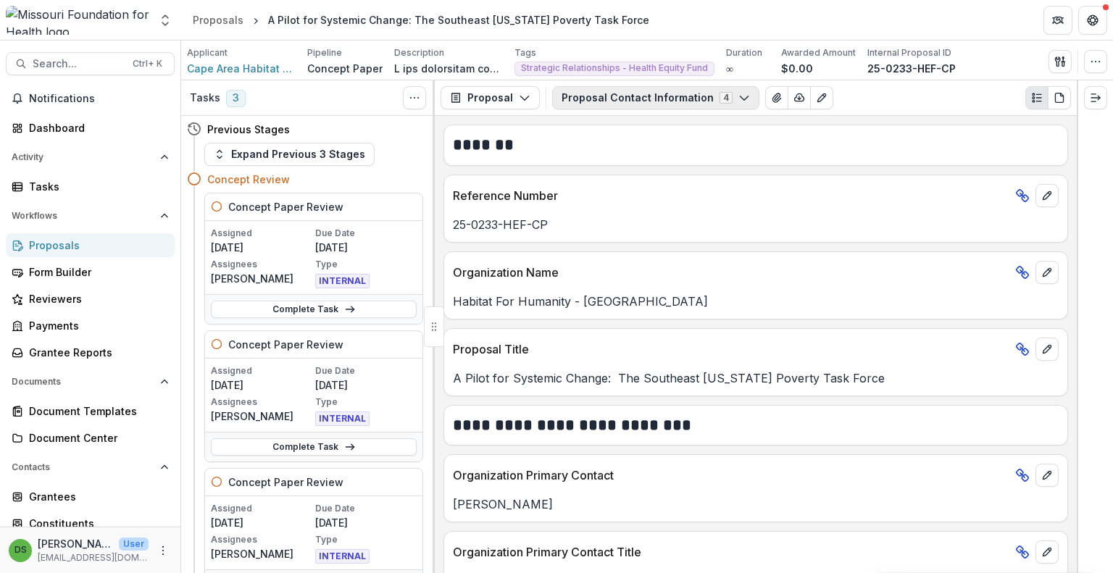
click at [629, 97] on button "Proposal Contact Information 4" at bounding box center [655, 97] width 207 height 23
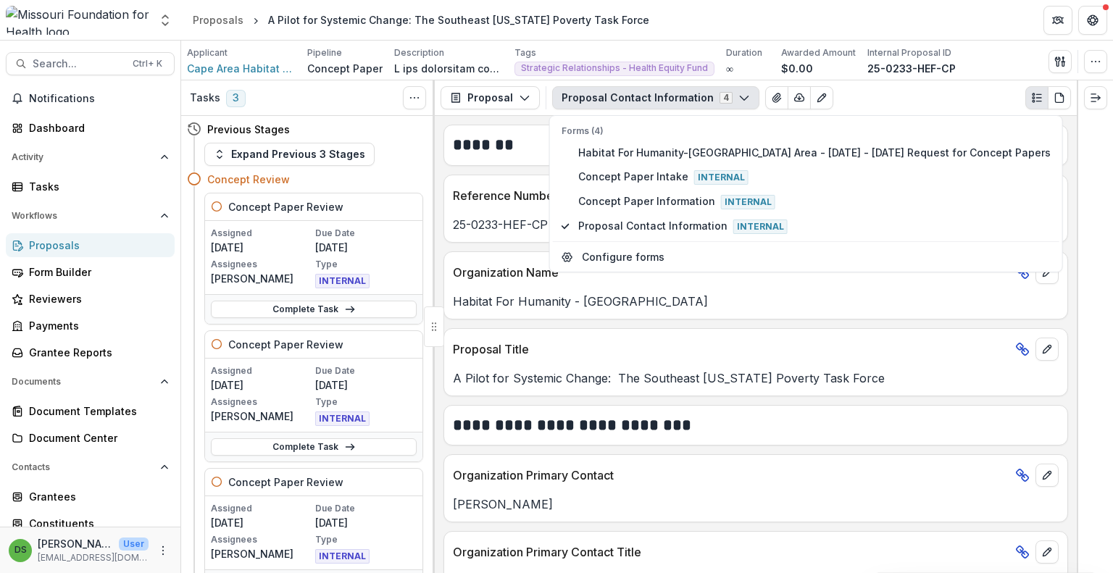
click at [629, 97] on button "Proposal Contact Information 4" at bounding box center [655, 97] width 207 height 23
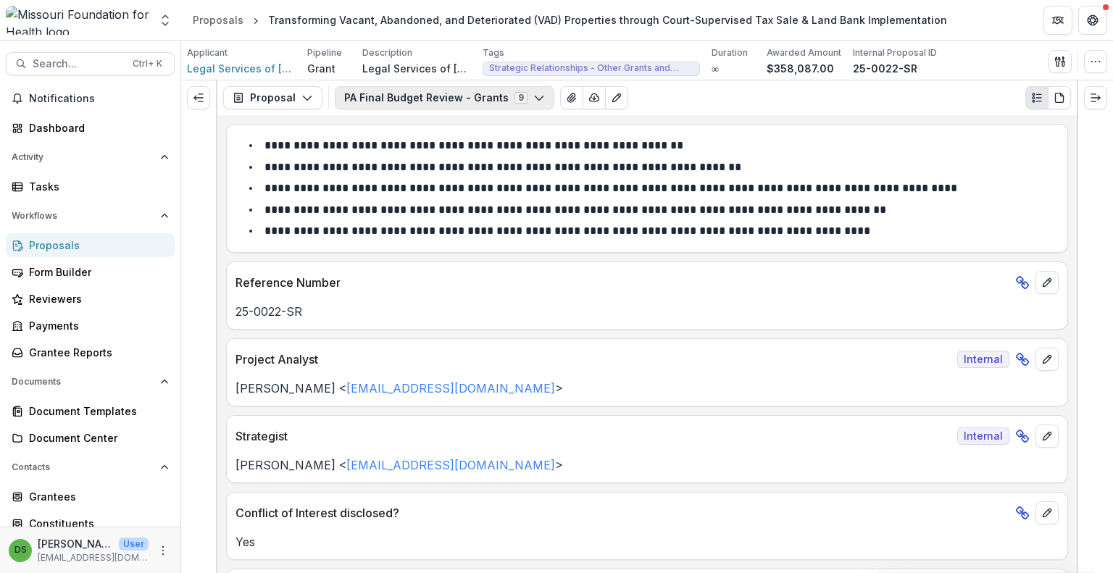
click at [486, 96] on button "PA Final Budget Review - Grants 9" at bounding box center [445, 97] width 220 height 23
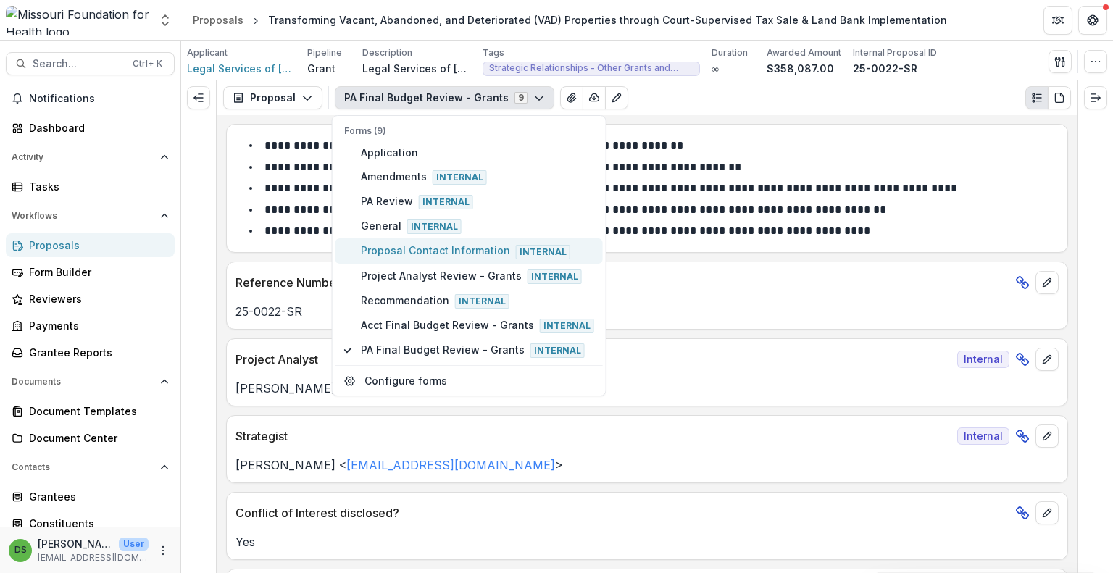
click at [439, 243] on span "Proposal Contact Information Internal" at bounding box center [477, 251] width 233 height 16
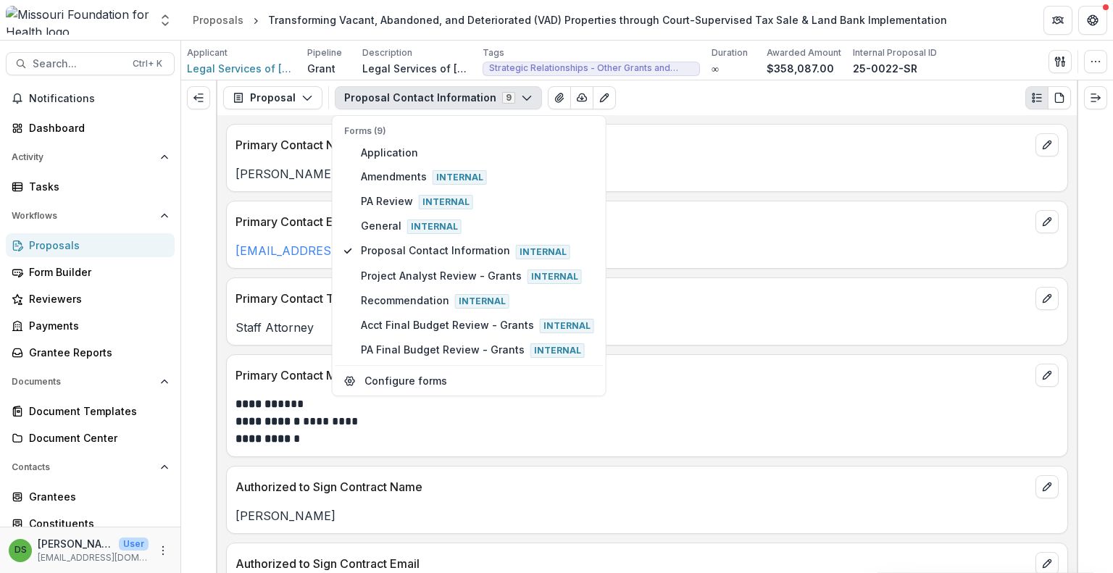
click at [685, 329] on p "Staff Attorney" at bounding box center [647, 327] width 823 height 17
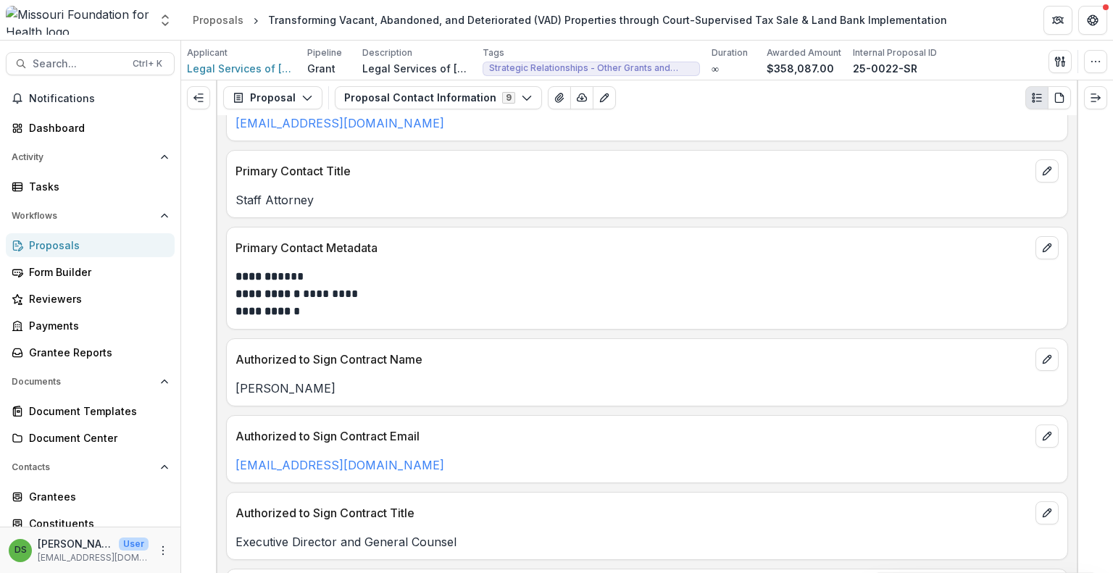
scroll to position [145, 0]
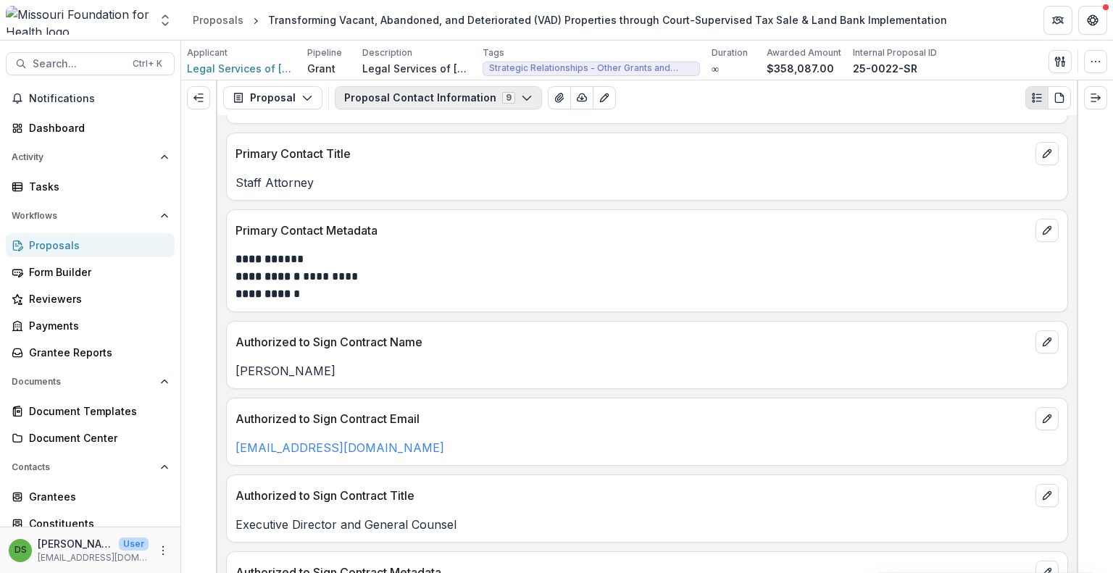
click at [417, 99] on button "Proposal Contact Information 9" at bounding box center [438, 97] width 207 height 23
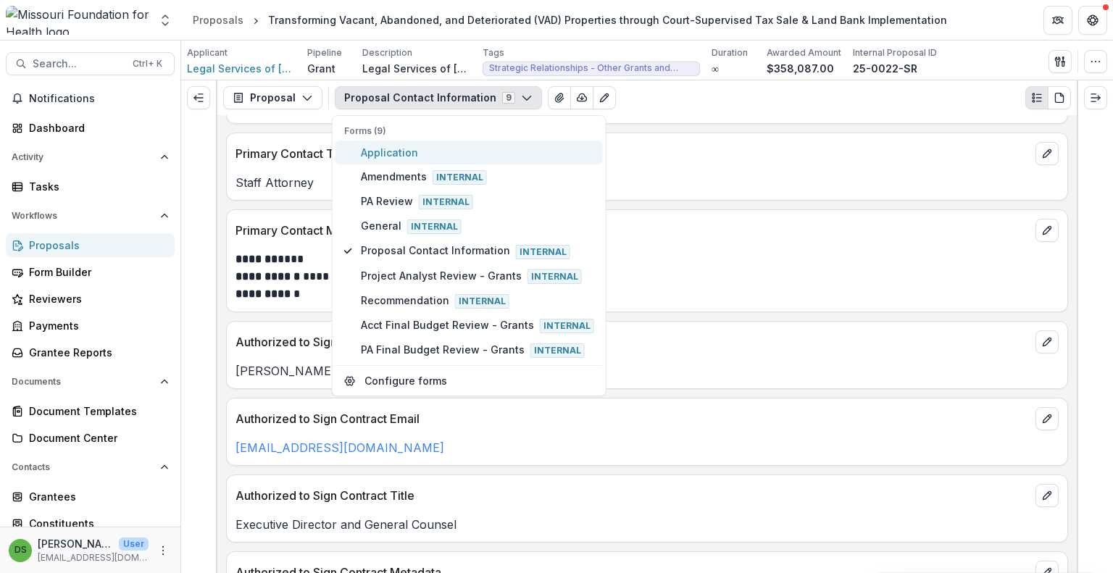
click at [396, 148] on span "Application" at bounding box center [477, 152] width 233 height 15
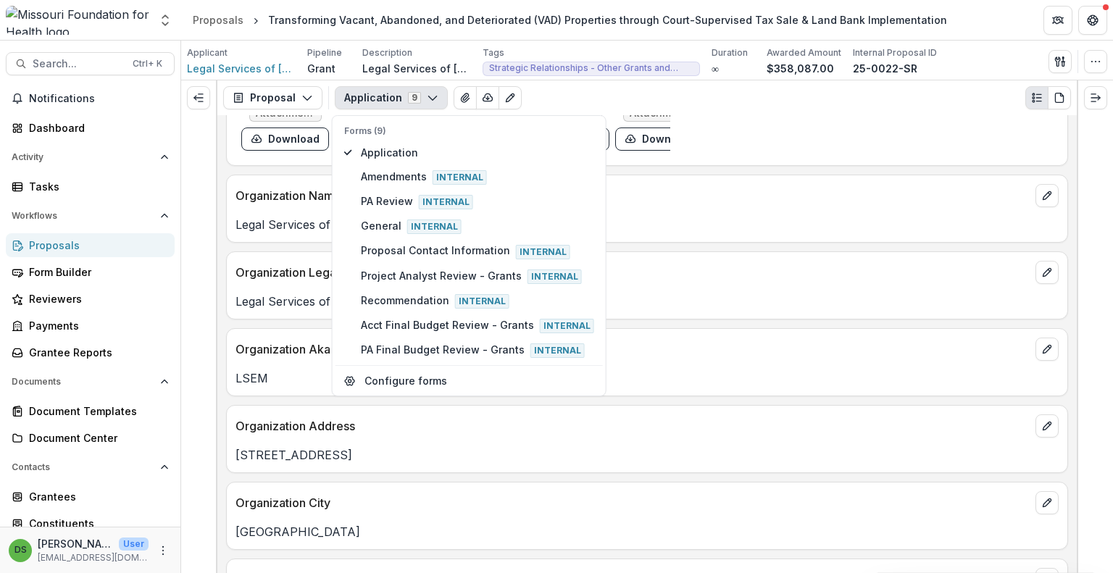
click at [695, 196] on div "Organization Name" at bounding box center [647, 191] width 841 height 32
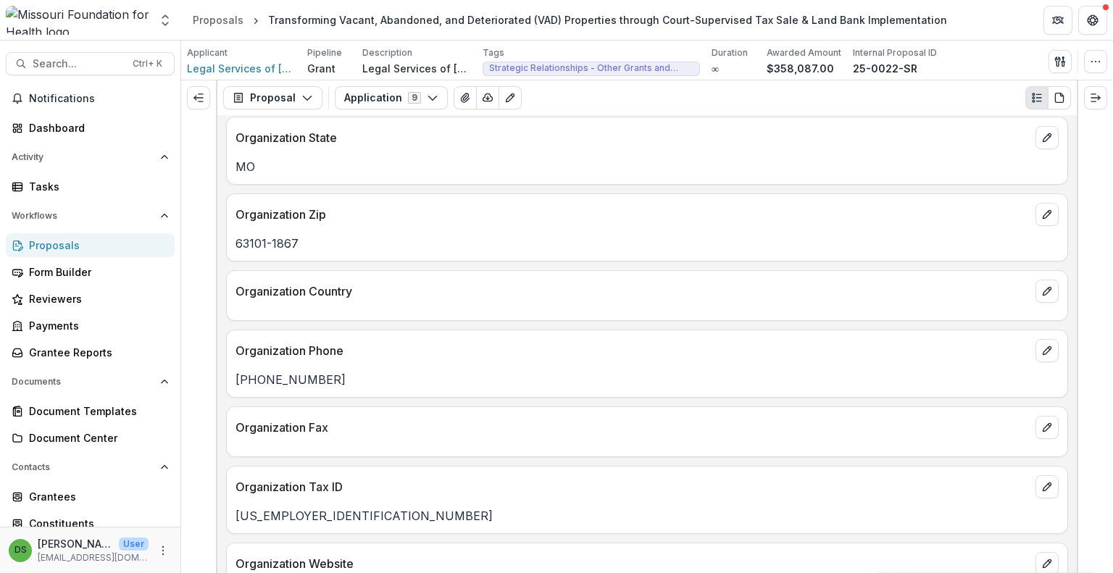
scroll to position [585, 0]
click at [412, 101] on button "Application 9" at bounding box center [391, 97] width 113 height 23
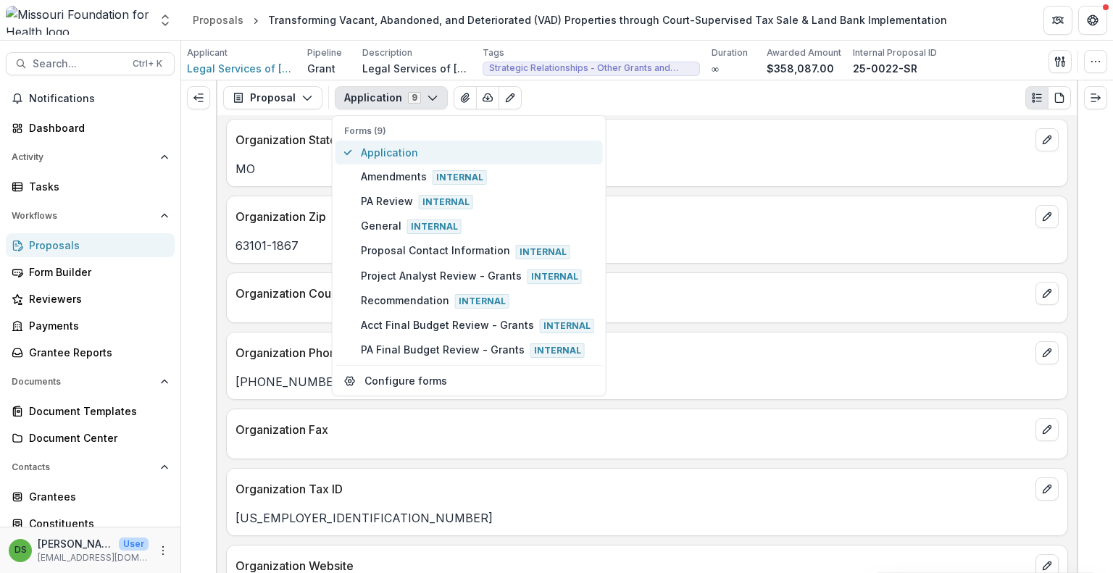
click at [394, 151] on span "Application" at bounding box center [477, 152] width 233 height 15
click at [715, 208] on div "Organization Zip" at bounding box center [647, 212] width 841 height 32
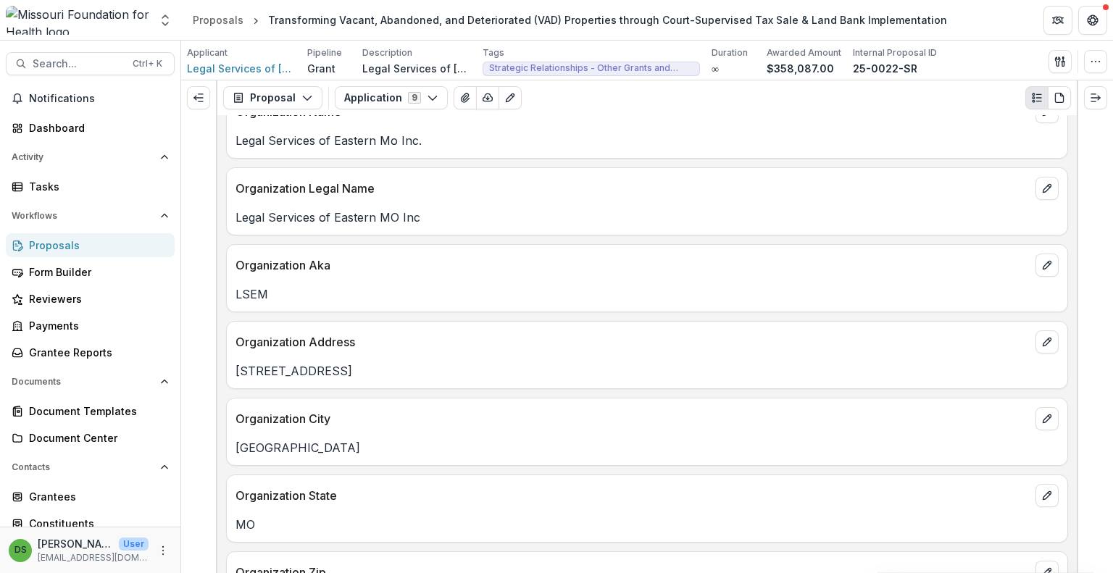
scroll to position [222, 0]
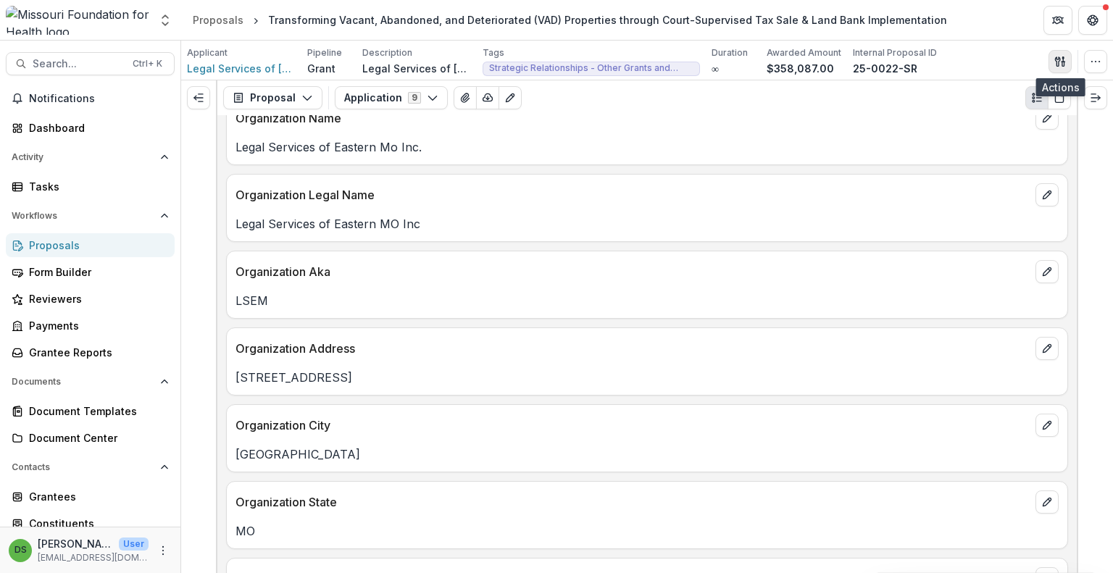
click at [1049, 58] on button "button" at bounding box center [1060, 61] width 23 height 23
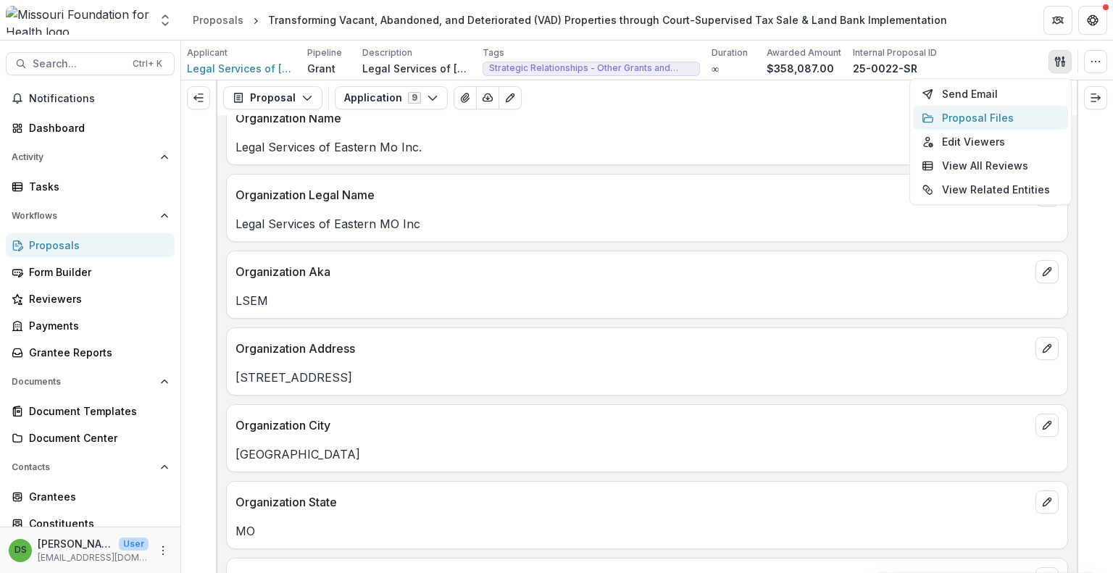
click at [953, 113] on button "Proposal Files" at bounding box center [990, 118] width 155 height 24
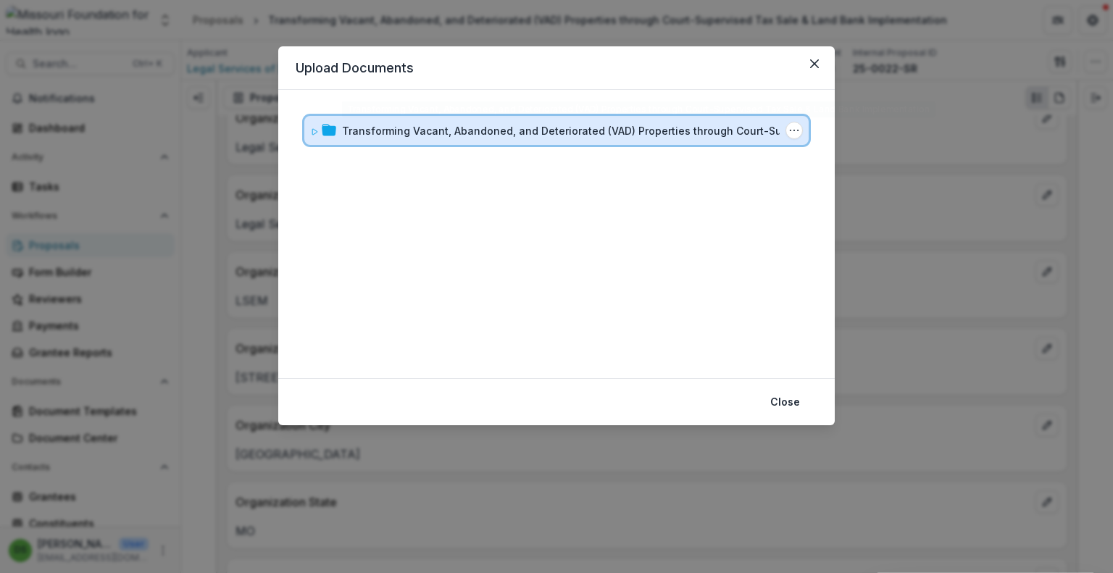
click at [614, 120] on div "Transforming Vacant, Abandoned, and Deteriorated (VAD) Properties through Court…" at bounding box center [556, 130] width 504 height 29
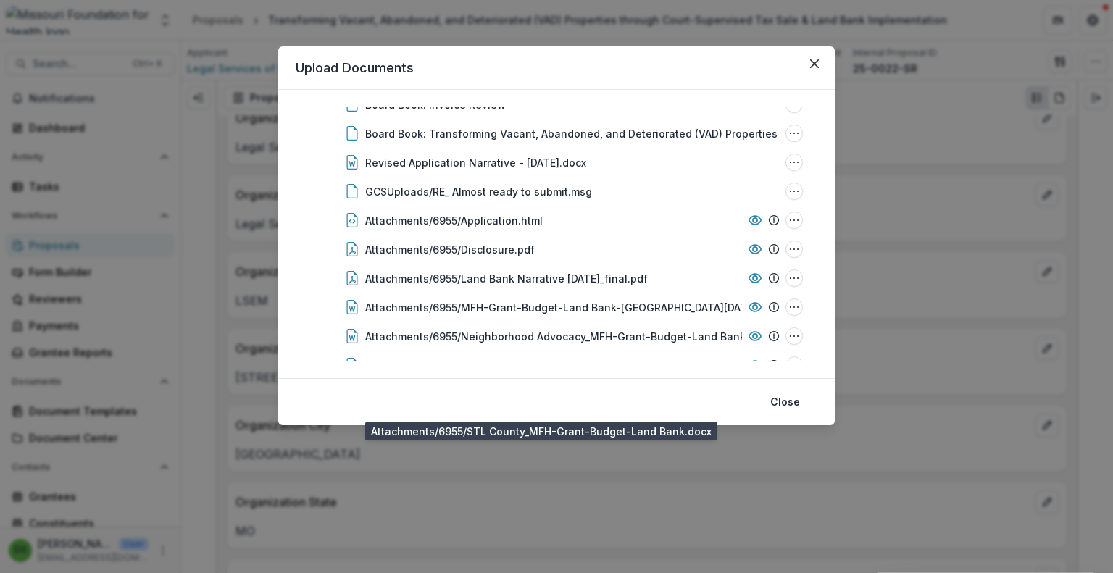
scroll to position [111, 0]
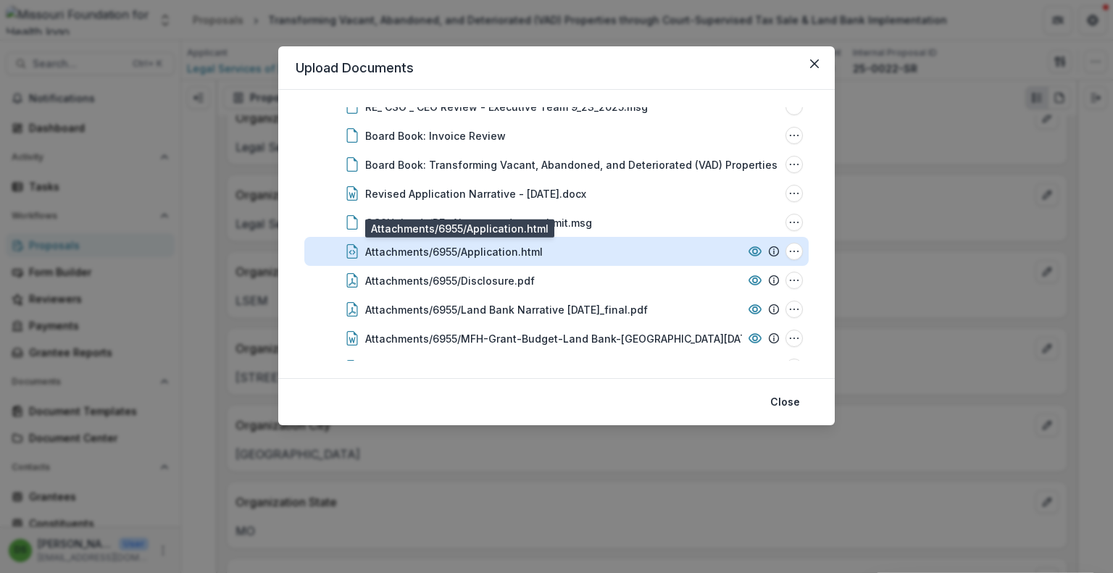
click at [470, 255] on div "Attachments/6955/Application.html" at bounding box center [454, 251] width 178 height 15
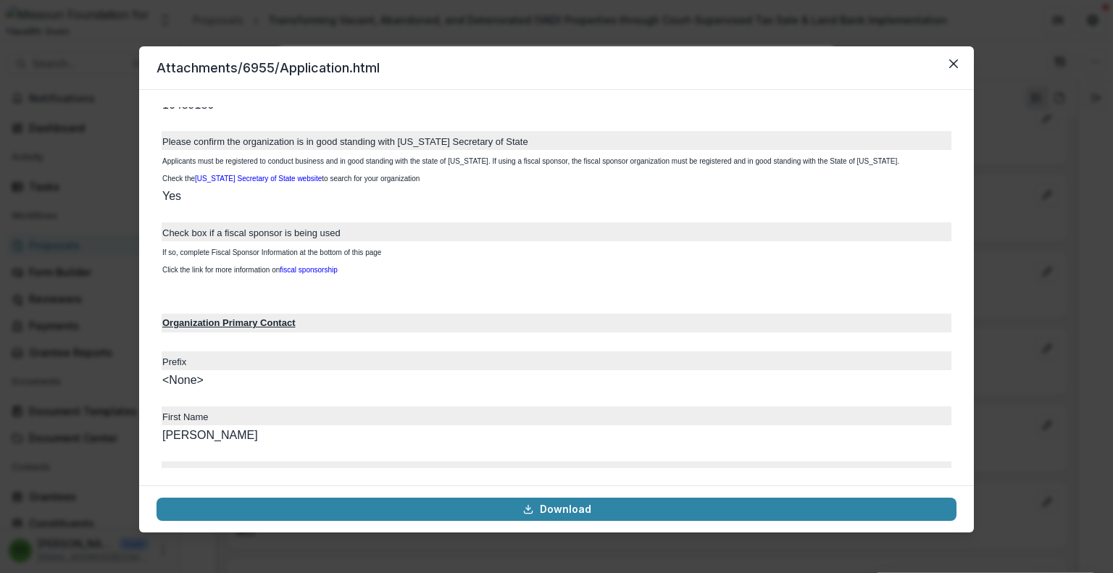
scroll to position [942, 0]
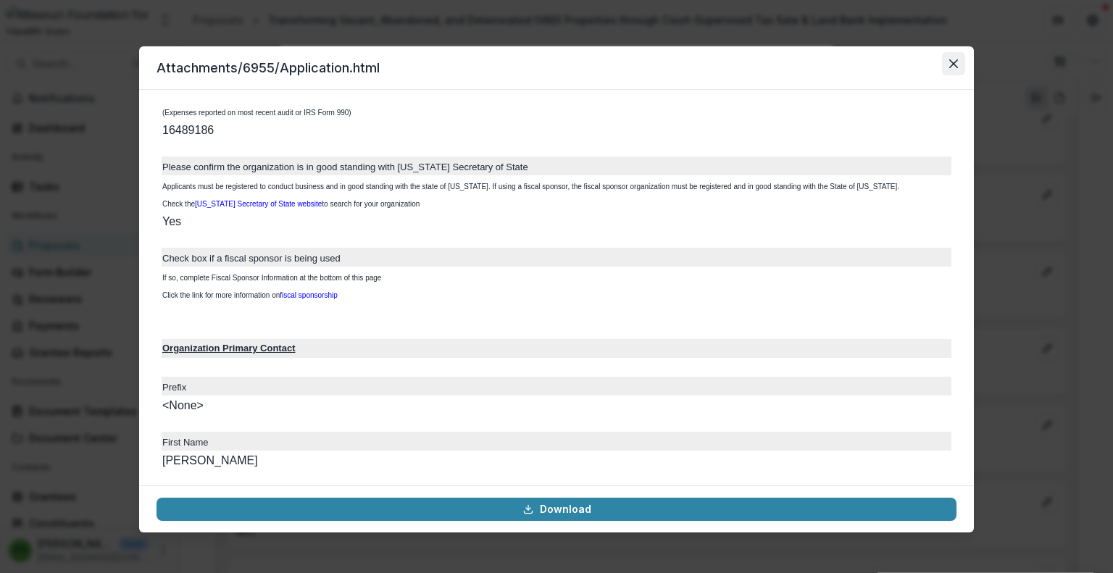
click at [956, 66] on icon "Close" at bounding box center [953, 63] width 9 height 9
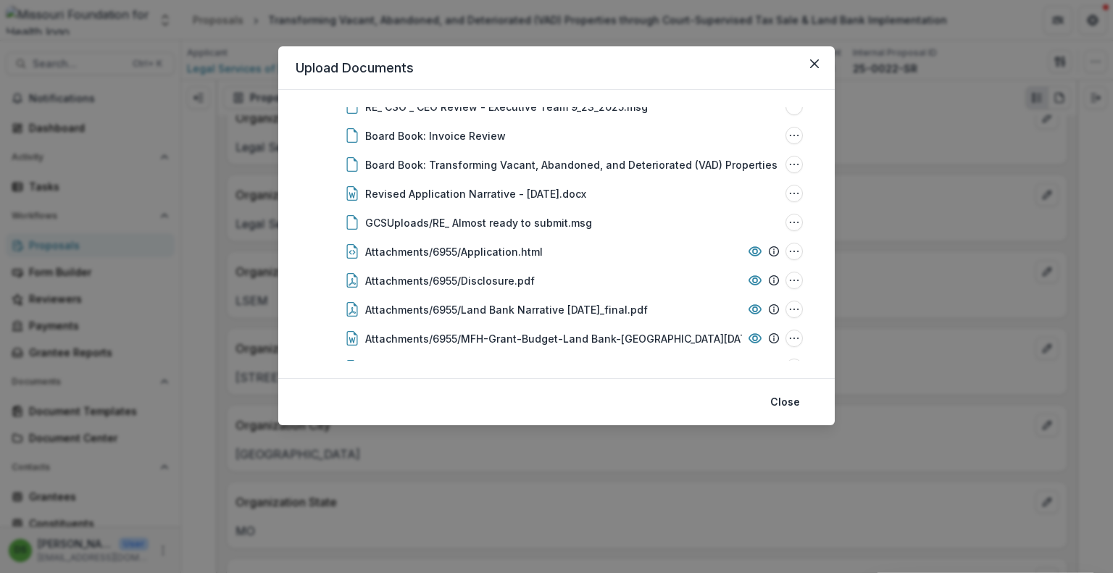
click at [829, 70] on header "Upload Documents" at bounding box center [556, 67] width 557 height 43
click at [819, 66] on button "Close" at bounding box center [814, 63] width 23 height 23
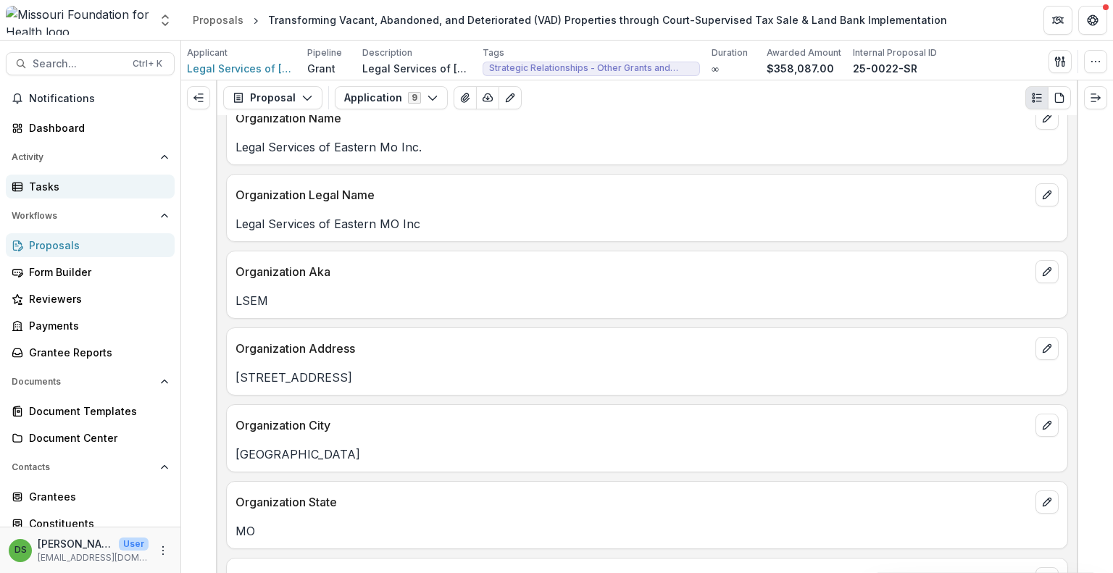
click at [93, 195] on link "Tasks" at bounding box center [90, 187] width 169 height 24
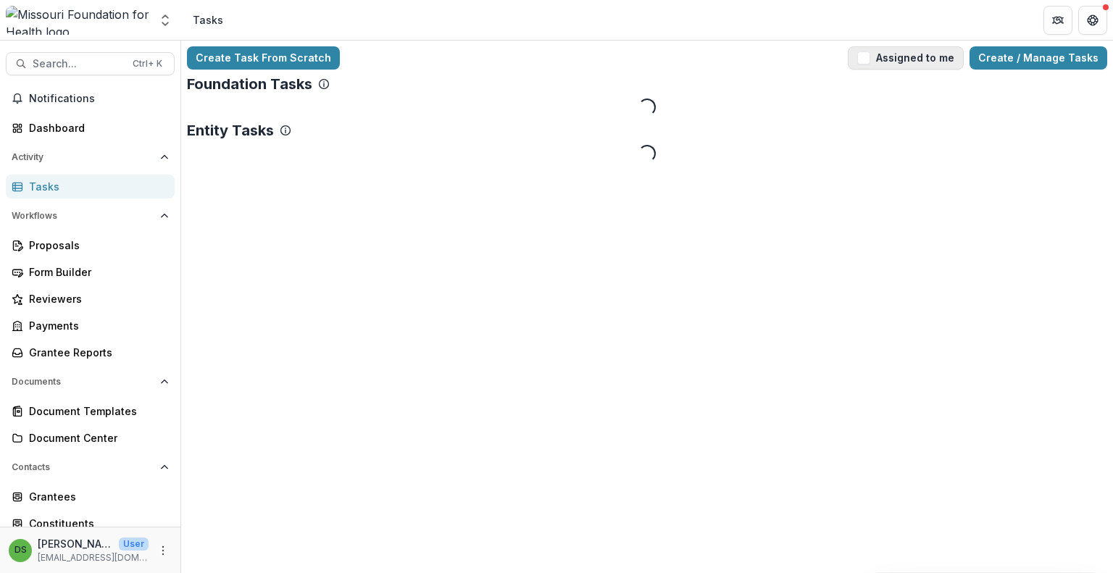
click at [941, 53] on button "Assigned to me" at bounding box center [906, 57] width 116 height 23
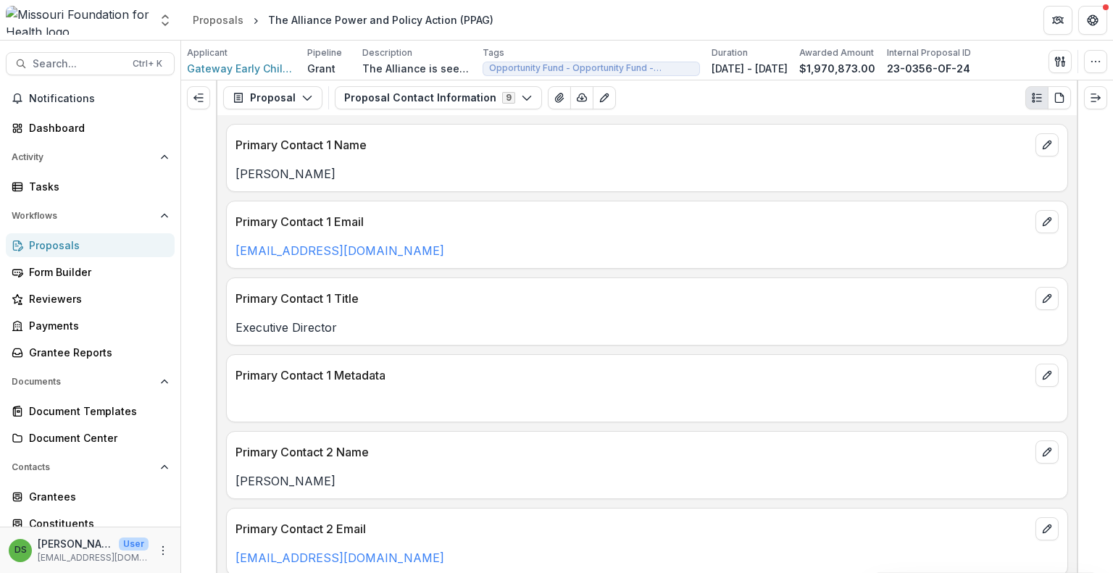
click at [527, 411] on p at bounding box center [647, 404] width 823 height 17
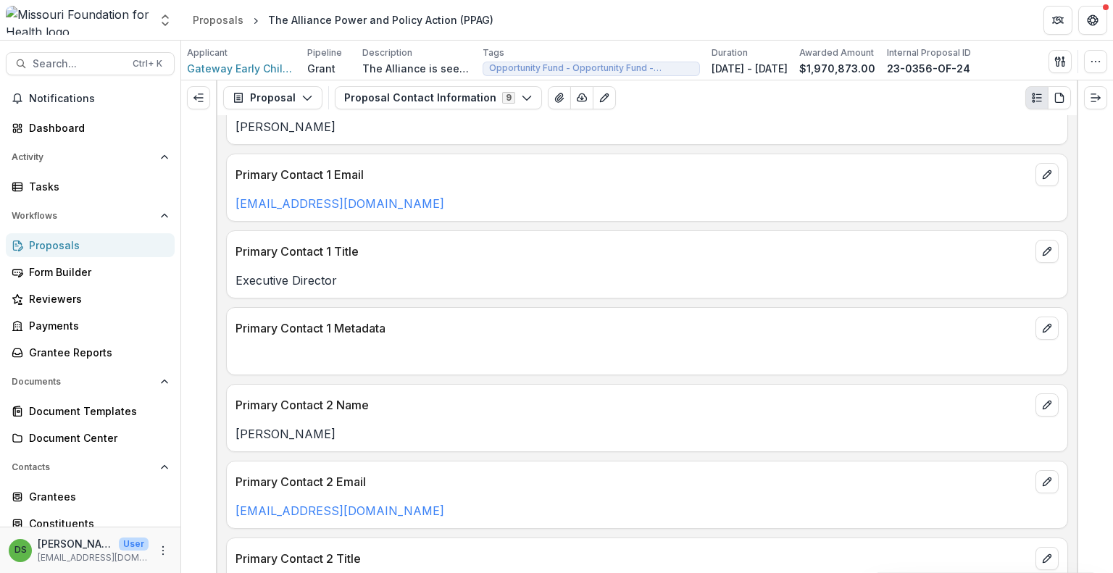
scroll to position [72, 0]
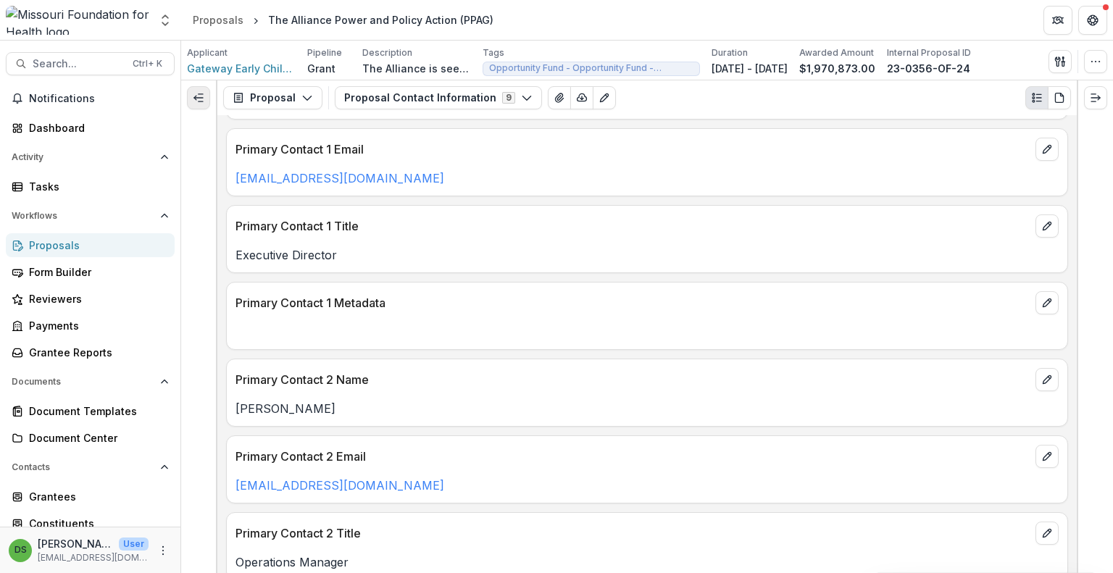
click at [200, 99] on icon "Expand left" at bounding box center [199, 98] width 12 height 12
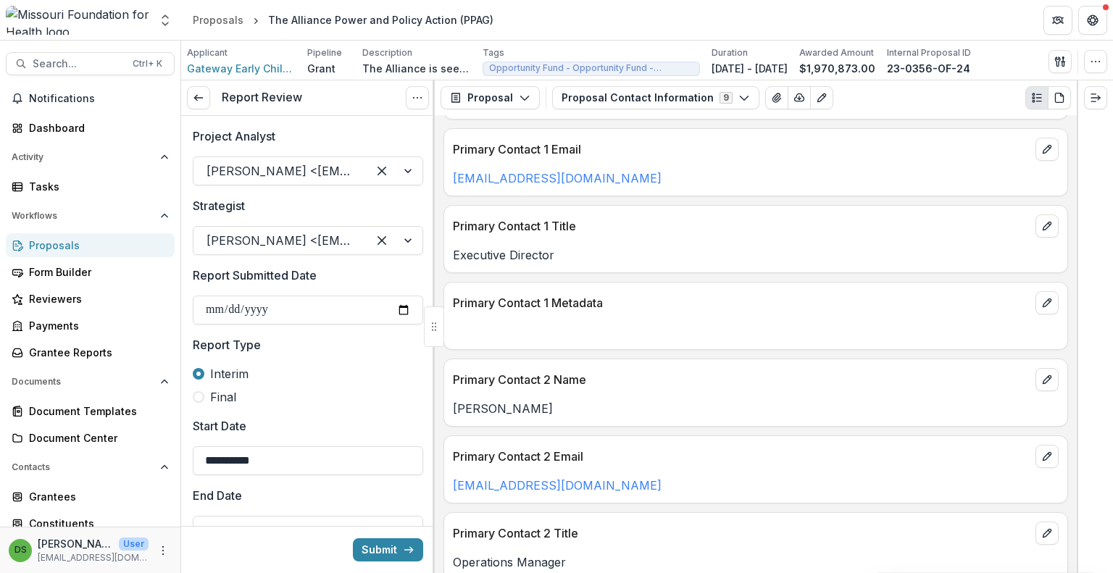
type input "********"
type input "**********"
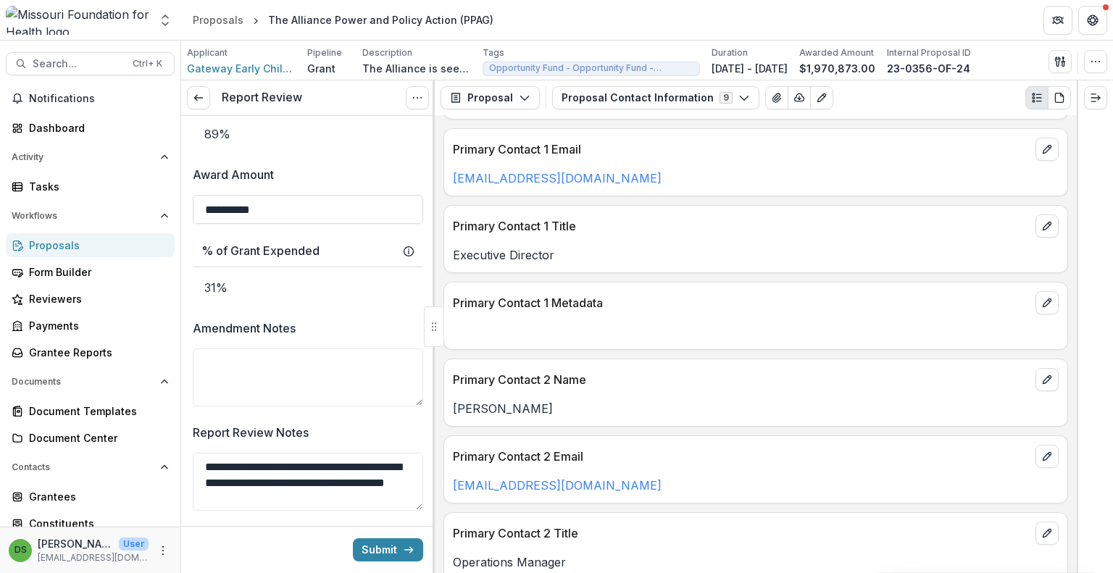
scroll to position [813, 0]
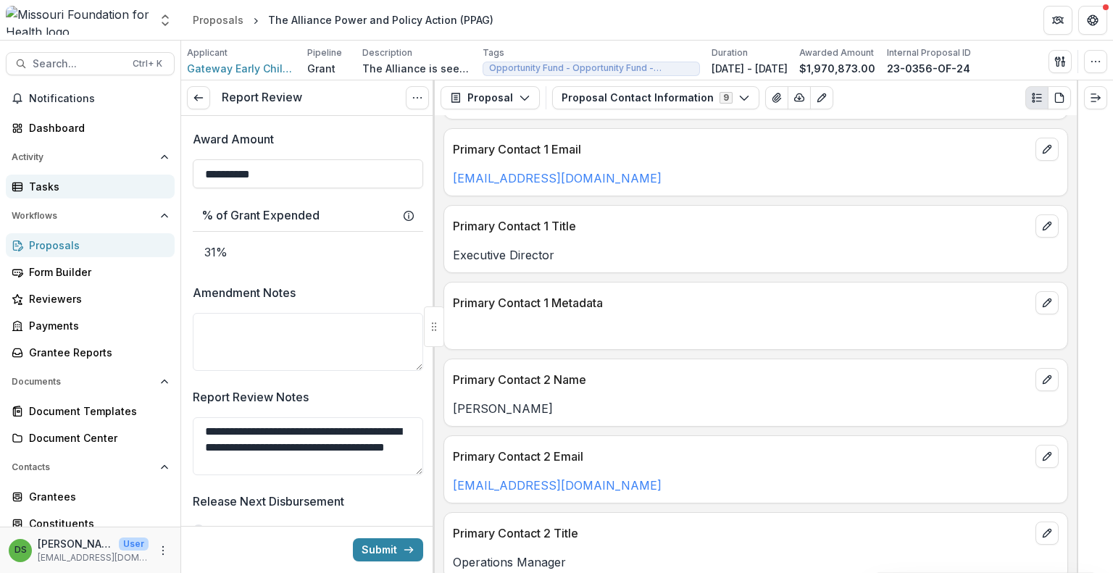
click at [65, 191] on div "Tasks" at bounding box center [96, 186] width 134 height 15
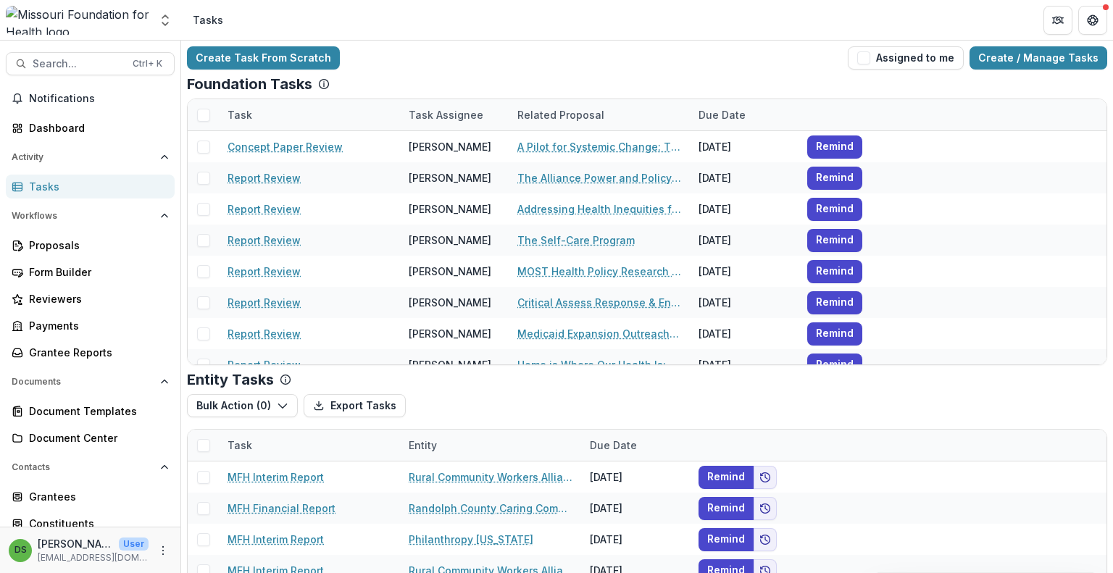
click at [49, 188] on div "Tasks" at bounding box center [96, 186] width 134 height 15
click at [1015, 58] on link "Create / Manage Tasks" at bounding box center [1039, 57] width 138 height 23
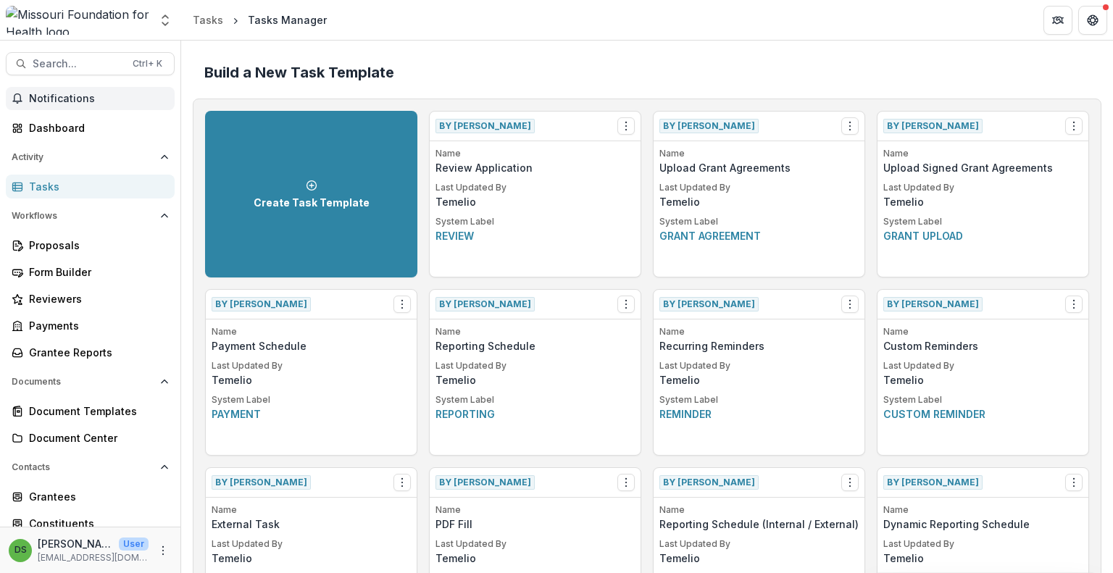
click at [68, 100] on span "Notifications" at bounding box center [99, 99] width 140 height 12
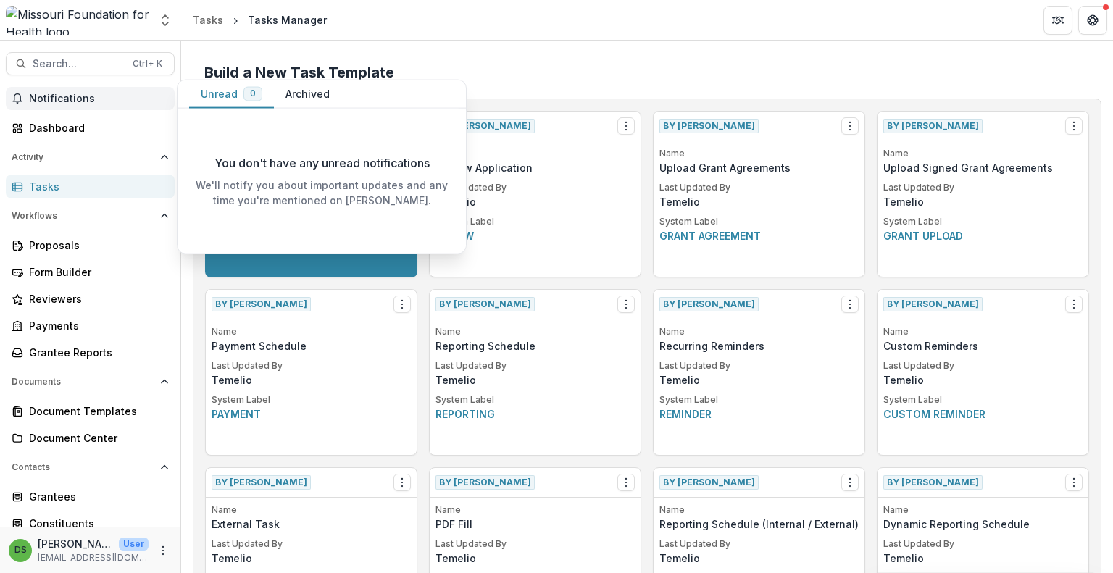
click at [290, 102] on button "Archived" at bounding box center [307, 94] width 67 height 28
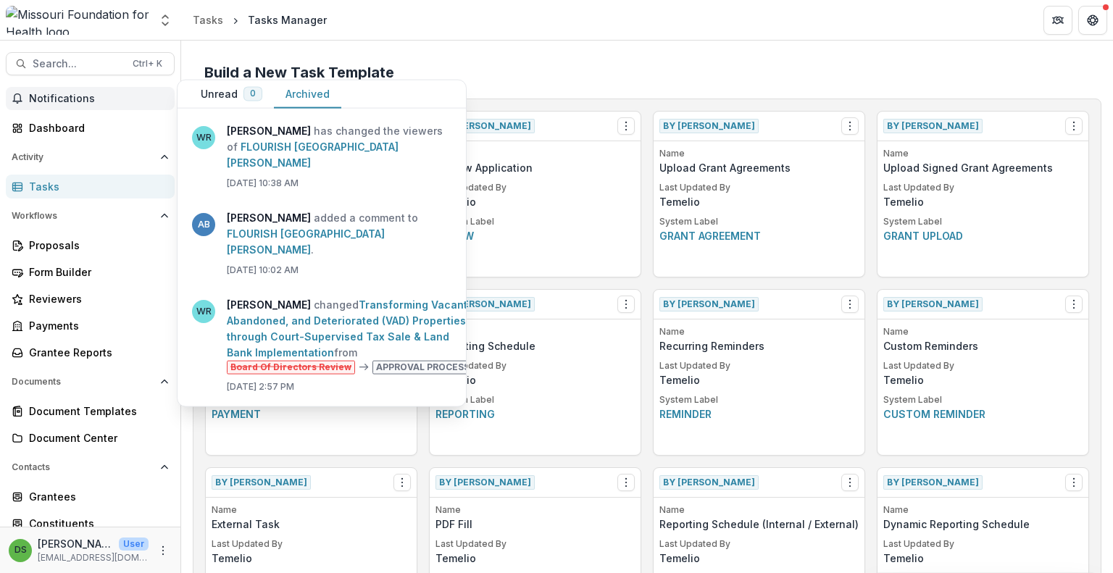
click at [75, 99] on span "Notifications" at bounding box center [99, 99] width 140 height 12
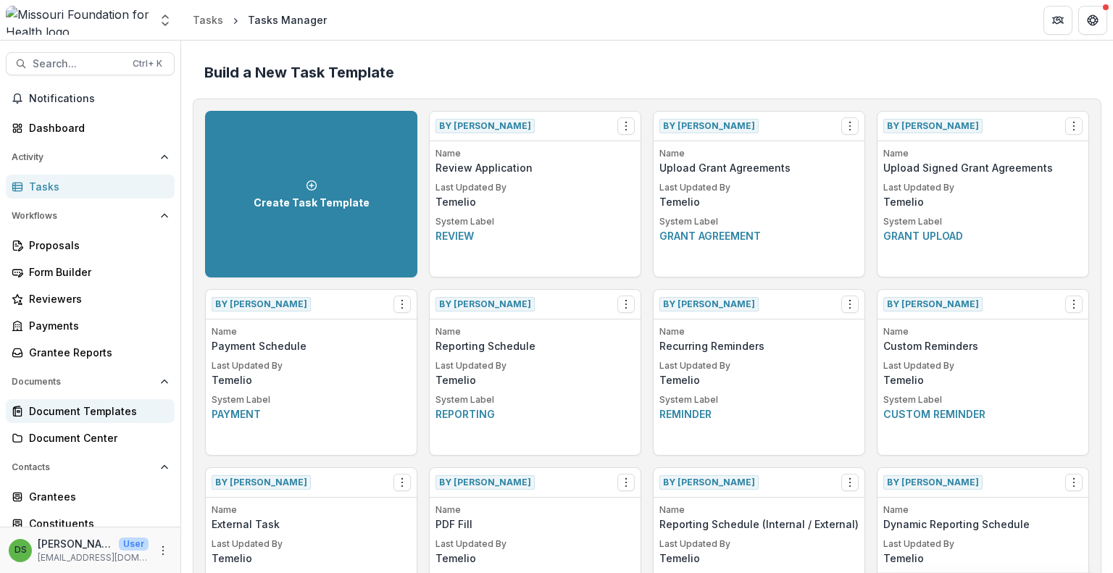
click at [101, 408] on div "Document Templates" at bounding box center [96, 411] width 134 height 15
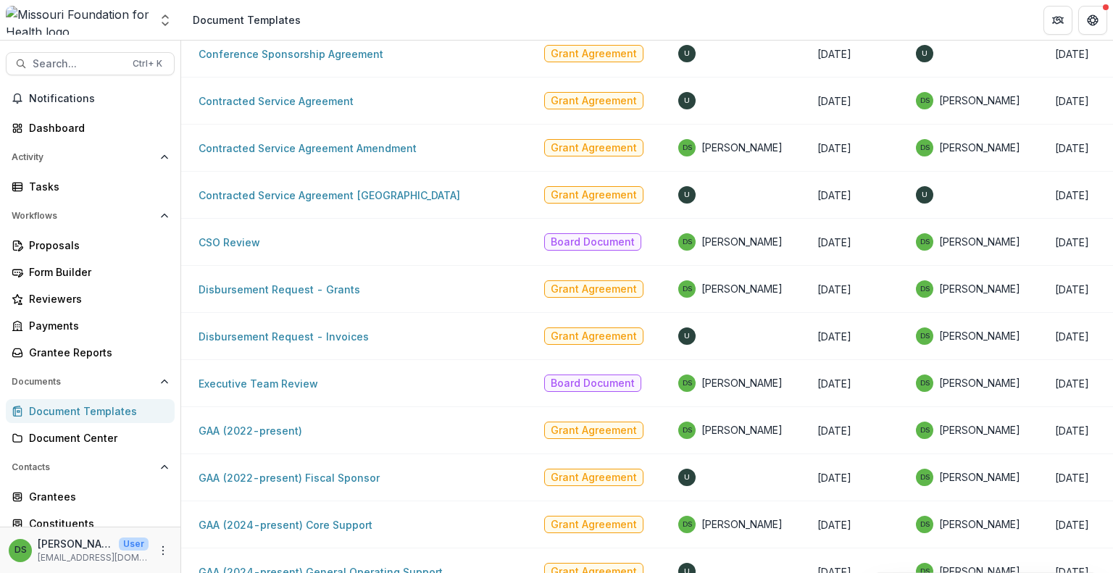
scroll to position [435, 0]
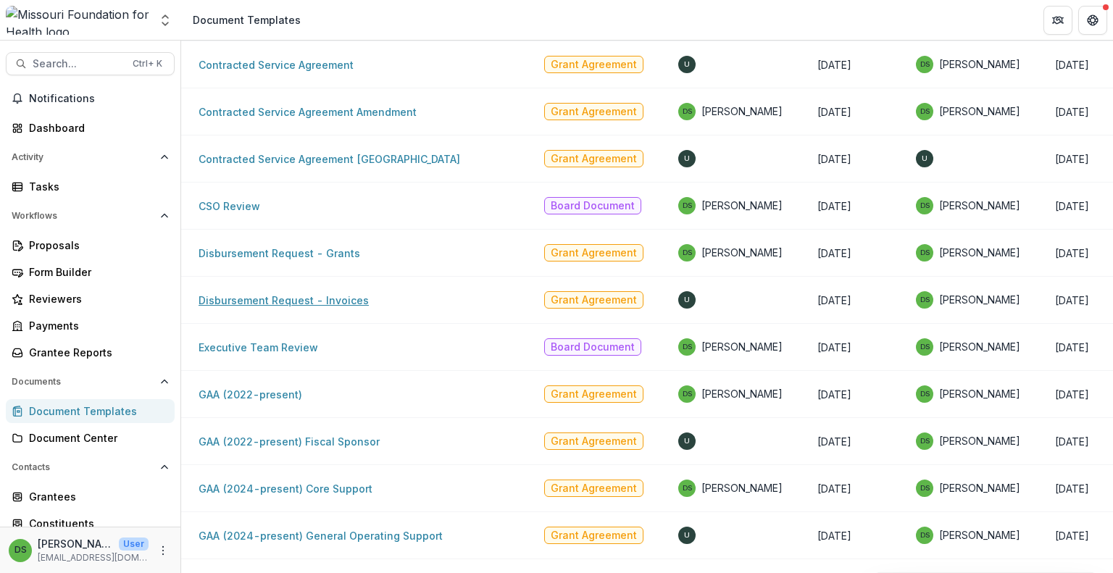
click at [345, 298] on link "Disbursement Request - Invoices" at bounding box center [284, 300] width 170 height 12
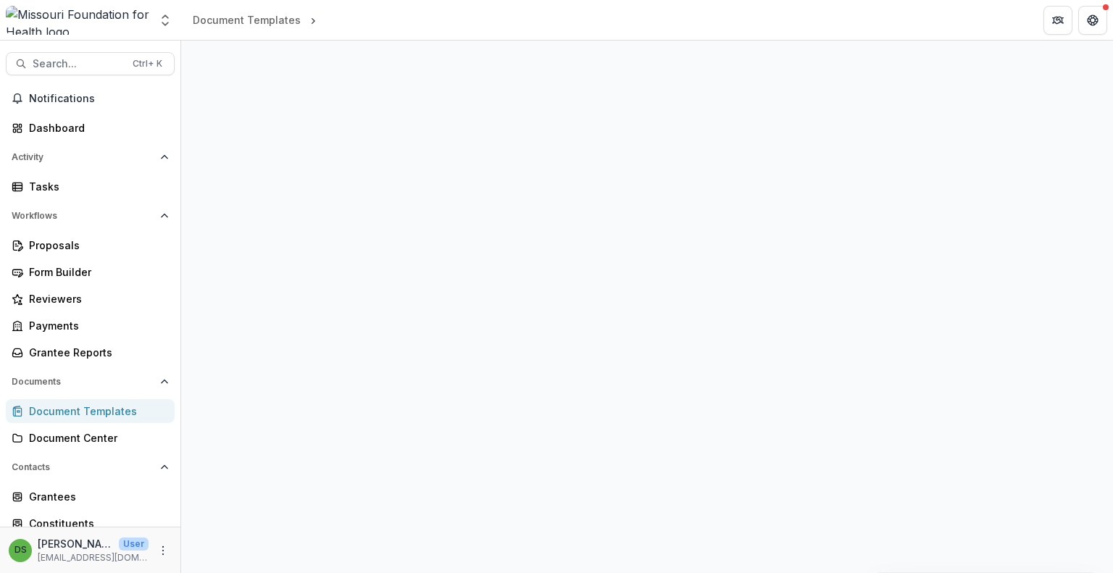
select select "**********"
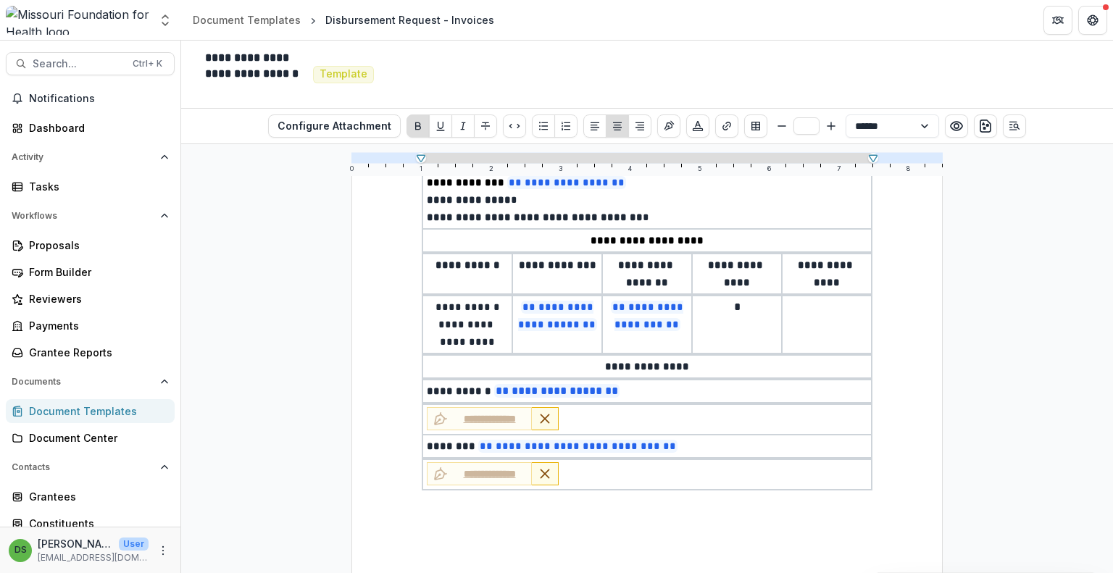
scroll to position [290, 0]
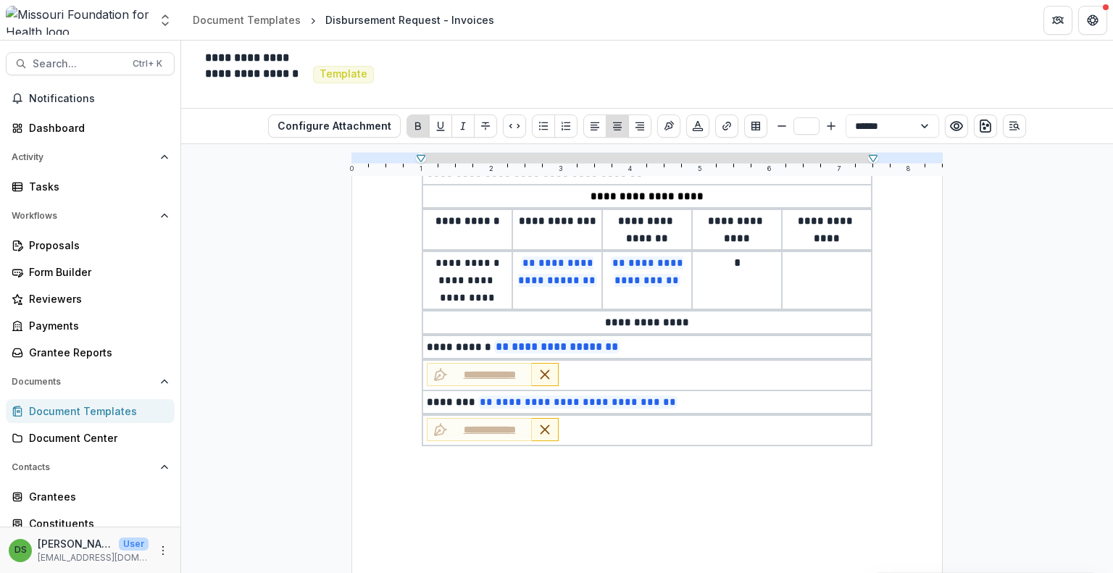
type input "**"
select select "**********"
click at [644, 345] on p "**********" at bounding box center [647, 346] width 441 height 17
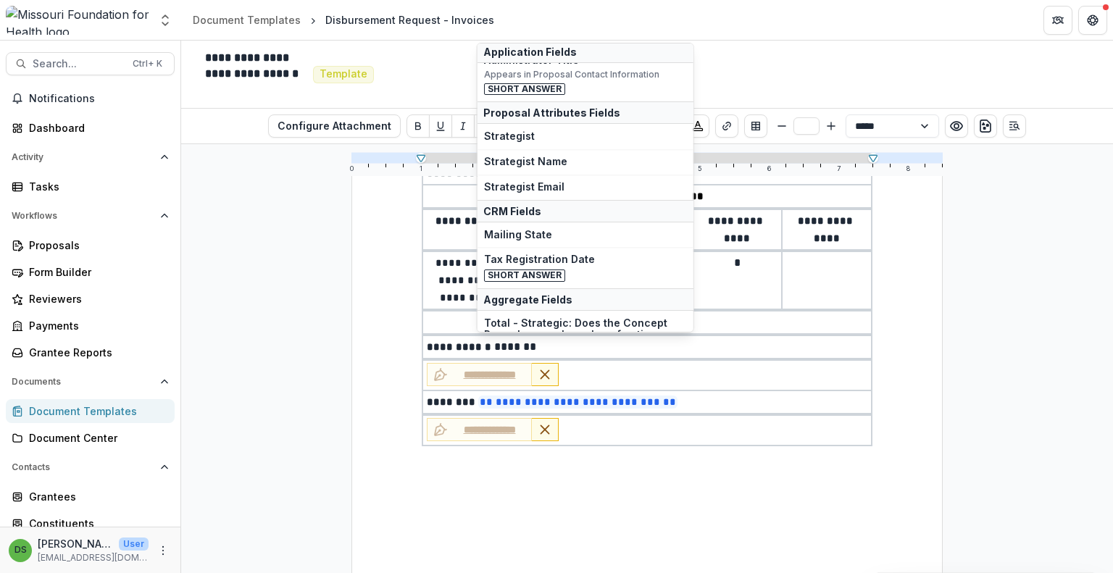
scroll to position [708, 0]
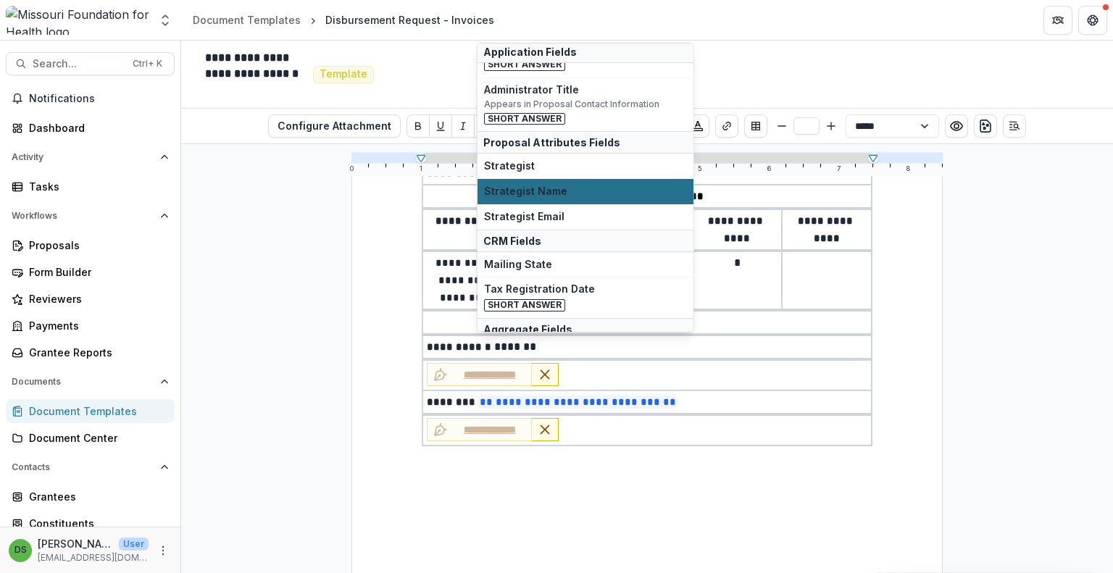
click at [562, 186] on span "Strategist Name" at bounding box center [585, 192] width 203 height 12
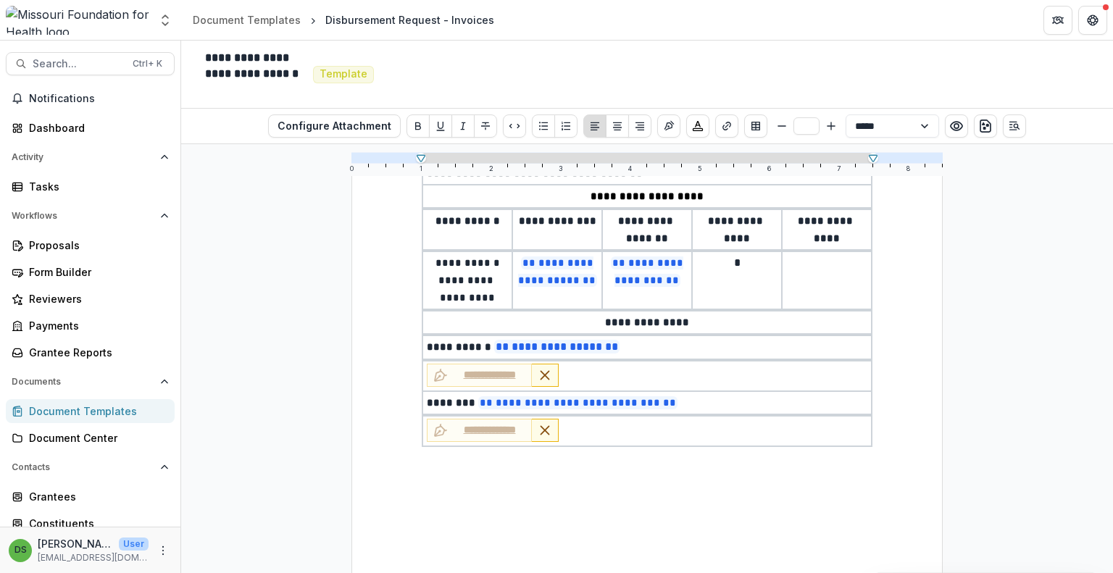
click at [670, 396] on p "**********" at bounding box center [647, 402] width 441 height 17
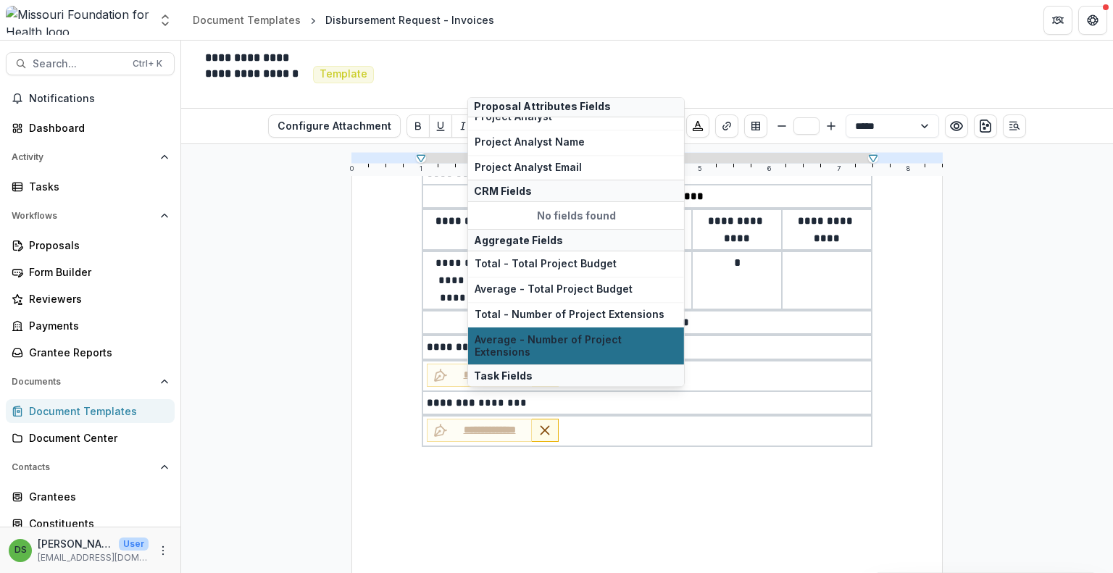
scroll to position [870, 0]
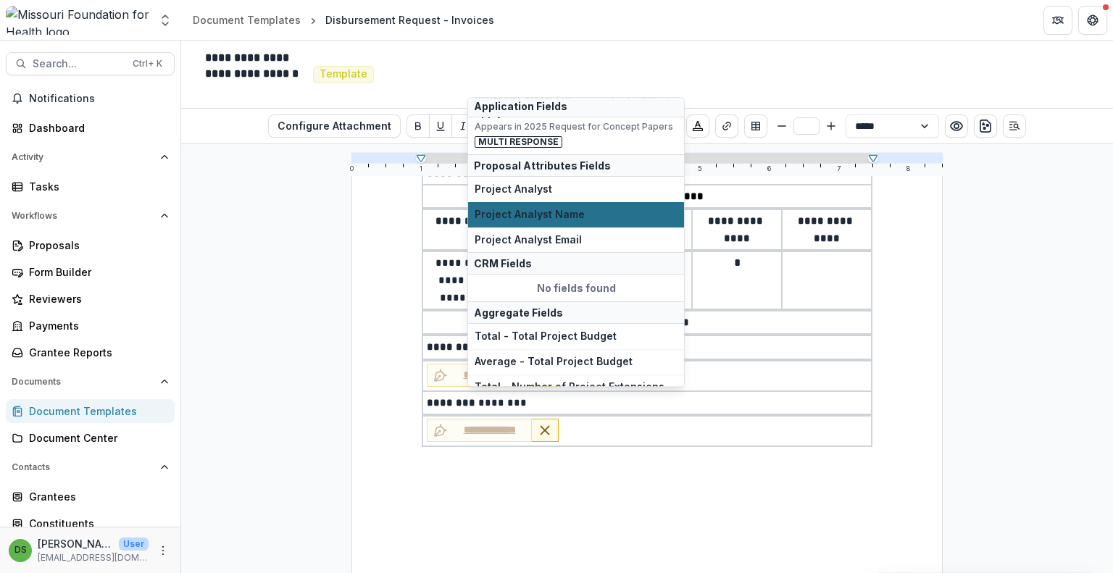
click at [540, 212] on button "Project Analyst Name" at bounding box center [576, 214] width 216 height 25
type input "**"
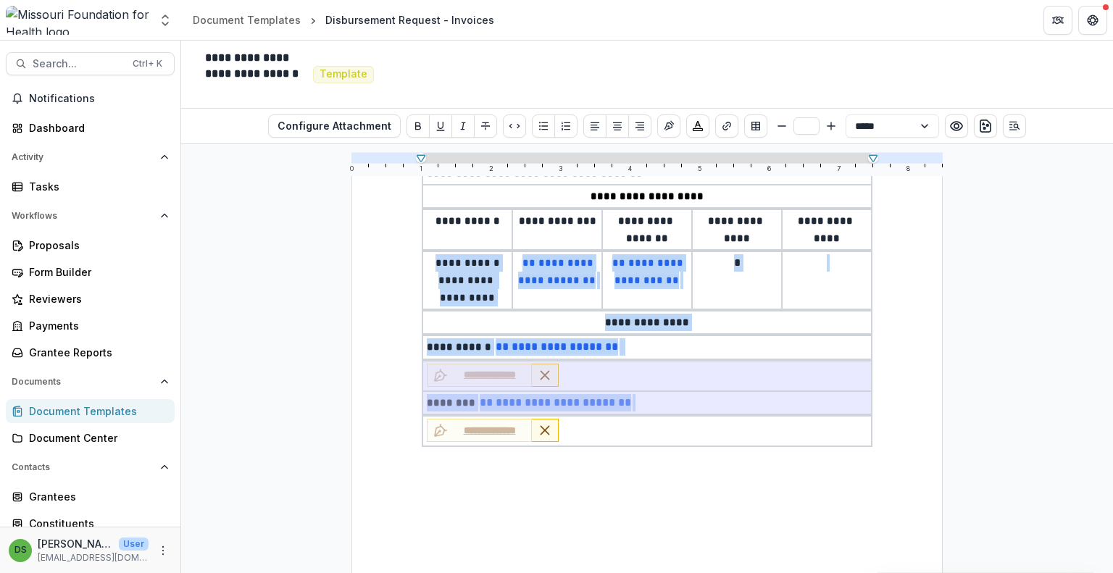
drag, startPoint x: 684, startPoint y: 402, endPoint x: 404, endPoint y: 327, distance: 289.7
click at [404, 327] on div "**********" at bounding box center [646, 274] width 591 height 765
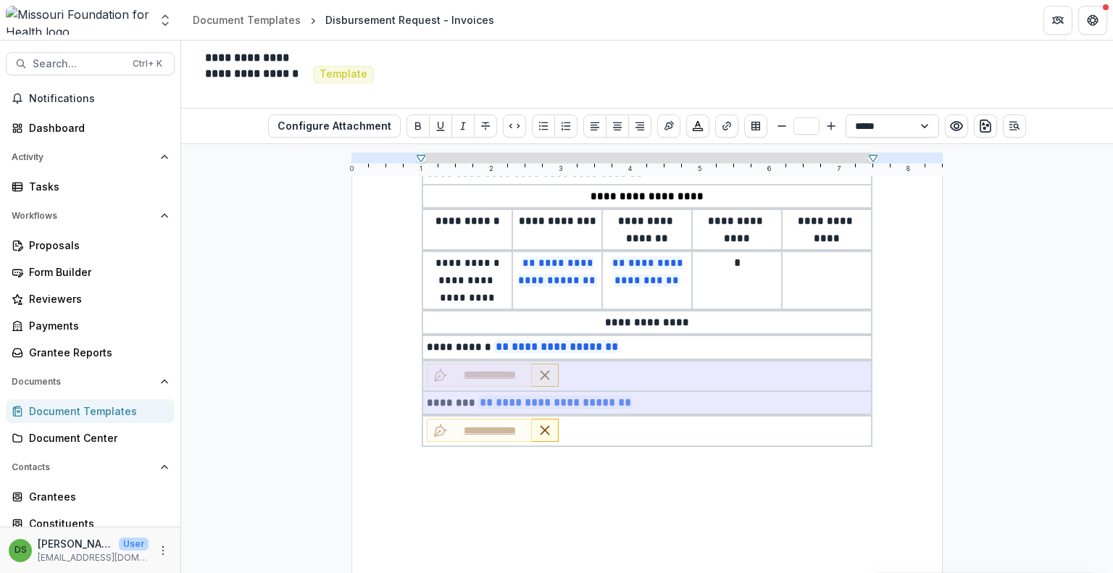
click at [894, 122] on select "**********" at bounding box center [892, 126] width 93 height 23
click at [846, 115] on select "**********" at bounding box center [892, 126] width 93 height 23
click at [777, 126] on icon "Smaller" at bounding box center [782, 126] width 12 height 12
click at [833, 125] on icon "Bigger" at bounding box center [831, 126] width 12 height 12
click at [912, 131] on select "**********" at bounding box center [892, 126] width 93 height 23
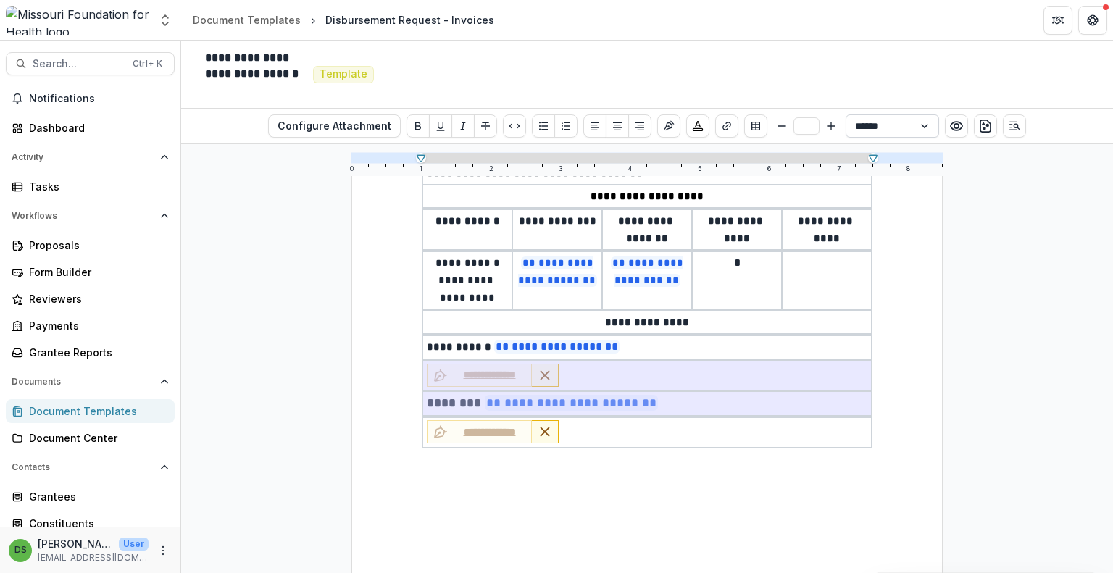
click at [846, 115] on select "**********" at bounding box center [892, 126] width 93 height 23
select select "**********"
click at [777, 124] on icon "Smaller" at bounding box center [782, 126] width 12 height 12
type input "**"
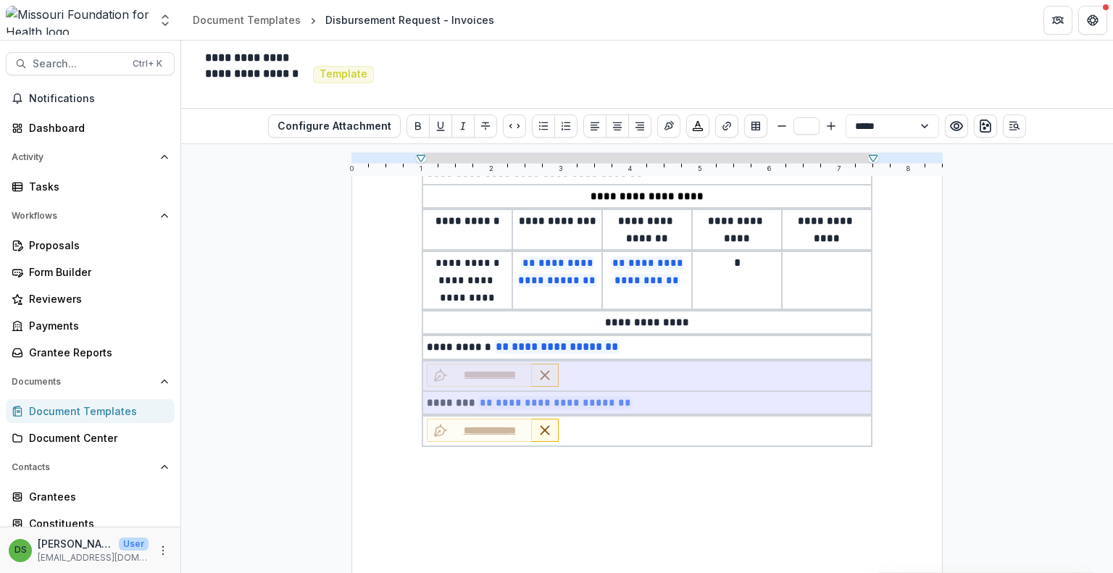
select select "**********"
click at [635, 404] on p "**********" at bounding box center [647, 402] width 441 height 17
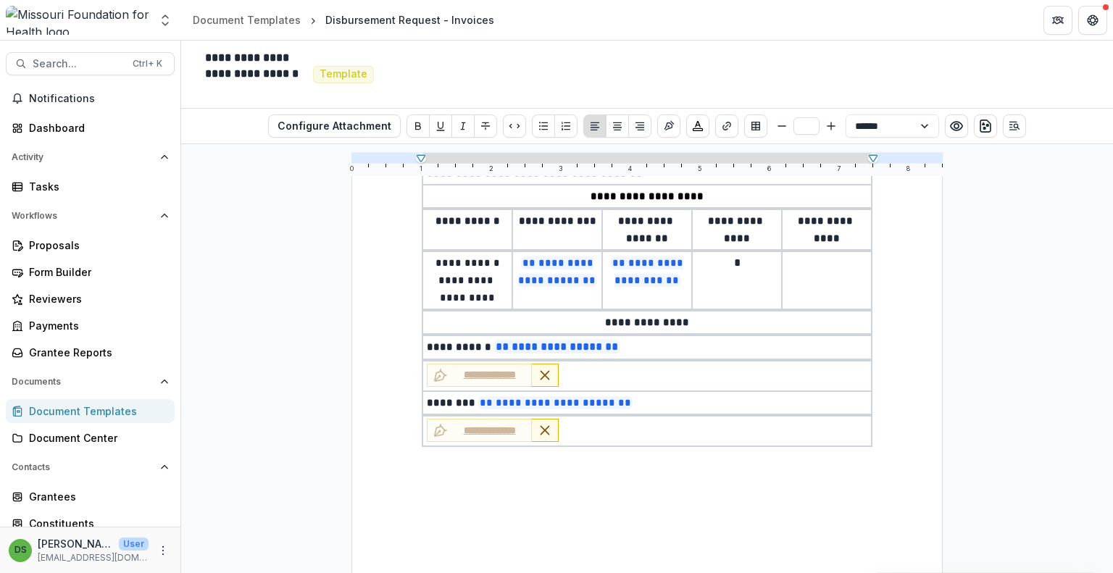
click at [635, 404] on p "**********" at bounding box center [647, 402] width 441 height 17
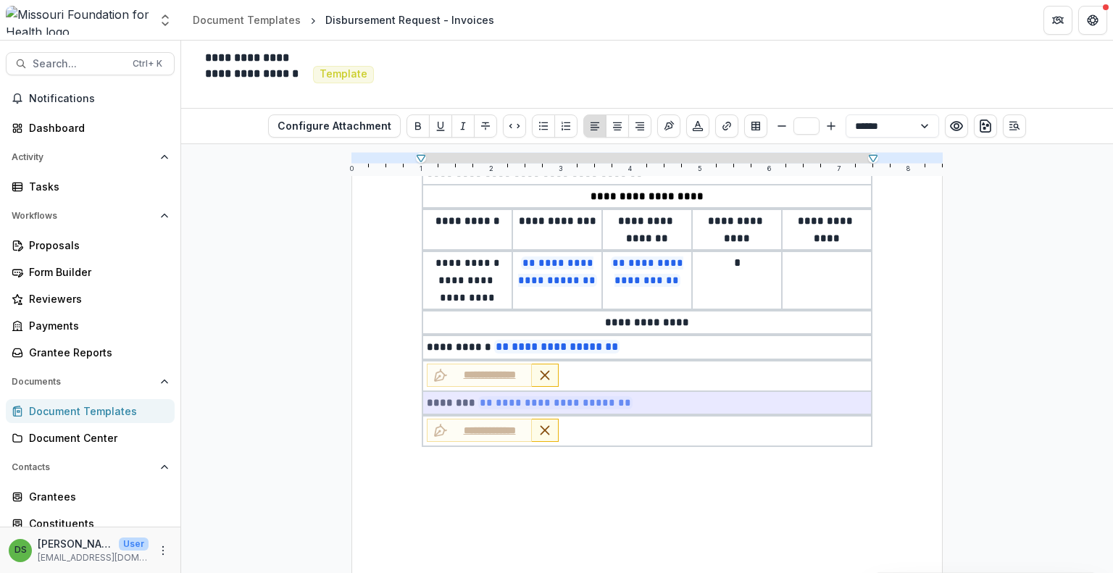
type input "**"
select select "**********"
click at [638, 344] on p "**********" at bounding box center [647, 347] width 441 height 18
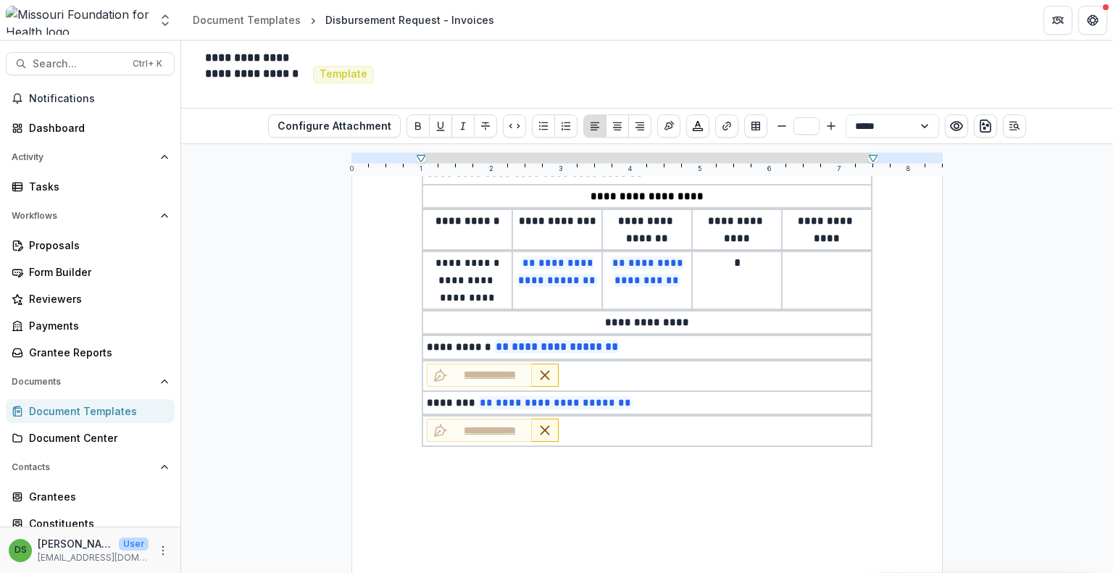
click at [638, 344] on p "**********" at bounding box center [647, 347] width 441 height 18
type input "**"
select select "**********"
click at [638, 344] on p "**********" at bounding box center [647, 347] width 441 height 18
click at [887, 128] on select "**********" at bounding box center [892, 126] width 93 height 23
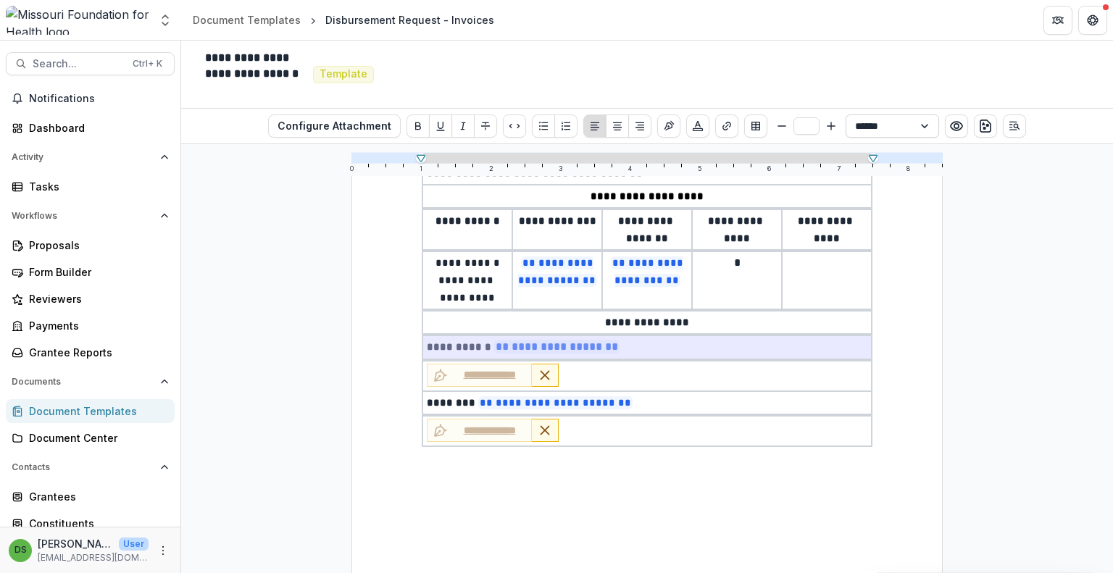
click at [846, 115] on select "**********" at bounding box center [892, 126] width 93 height 23
click at [831, 124] on line "Bigger" at bounding box center [831, 125] width 0 height 7
click at [777, 127] on icon "Smaller" at bounding box center [782, 126] width 12 height 12
click at [663, 299] on td "**********" at bounding box center [647, 280] width 90 height 58
click at [680, 269] on p "**********" at bounding box center [647, 271] width 81 height 35
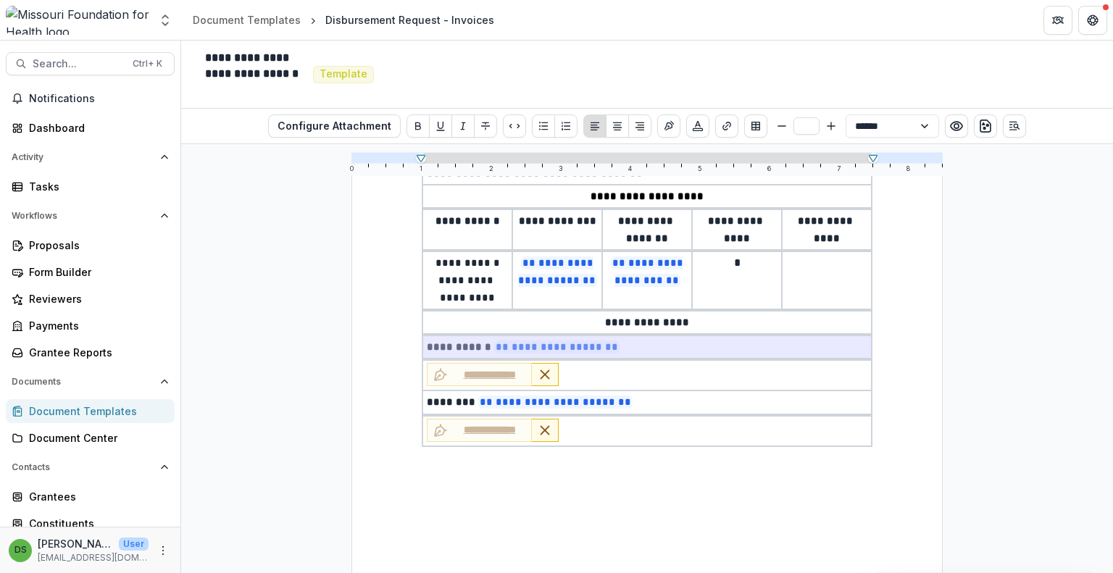
click at [652, 257] on span "**********" at bounding box center [647, 272] width 72 height 30
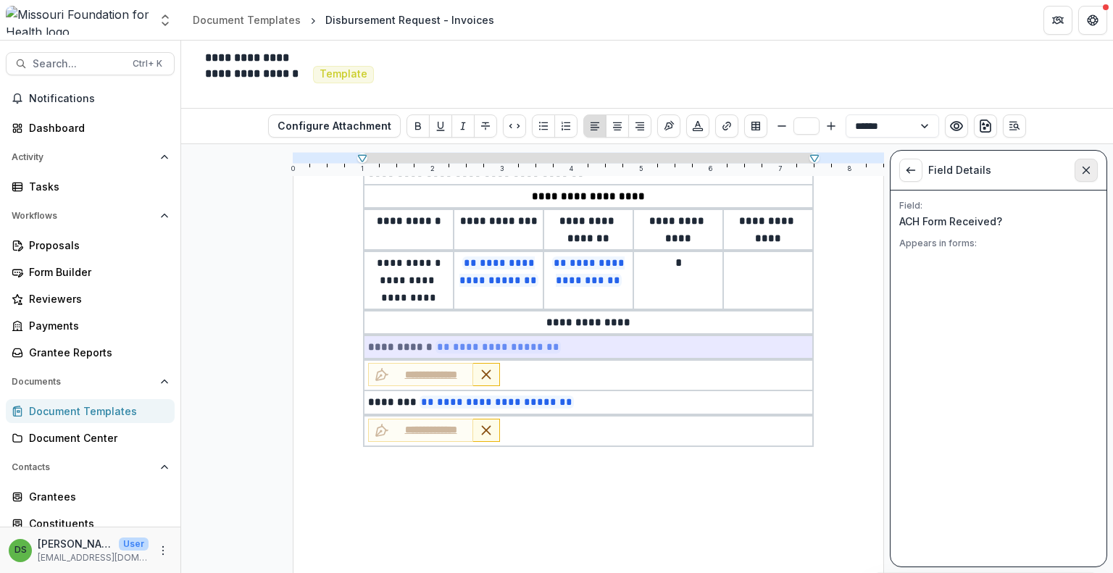
click at [1083, 173] on icon "Close sidebar" at bounding box center [1087, 171] width 12 height 12
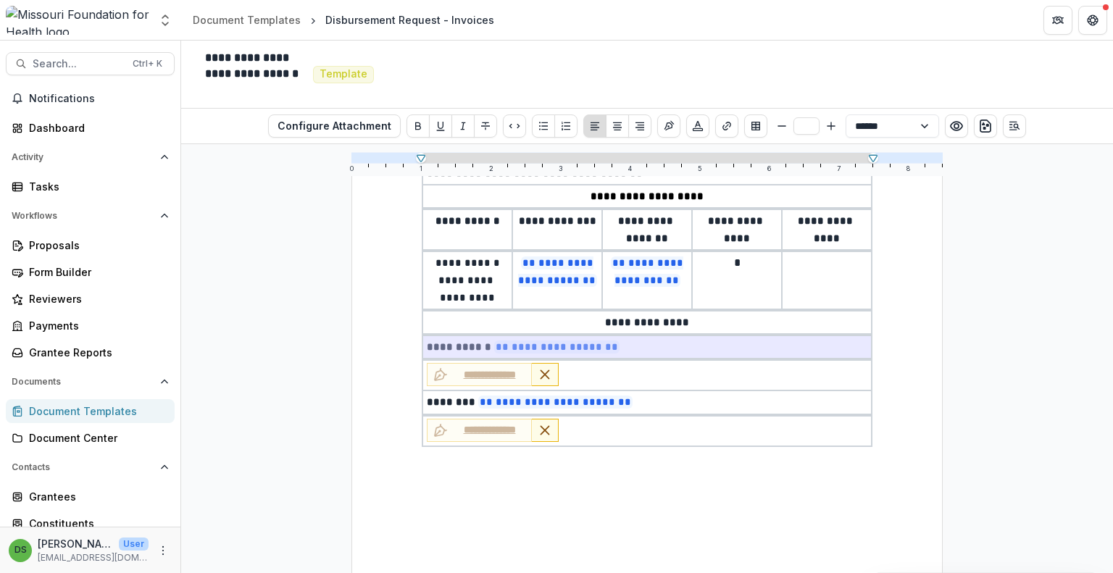
click at [754, 256] on p "*" at bounding box center [737, 262] width 82 height 17
click at [745, 266] on p "*" at bounding box center [737, 262] width 82 height 17
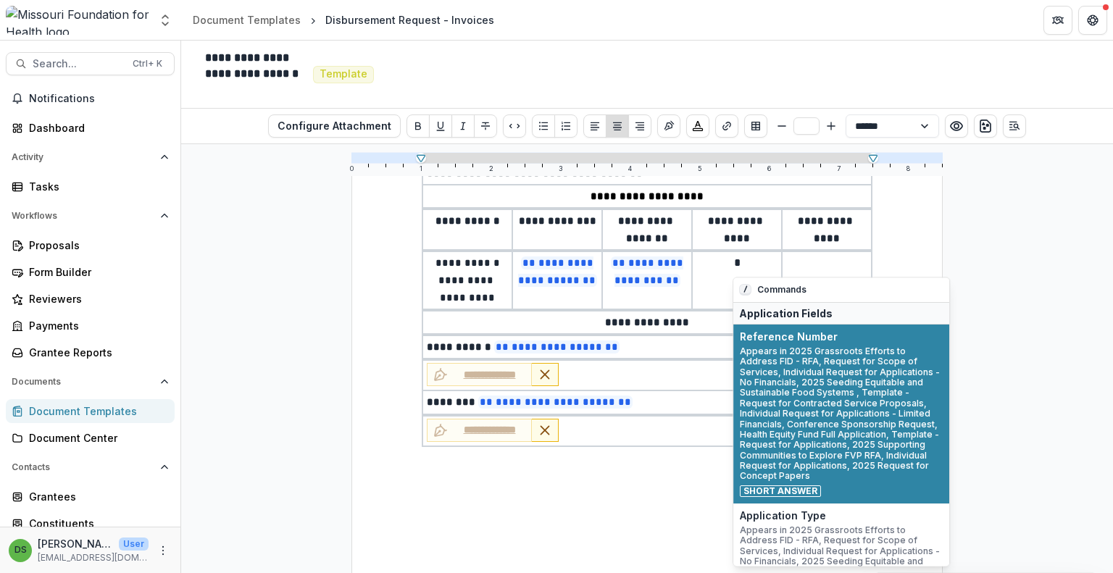
type input "**"
select select "**********"
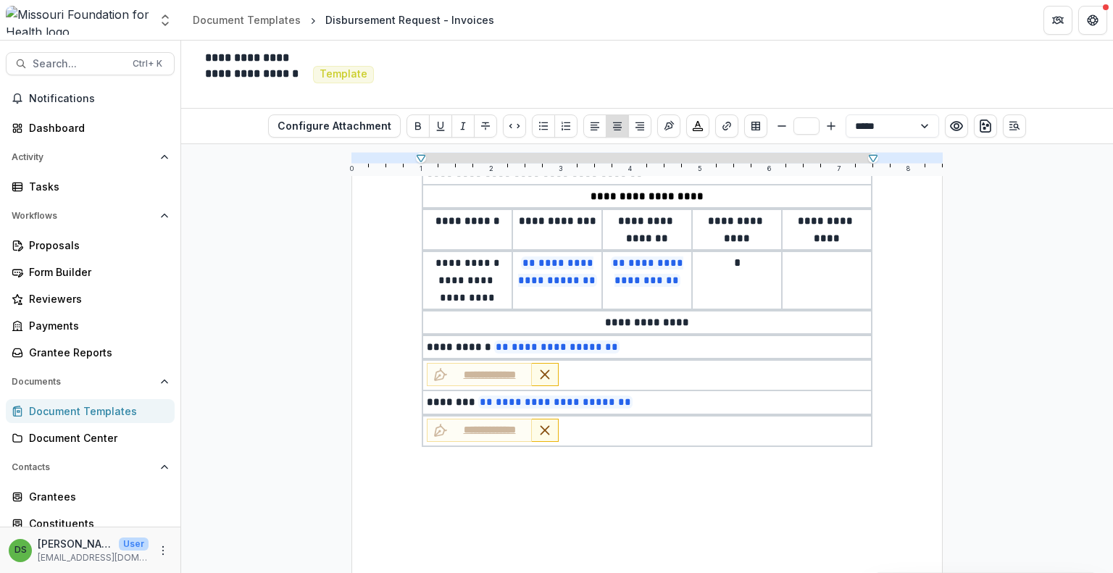
click at [740, 265] on p "*" at bounding box center [737, 262] width 82 height 17
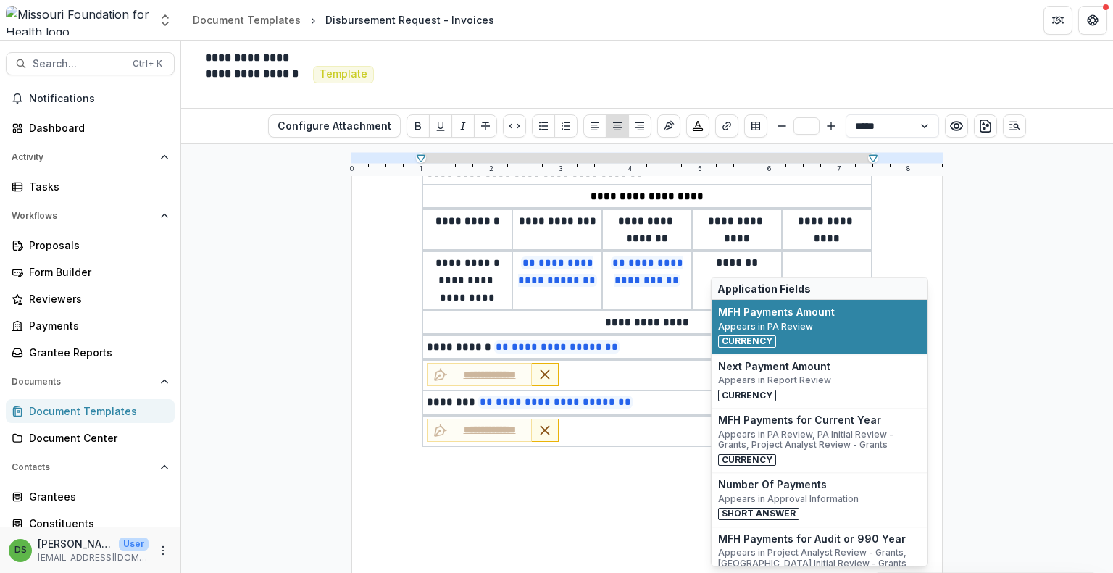
scroll to position [0, 0]
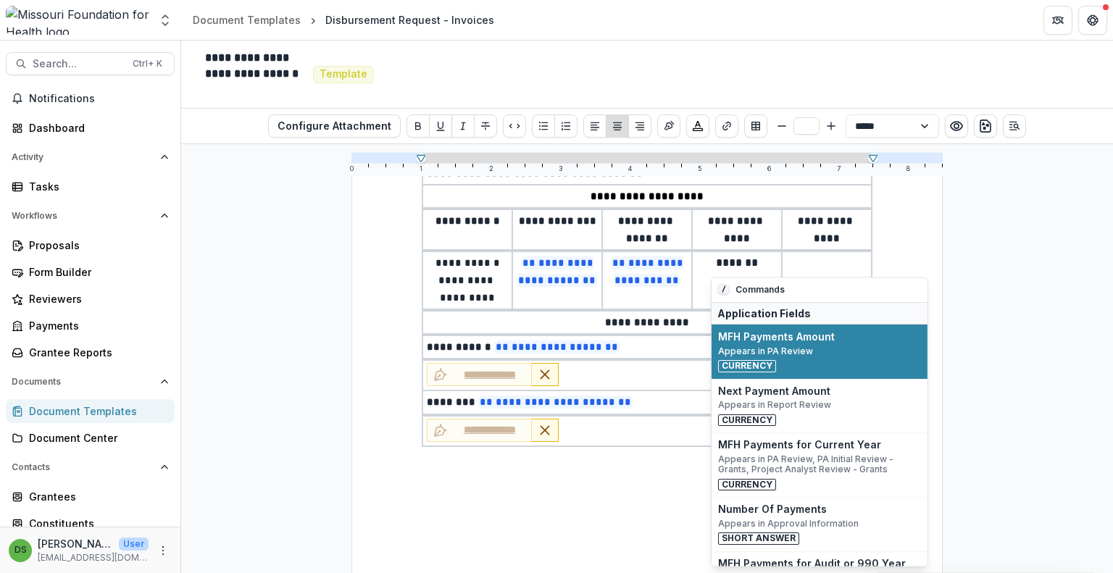
click at [841, 260] on p at bounding box center [826, 262] width 81 height 17
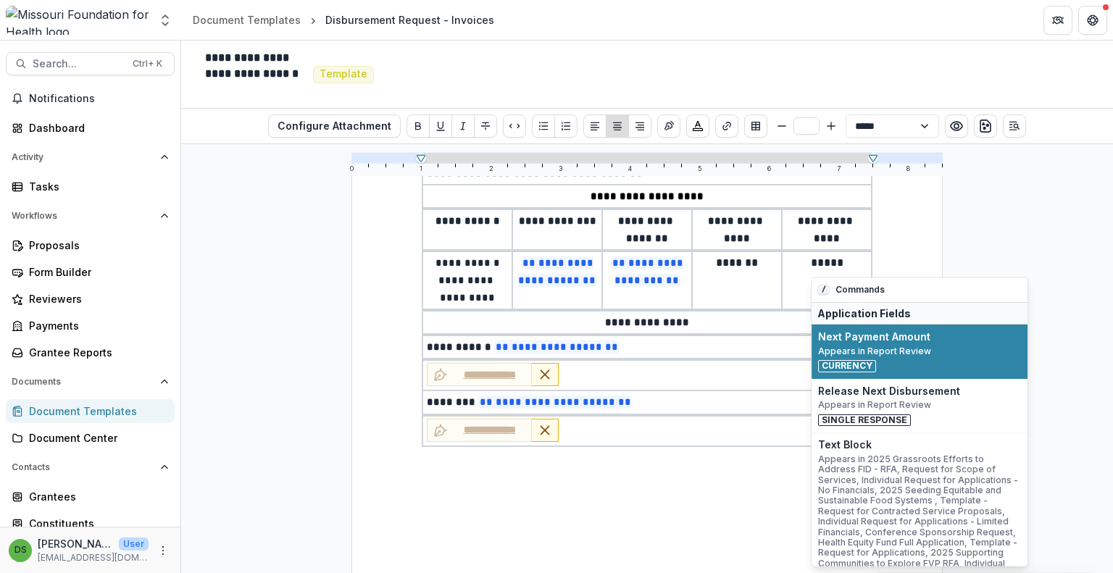
click at [770, 266] on p "*******" at bounding box center [737, 262] width 82 height 17
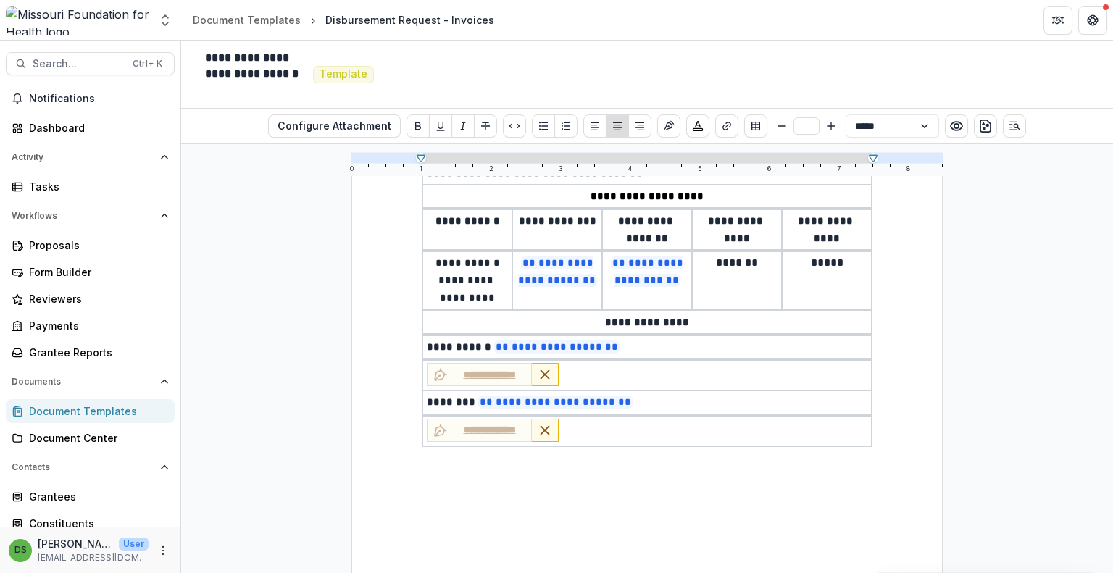
drag, startPoint x: 768, startPoint y: 260, endPoint x: 699, endPoint y: 259, distance: 68.9
click at [699, 259] on p "*******" at bounding box center [737, 262] width 82 height 17
drag, startPoint x: 844, startPoint y: 263, endPoint x: 807, endPoint y: 265, distance: 36.3
click at [807, 265] on p "*****" at bounding box center [827, 262] width 82 height 17
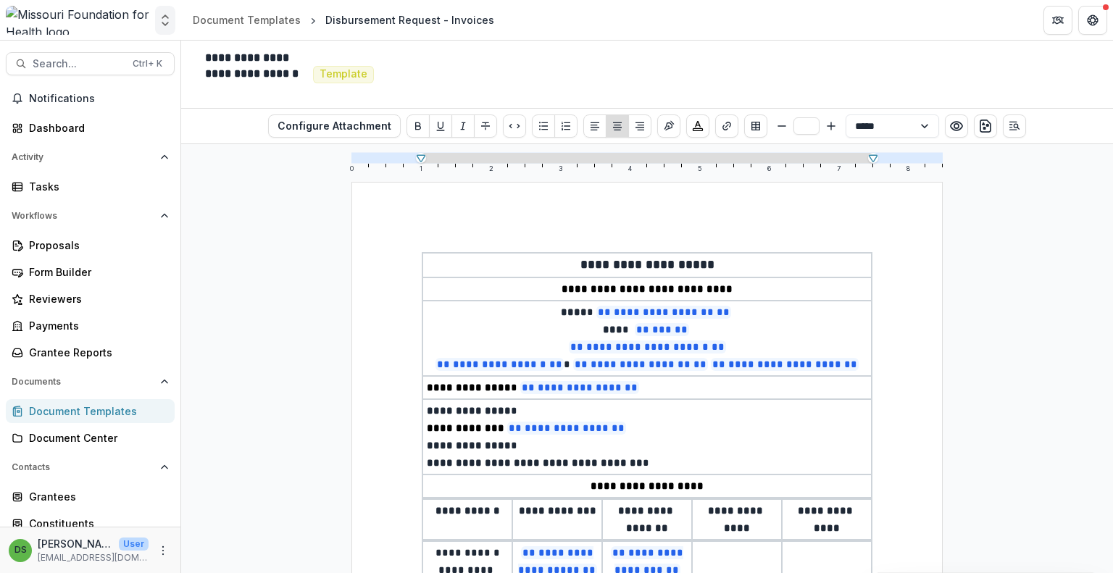
click at [169, 18] on icon "Open entity switcher" at bounding box center [165, 20] width 14 height 14
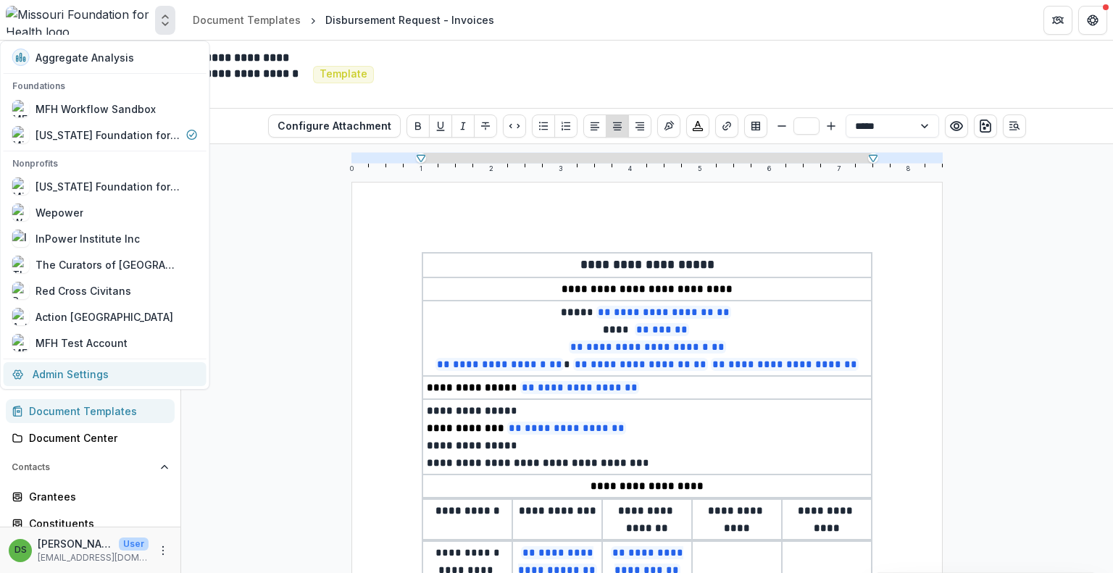
drag, startPoint x: 91, startPoint y: 374, endPoint x: 73, endPoint y: 372, distance: 18.2
click at [73, 372] on link "Admin Settings" at bounding box center [105, 374] width 203 height 24
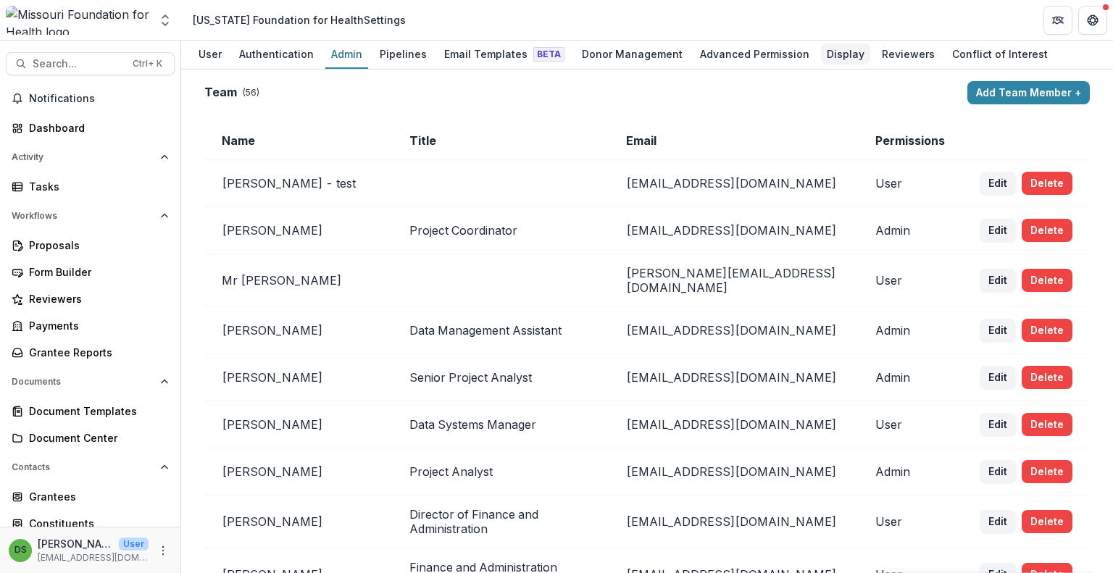
click at [821, 52] on div "Display" at bounding box center [845, 53] width 49 height 21
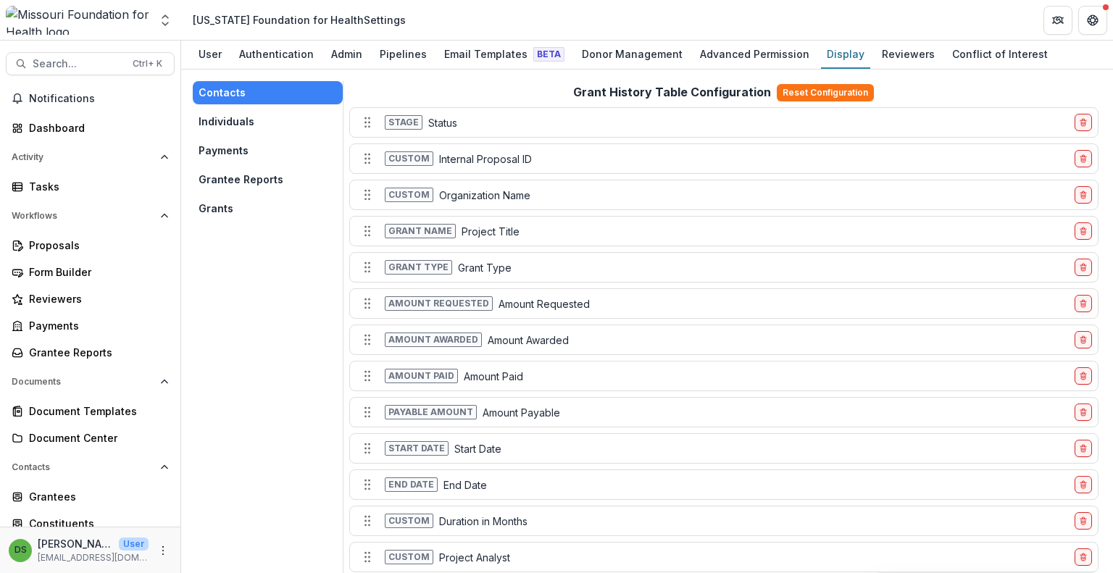
click at [220, 209] on button "Grants" at bounding box center [268, 208] width 150 height 23
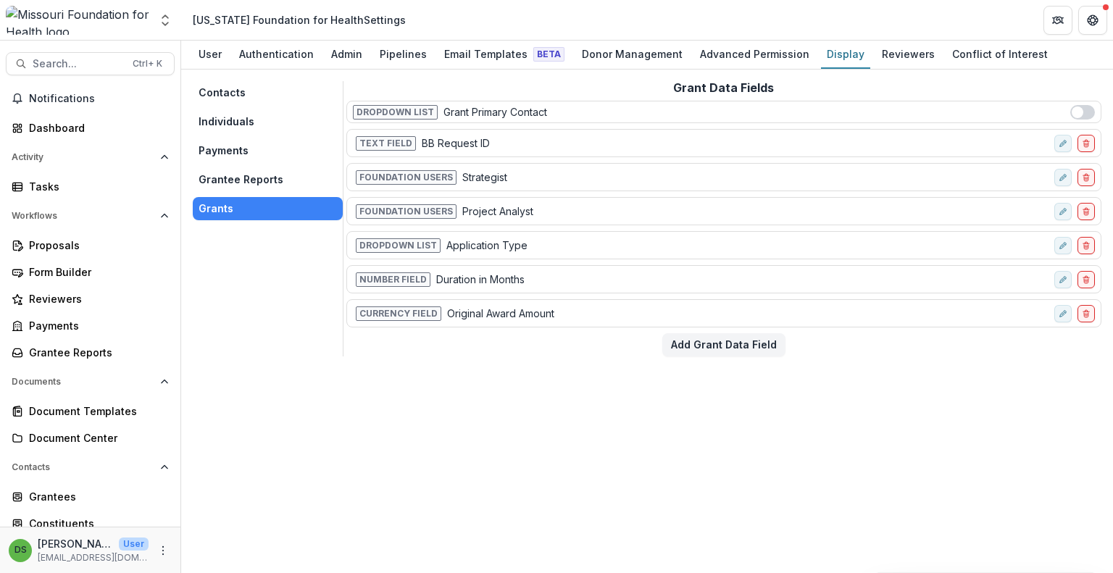
click at [220, 98] on button "Contacts" at bounding box center [268, 92] width 150 height 23
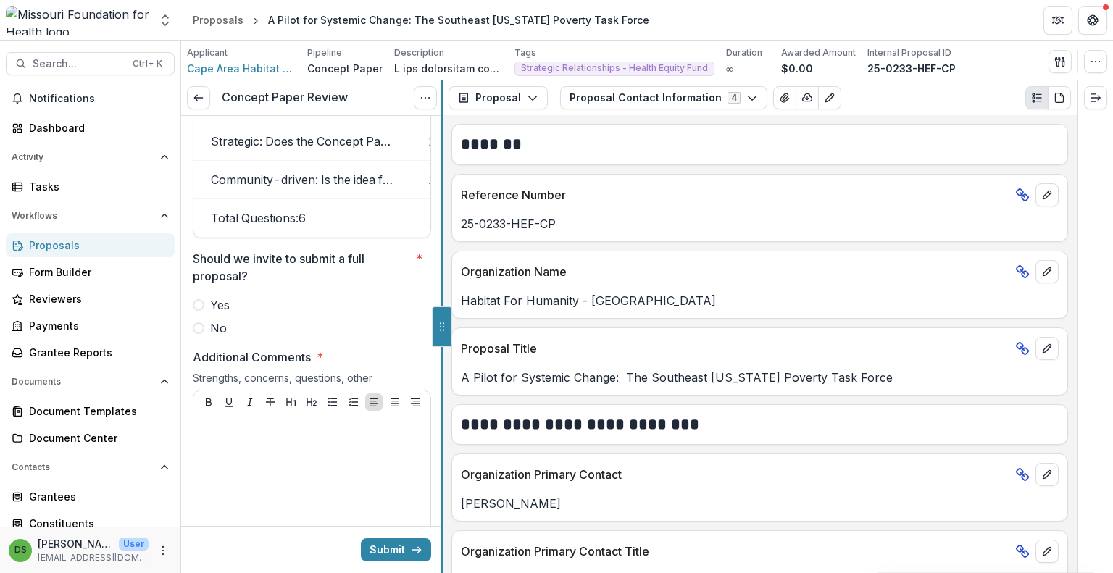
scroll to position [2836, 0]
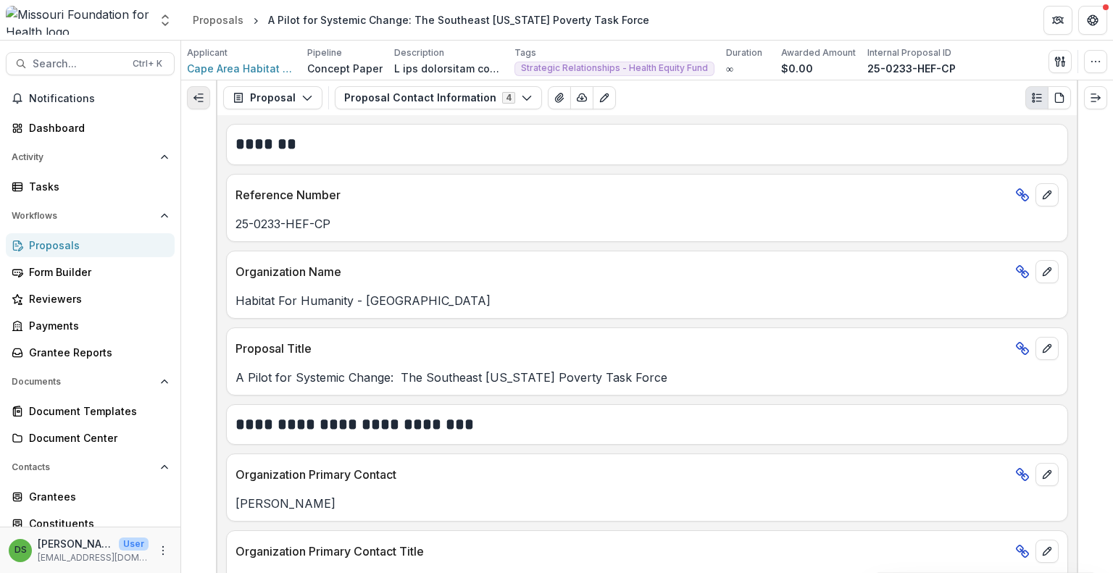
click at [200, 101] on line "Expand left" at bounding box center [201, 101] width 4 height 0
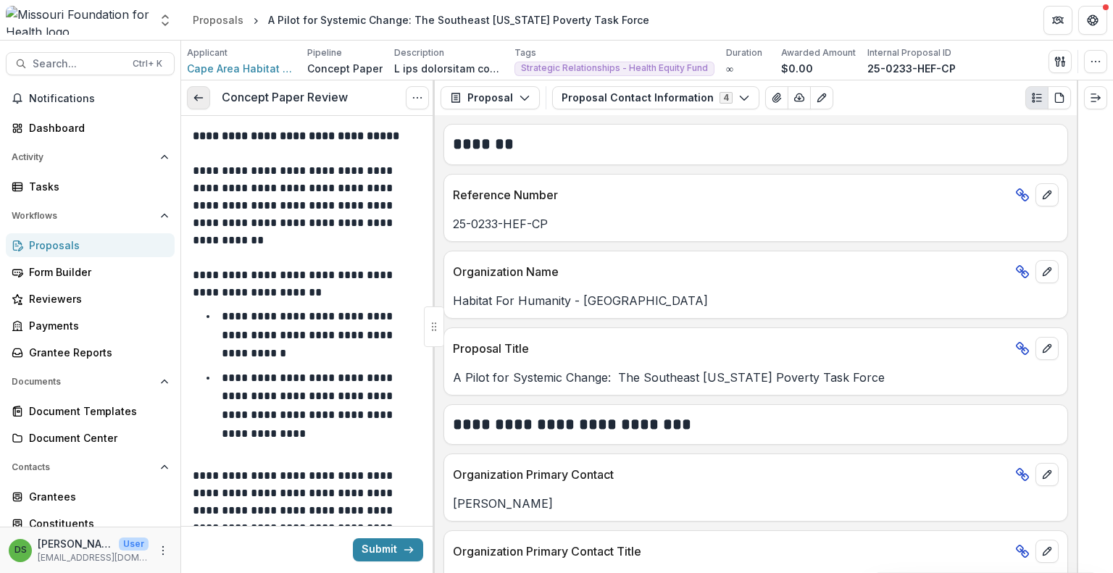
click at [197, 99] on icon at bounding box center [199, 98] width 12 height 12
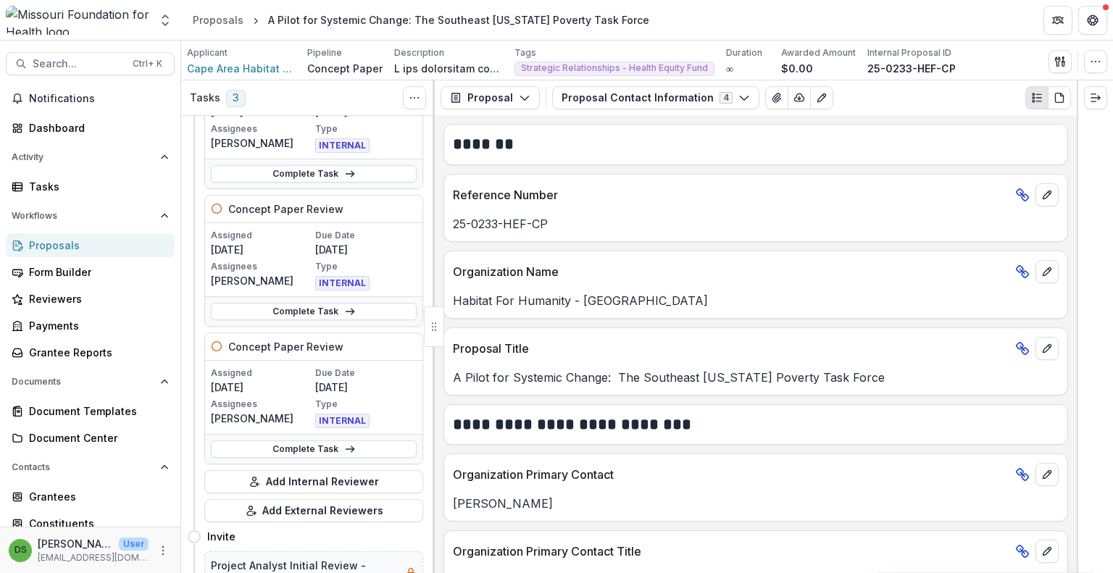
scroll to position [365, 0]
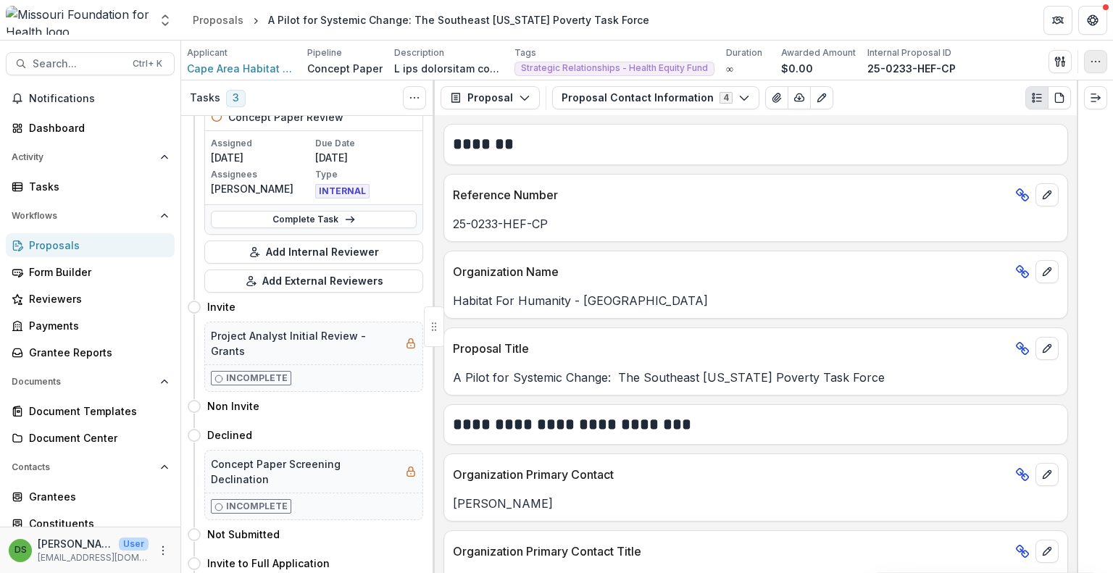
click at [1089, 61] on button "button" at bounding box center [1095, 61] width 23 height 23
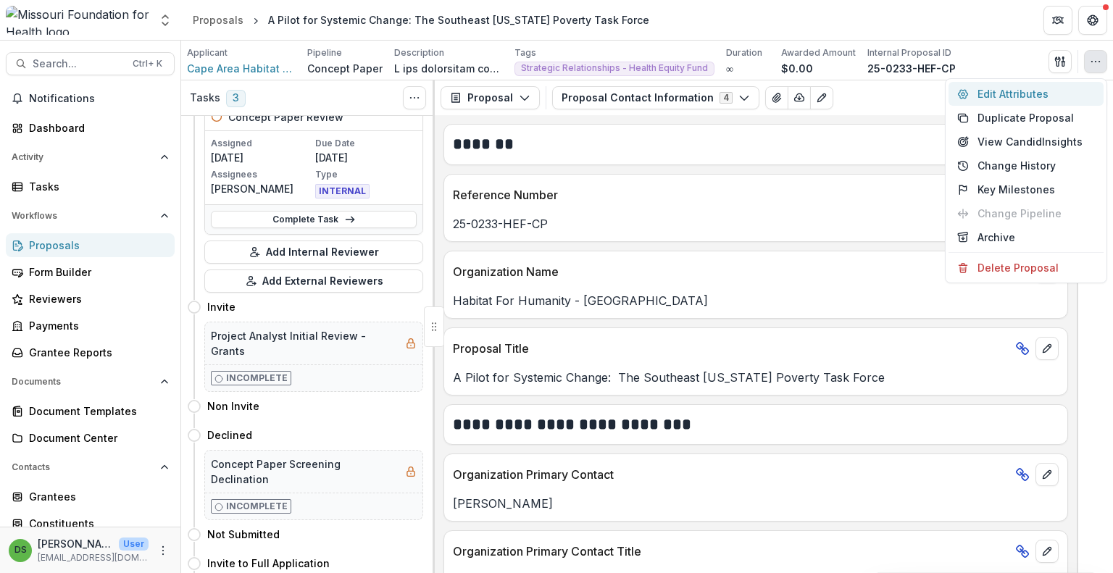
click at [1045, 88] on button "Edit Attributes" at bounding box center [1026, 94] width 155 height 24
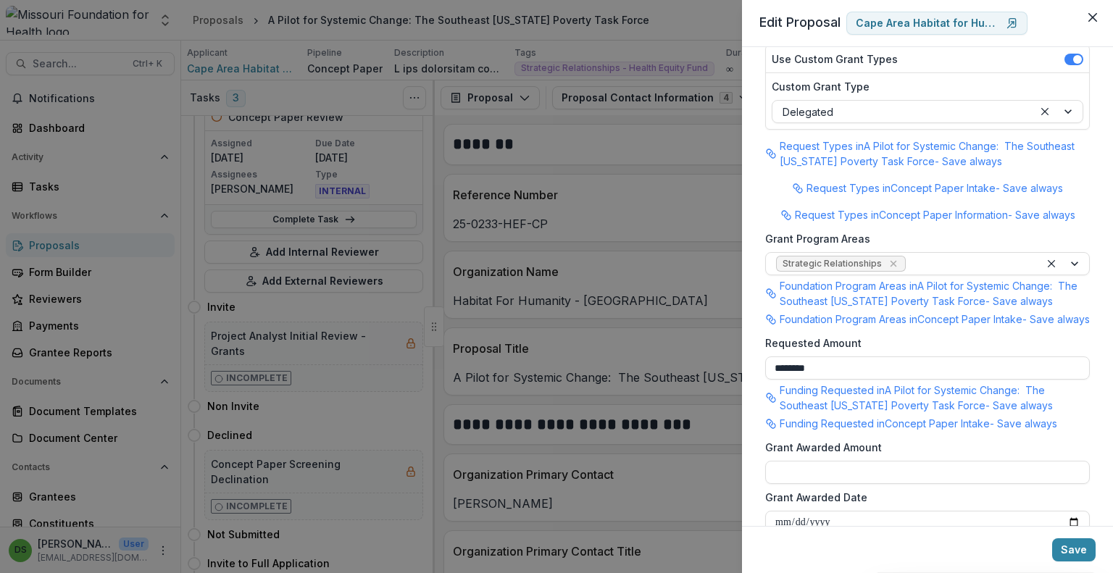
scroll to position [435, 0]
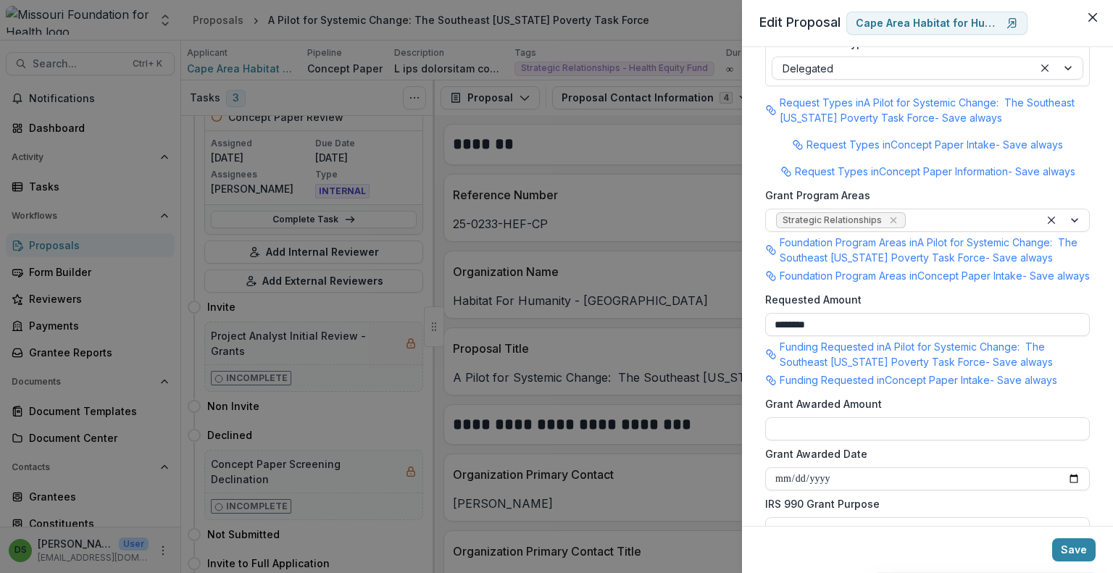
click at [484, 70] on div "**********" at bounding box center [556, 286] width 1113 height 573
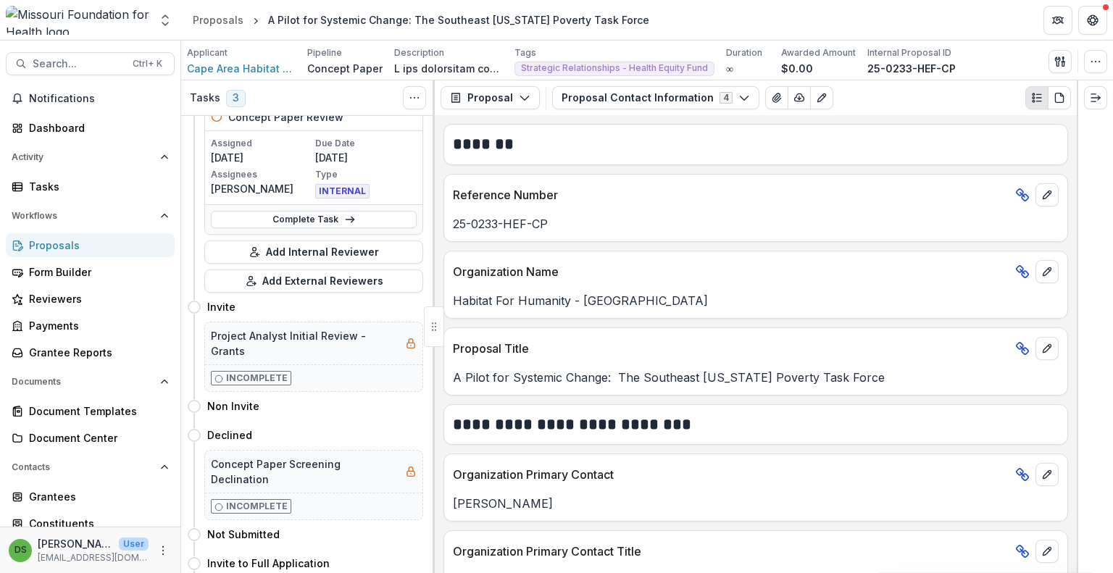
click at [758, 265] on p "Organization Name" at bounding box center [731, 271] width 557 height 17
click at [617, 101] on button "Proposal Contact Information 4" at bounding box center [655, 97] width 207 height 23
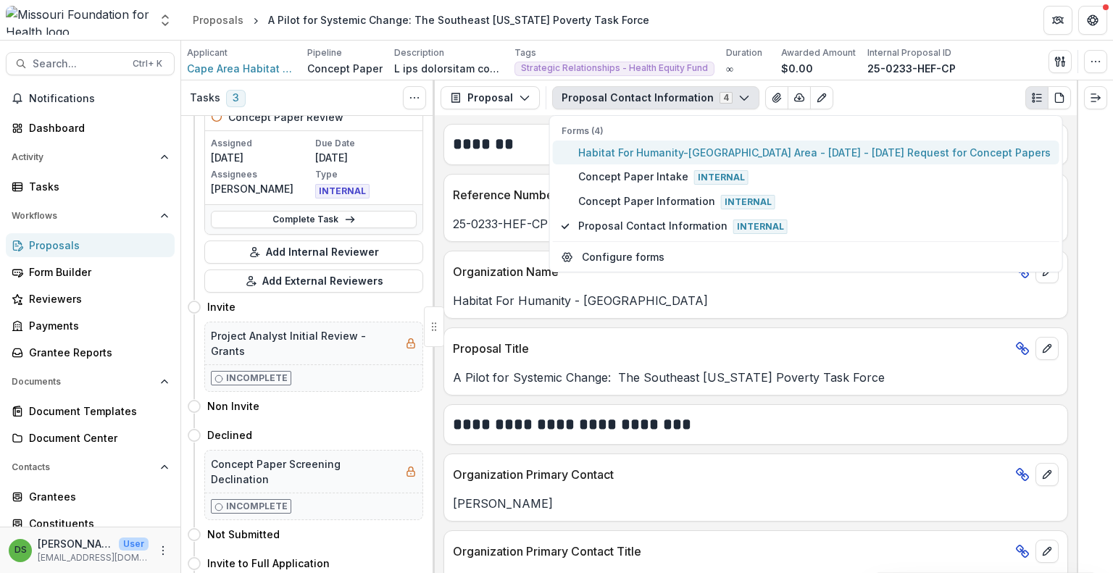
click at [619, 157] on span "Habitat For Humanity-[GEOGRAPHIC_DATA] Area - [DATE] - [DATE] Request for Conce…" at bounding box center [814, 152] width 473 height 15
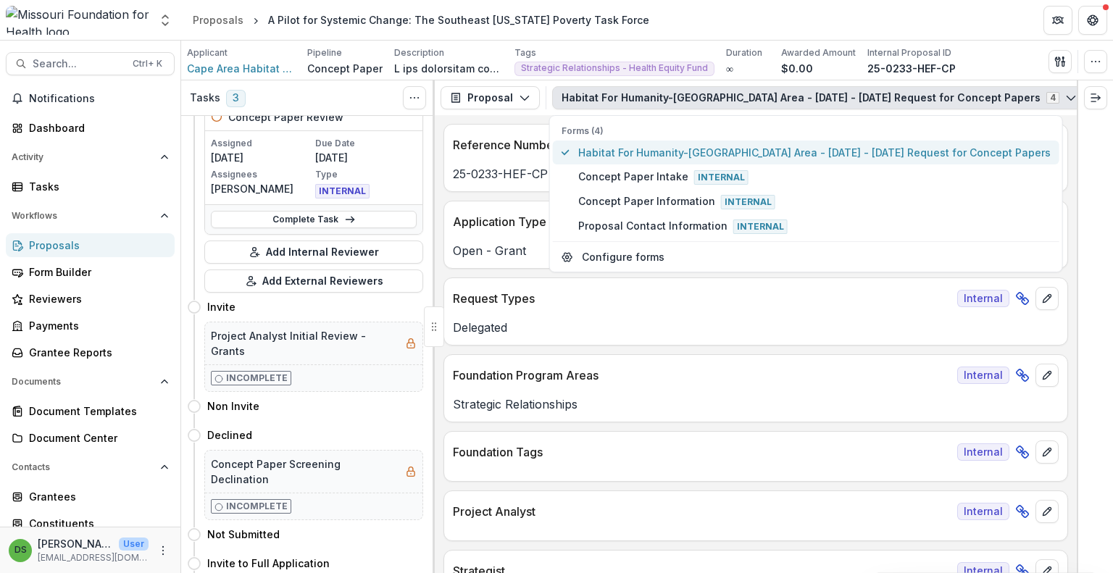
click at [630, 378] on p "Foundation Program Areas" at bounding box center [702, 375] width 499 height 17
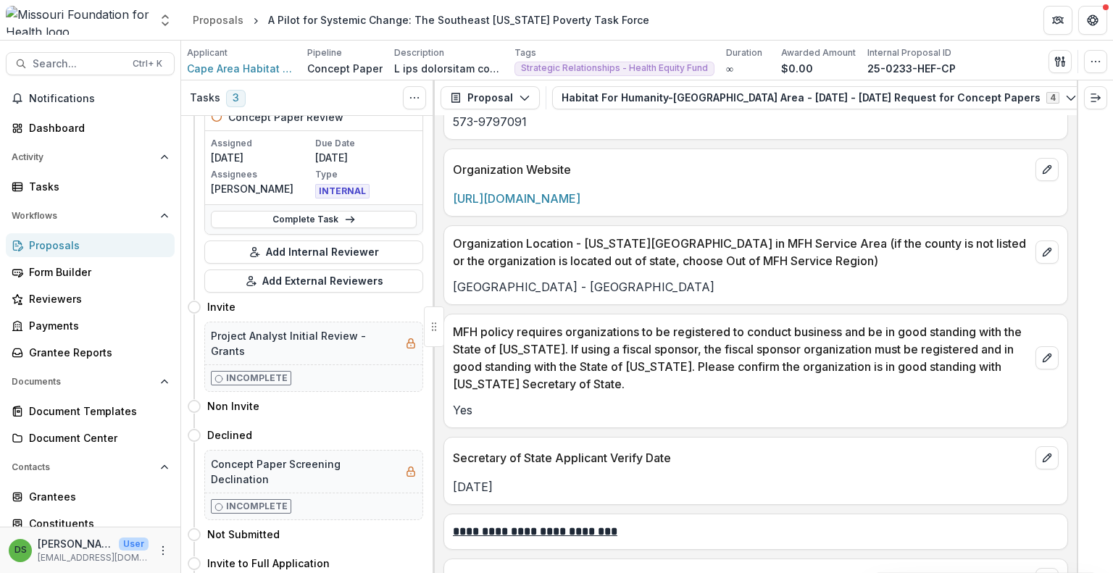
scroll to position [1586, 0]
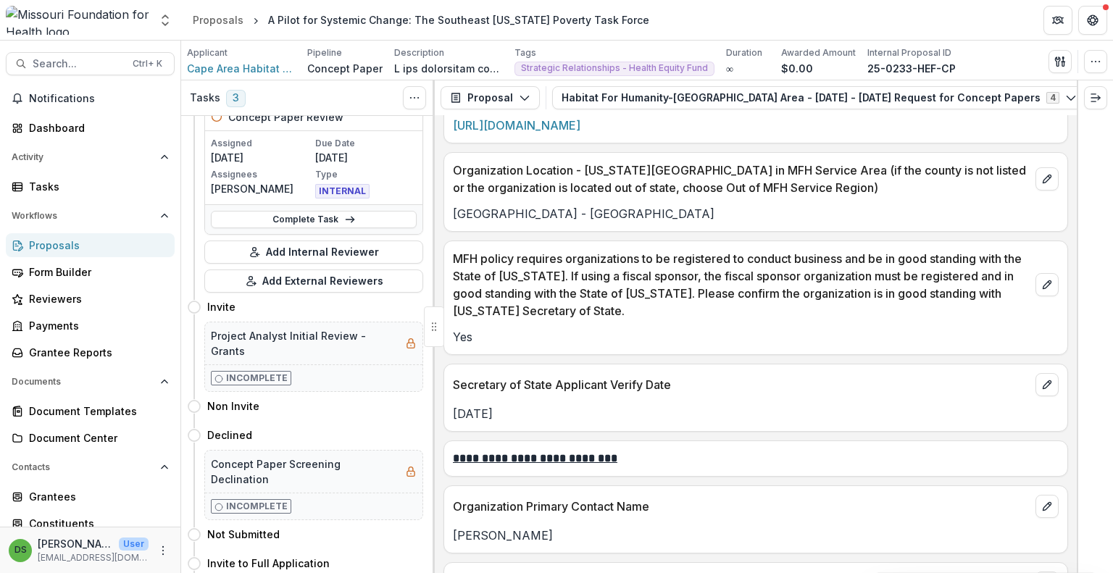
click at [696, 384] on p "Secretary of State Applicant Verify Date" at bounding box center [741, 384] width 577 height 17
click at [539, 290] on p "MFH policy requires organizations to be registered to conduct business and be i…" at bounding box center [741, 285] width 577 height 70
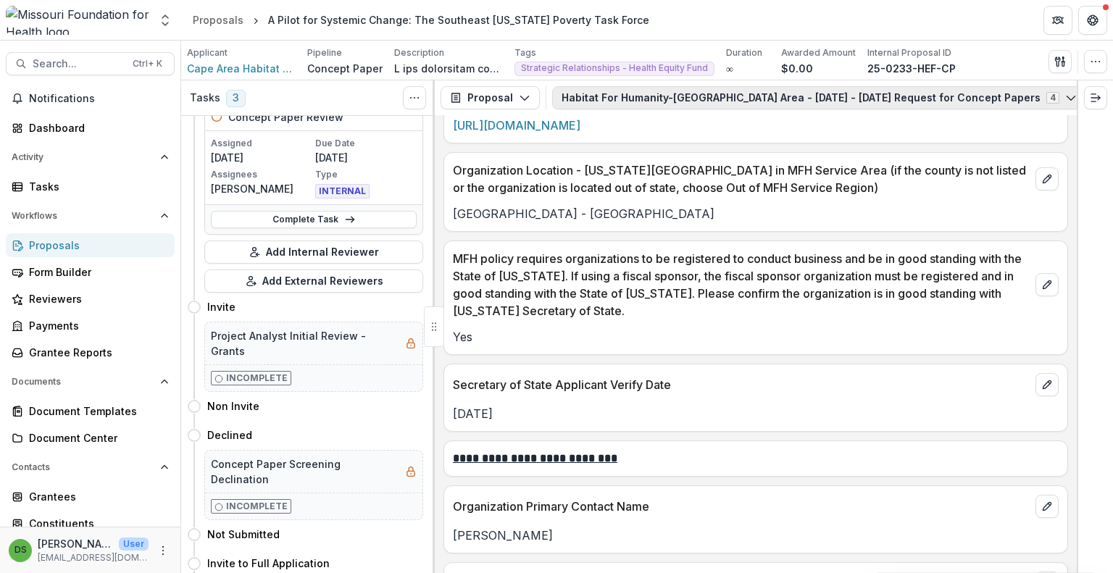
click at [629, 94] on button "Habitat For Humanity-[GEOGRAPHIC_DATA] Area - [DATE] - [DATE] Request for Conce…" at bounding box center [819, 97] width 534 height 23
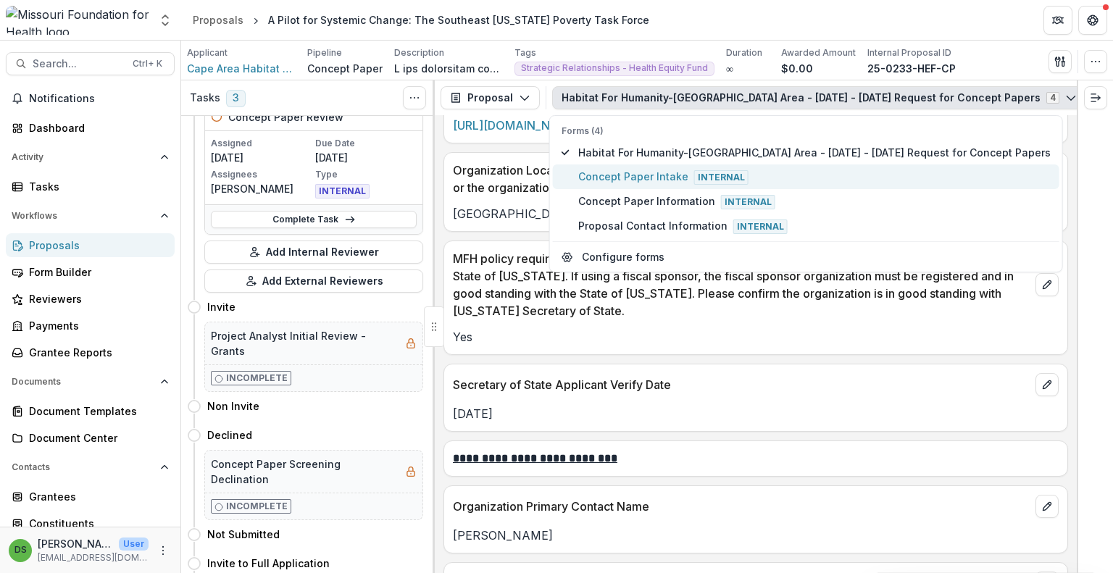
click at [626, 175] on span "Concept Paper Intake Internal" at bounding box center [814, 177] width 473 height 16
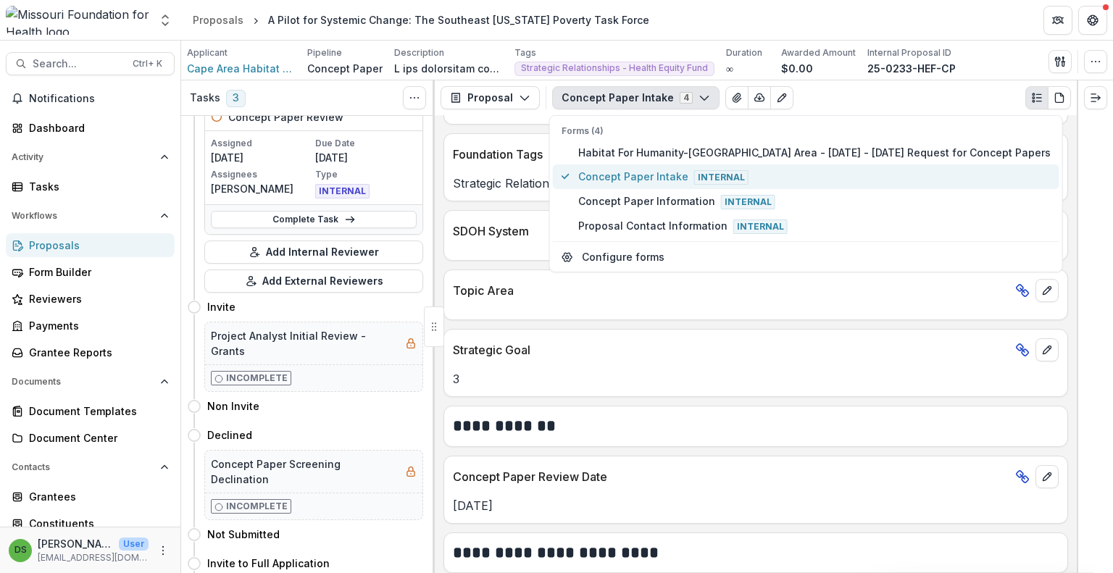
scroll to position [1949, 0]
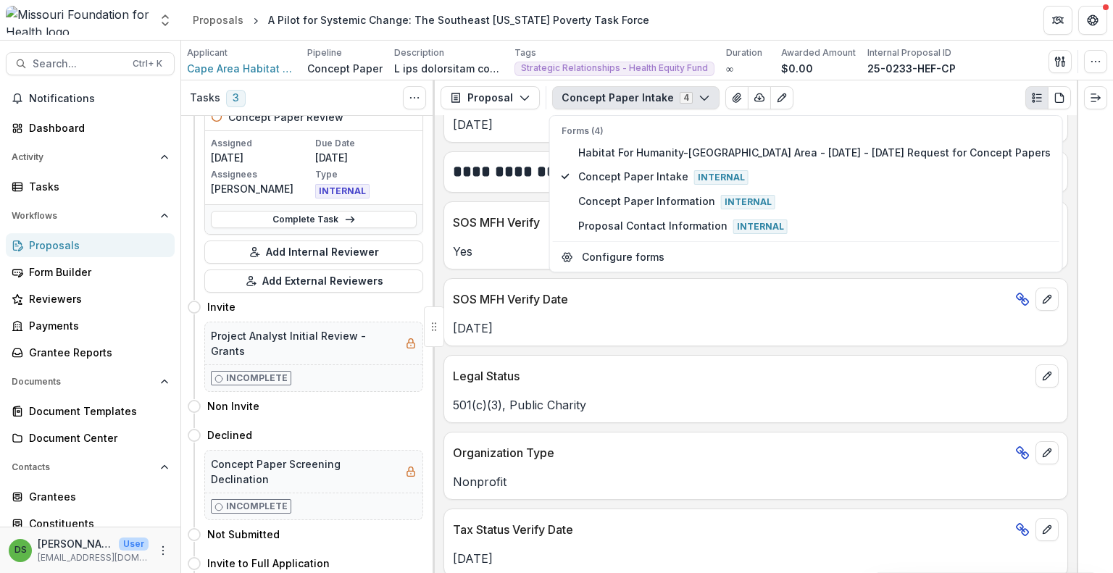
click at [633, 473] on p "Nonprofit" at bounding box center [756, 481] width 606 height 17
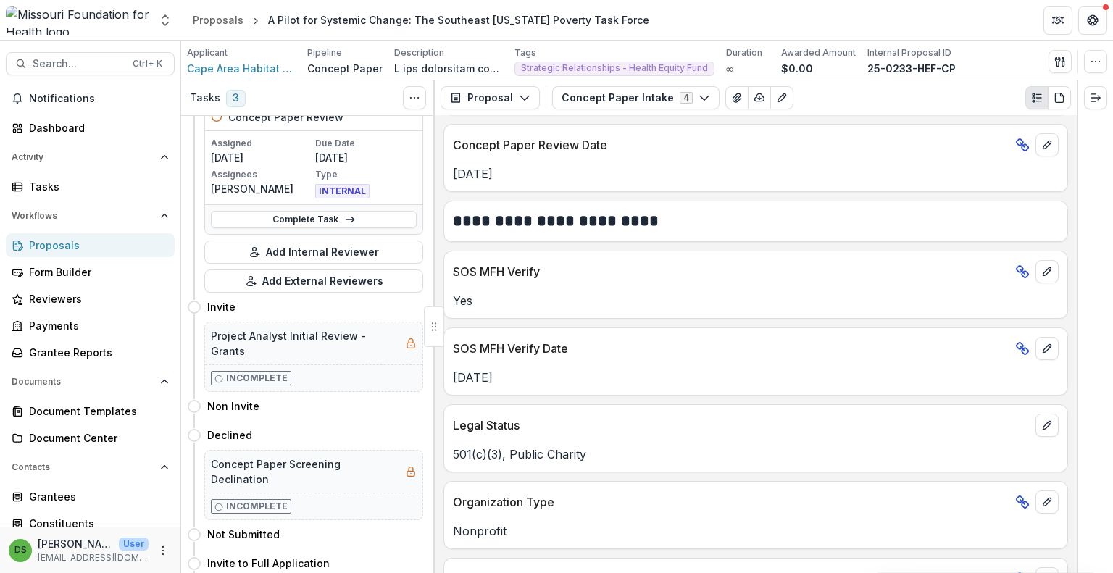
scroll to position [1884, 0]
